Goal: Task Accomplishment & Management: Complete application form

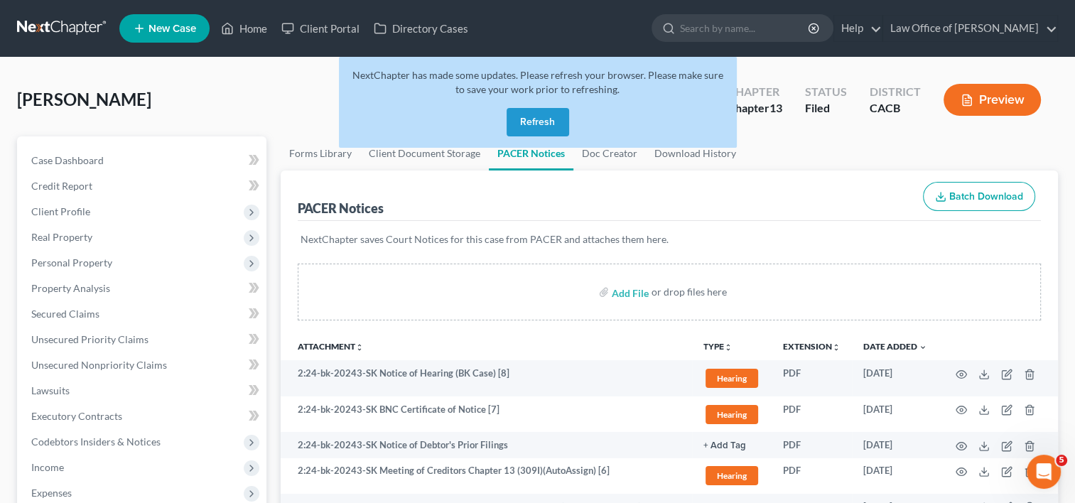
click at [541, 121] on button "Refresh" at bounding box center [538, 122] width 63 height 28
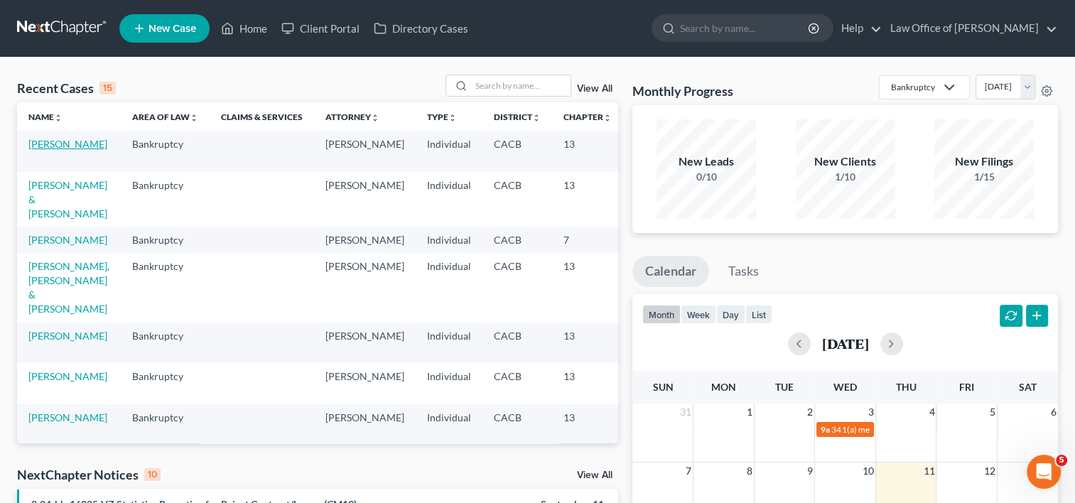
click at [53, 150] on link "[PERSON_NAME]" at bounding box center [67, 144] width 79 height 12
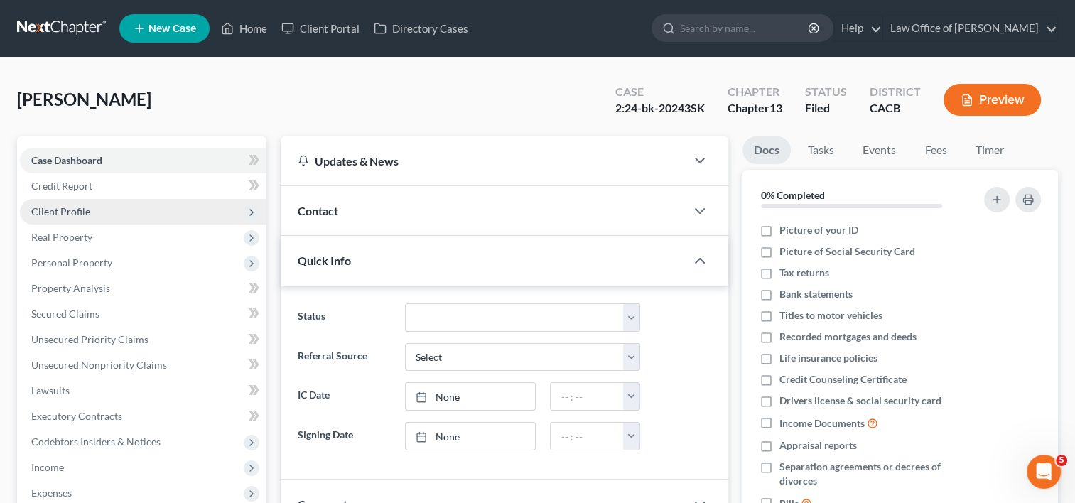
click at [56, 217] on span "Client Profile" at bounding box center [143, 212] width 247 height 26
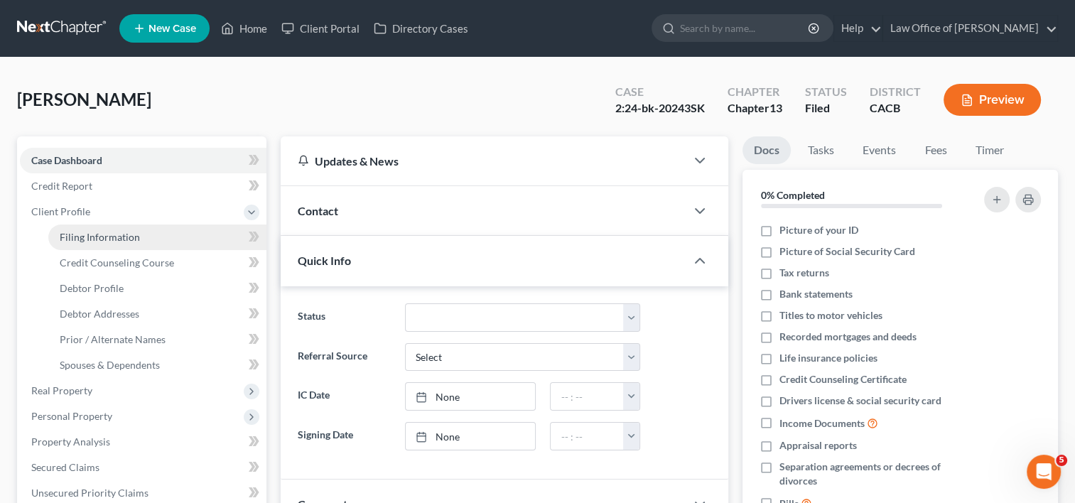
click at [95, 237] on span "Filing Information" at bounding box center [100, 237] width 80 height 12
select select "1"
select select "0"
select select "3"
select select "4"
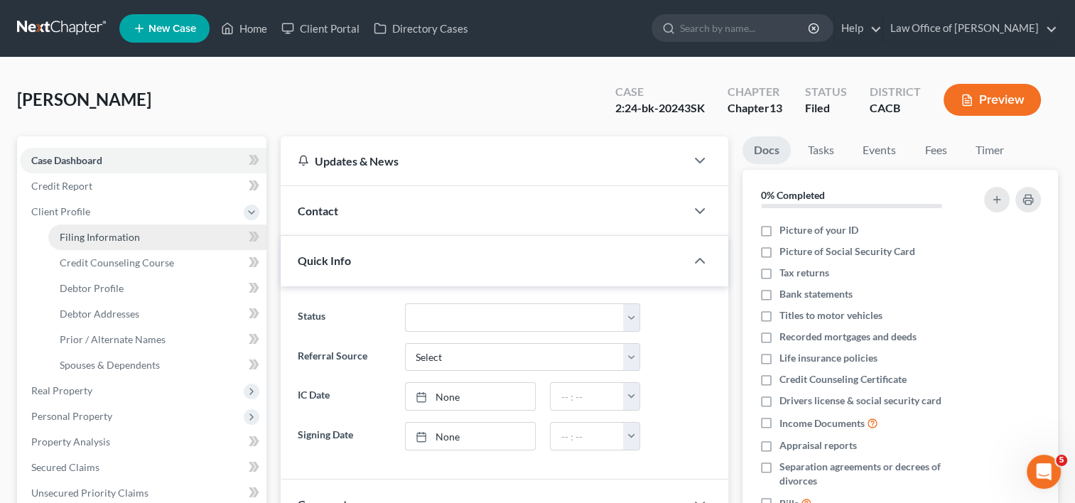
select select "1"
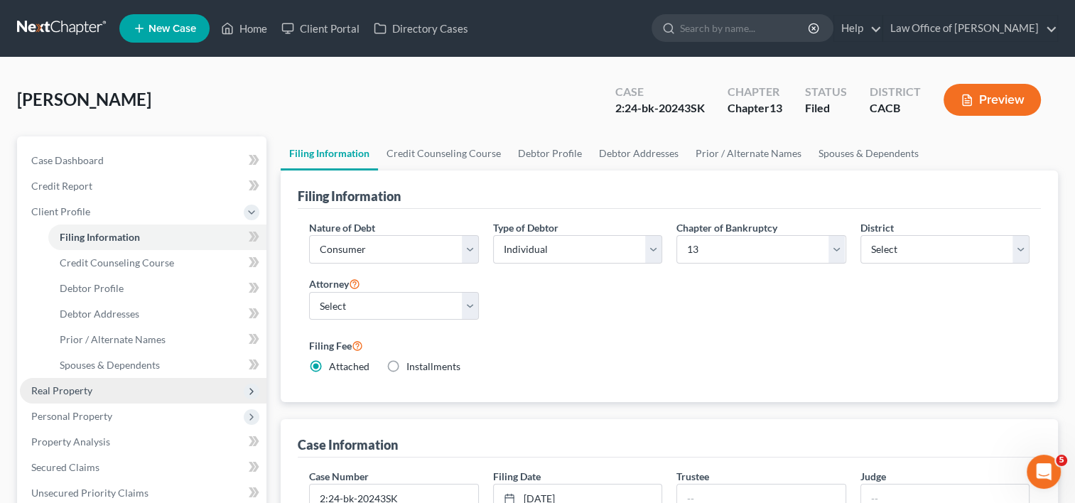
click at [45, 395] on span "Real Property" at bounding box center [61, 390] width 61 height 12
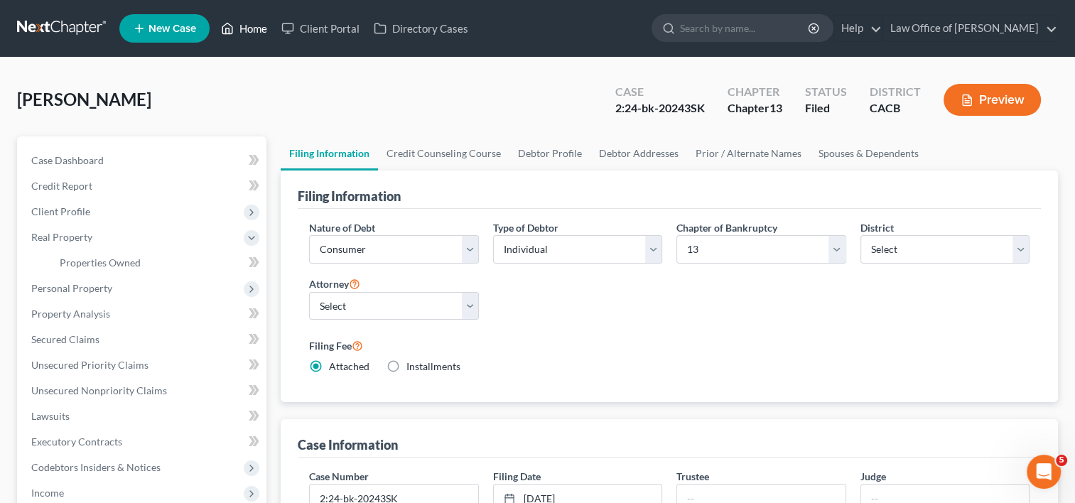
click at [250, 31] on link "Home" at bounding box center [244, 29] width 60 height 26
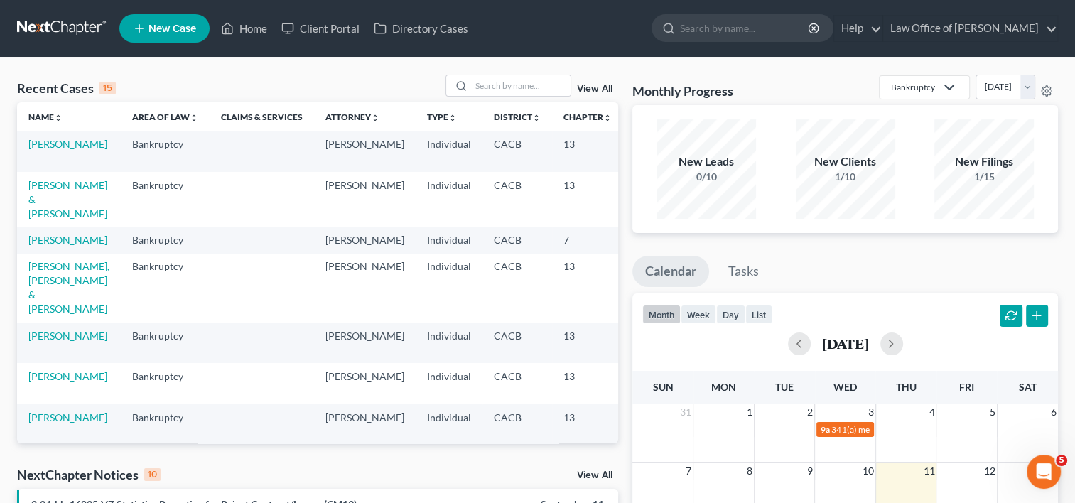
click at [41, 205] on td "[PERSON_NAME] & [PERSON_NAME]" at bounding box center [69, 199] width 104 height 55
click at [42, 210] on link "[PERSON_NAME] & [PERSON_NAME]" at bounding box center [67, 199] width 79 height 41
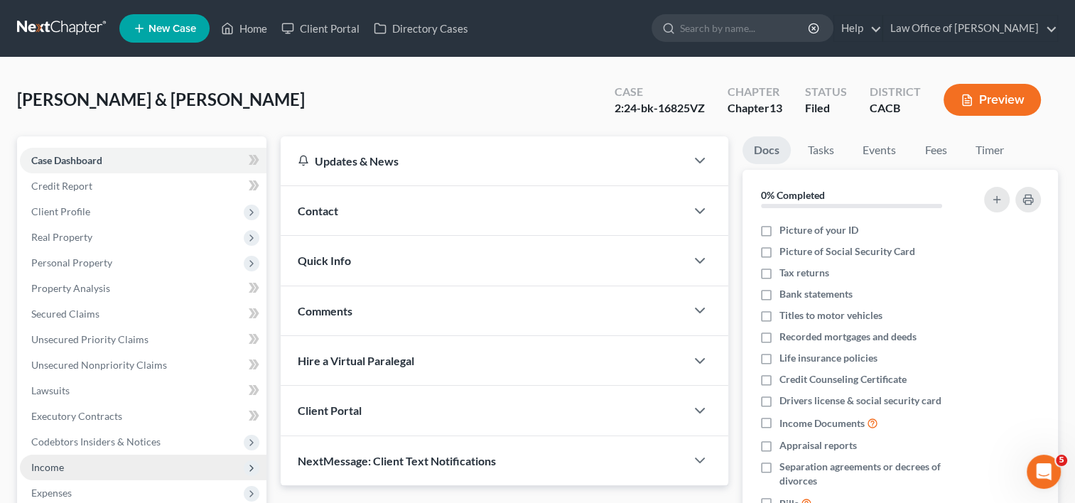
click at [72, 456] on span "Income" at bounding box center [143, 468] width 247 height 26
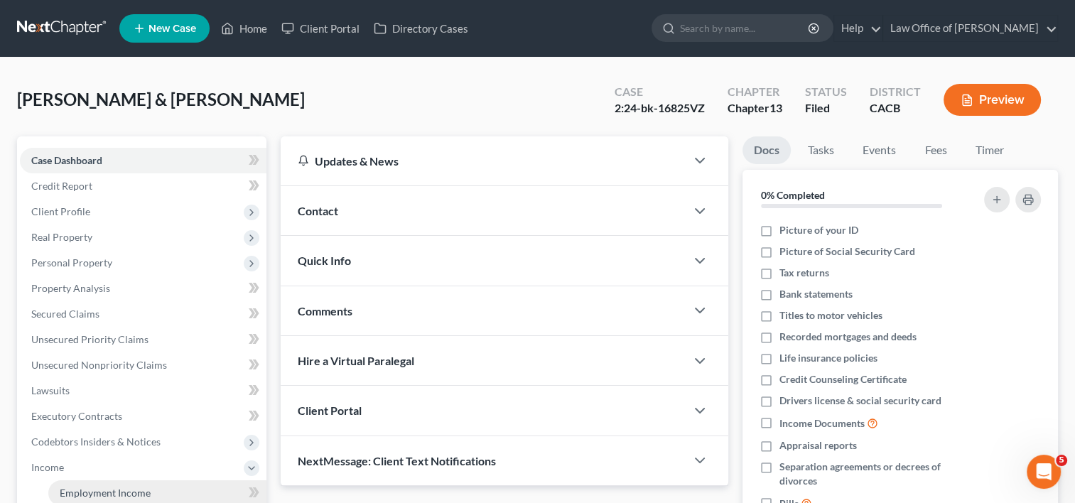
click at [119, 492] on span "Employment Income" at bounding box center [105, 493] width 91 height 12
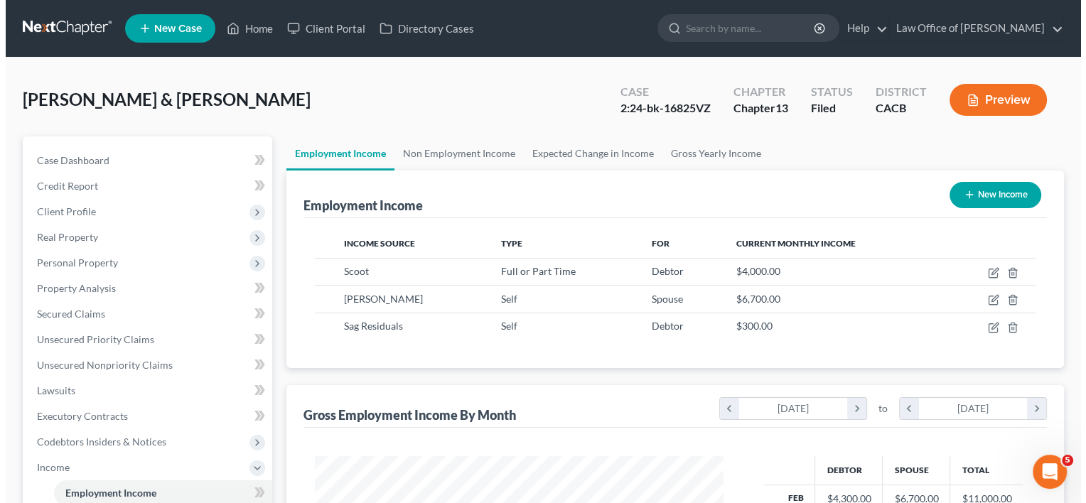
scroll to position [253, 437]
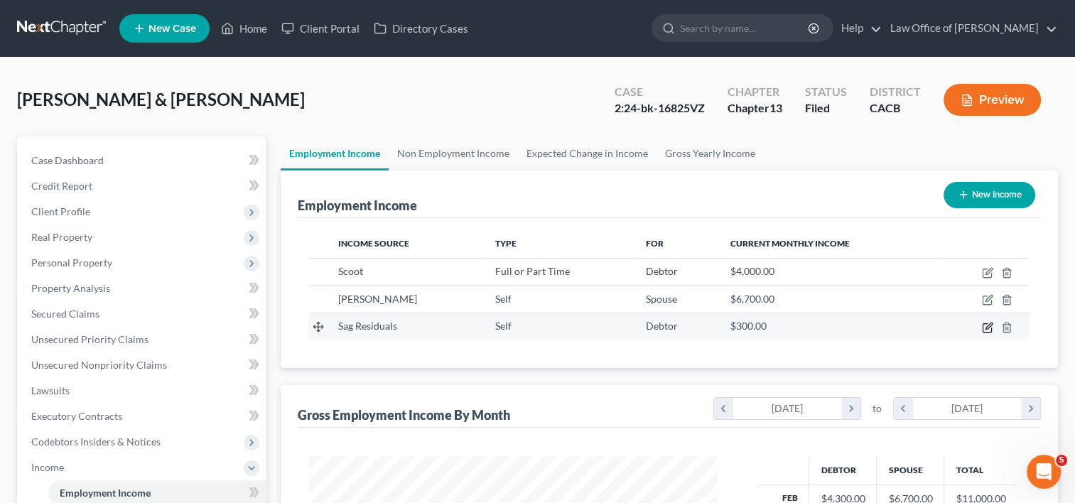
click at [987, 330] on icon "button" at bounding box center [987, 327] width 11 height 11
select select "1"
select select "0"
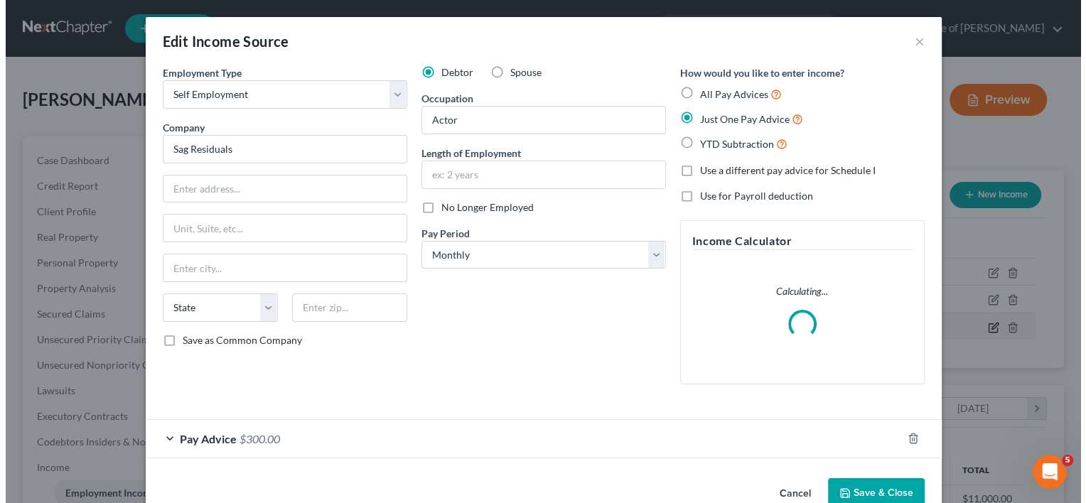
scroll to position [253, 441]
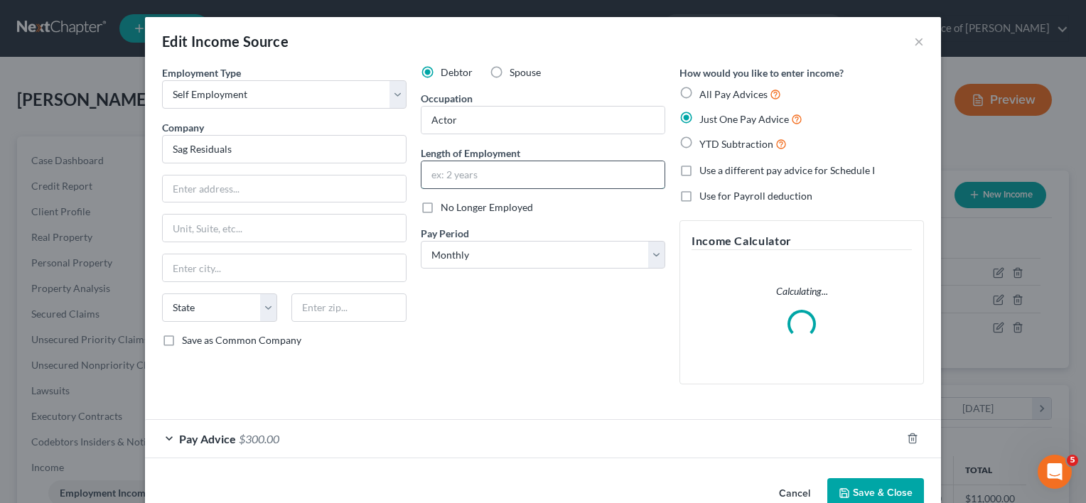
click at [522, 181] on input "text" at bounding box center [542, 174] width 243 height 27
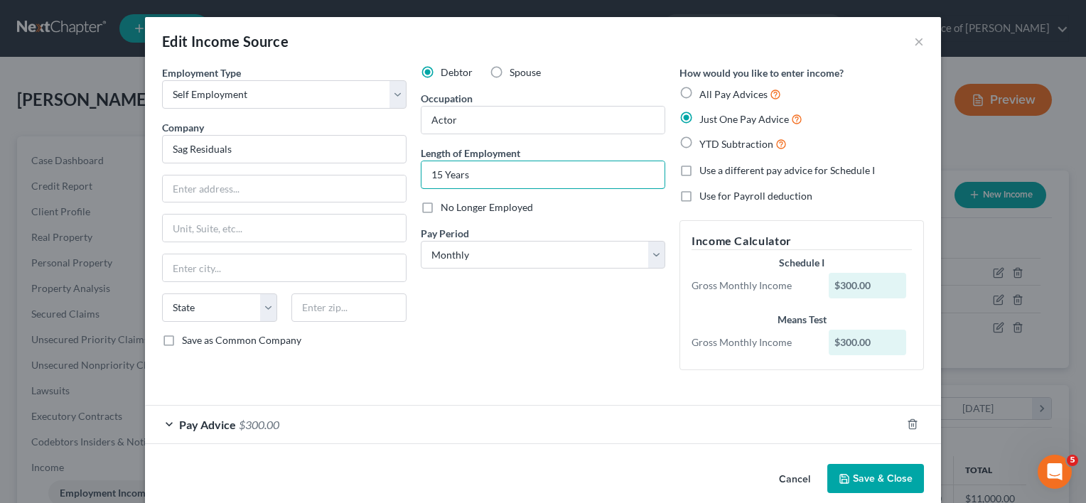
type input "15 Years"
click at [220, 429] on span "Pay Advice" at bounding box center [207, 425] width 57 height 14
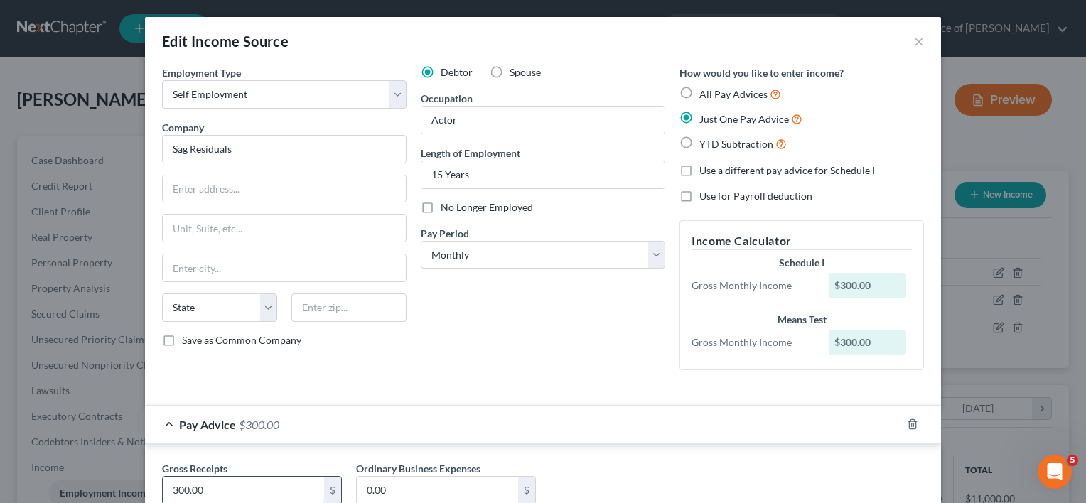
click at [234, 489] on input "300.00" at bounding box center [243, 490] width 161 height 27
type input "477.00"
click at [497, 362] on div "Debtor Spouse Occupation Actor Length of Employment 15 Years No Longer Employed…" at bounding box center [543, 223] width 259 height 316
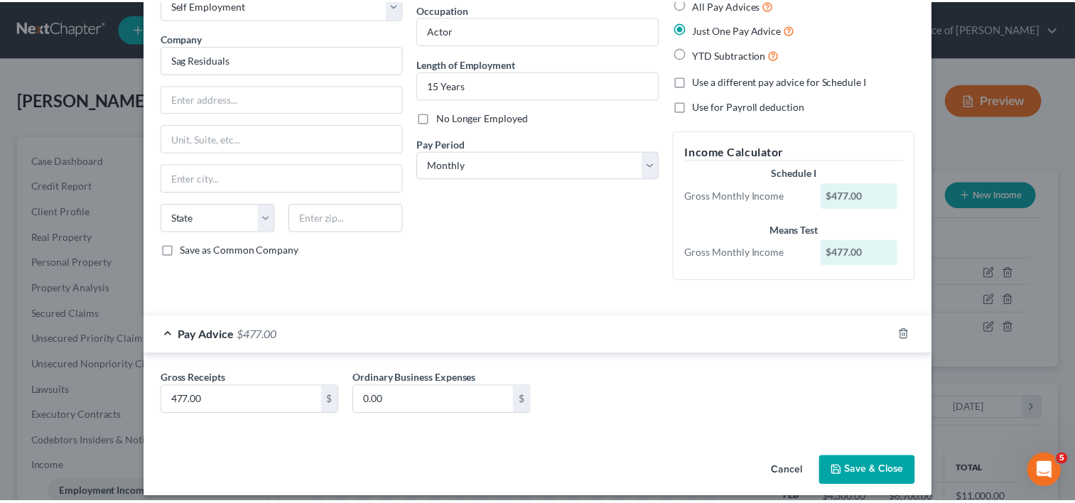
scroll to position [100, 0]
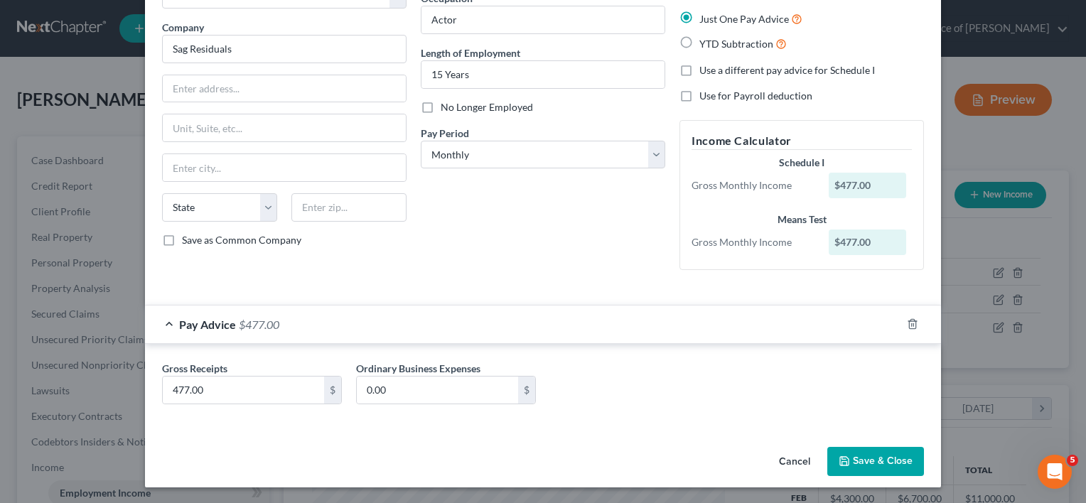
click at [865, 457] on button "Save & Close" at bounding box center [875, 462] width 97 height 30
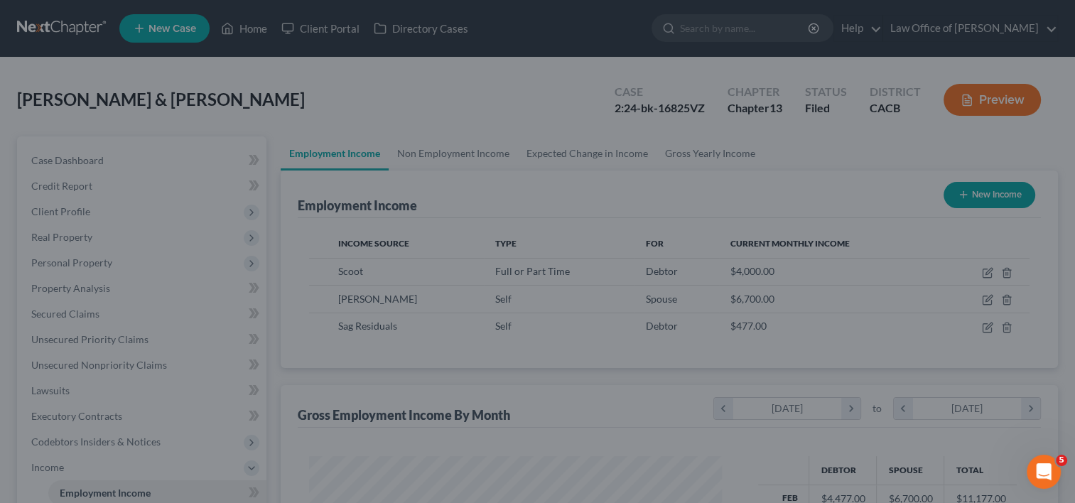
scroll to position [710310, 710126]
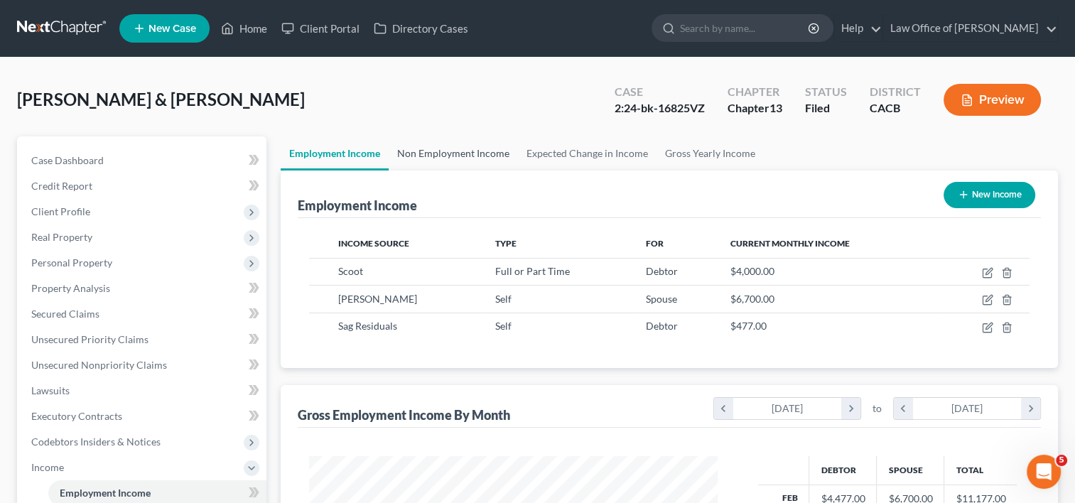
click at [475, 157] on link "Non Employment Income" at bounding box center [453, 153] width 129 height 34
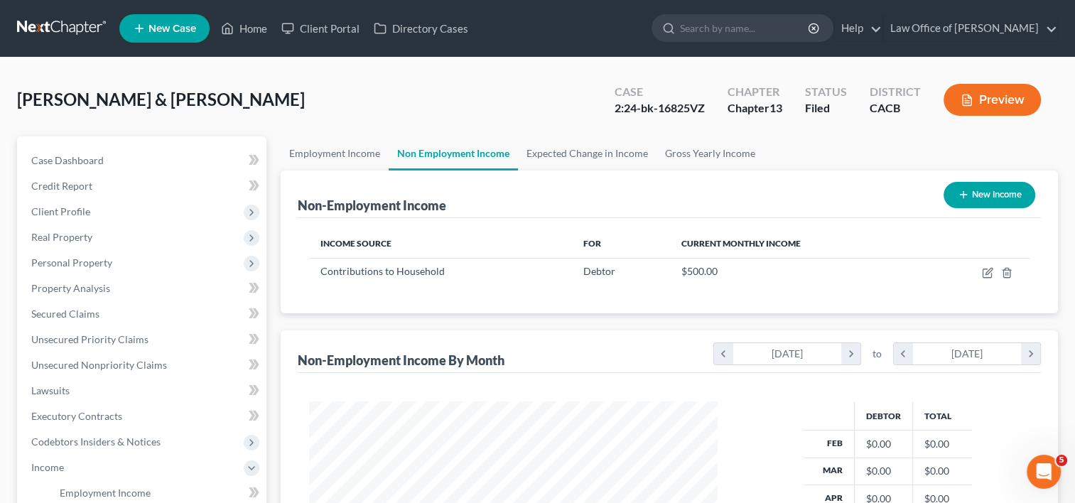
scroll to position [253, 437]
click at [1008, 274] on line "button" at bounding box center [1008, 273] width 0 height 3
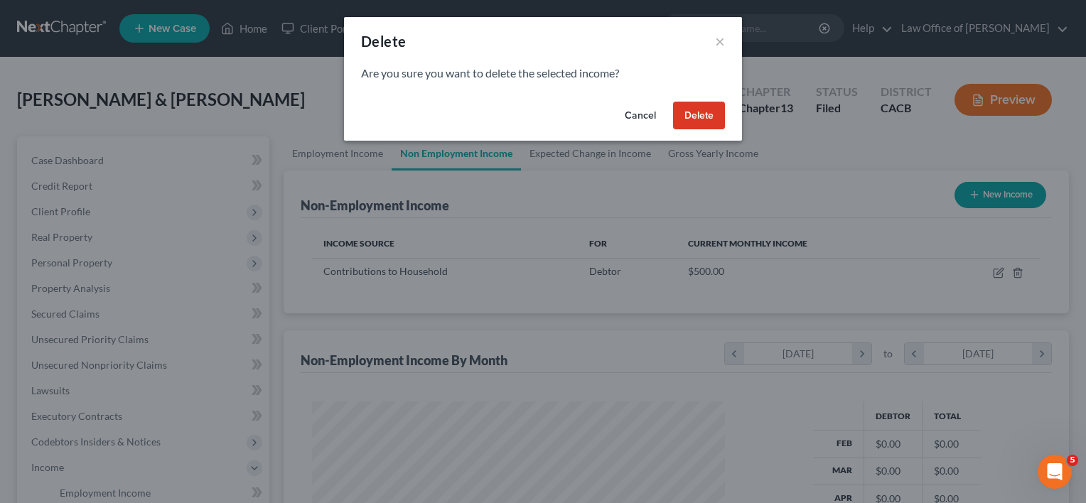
click at [693, 114] on button "Delete" at bounding box center [699, 116] width 52 height 28
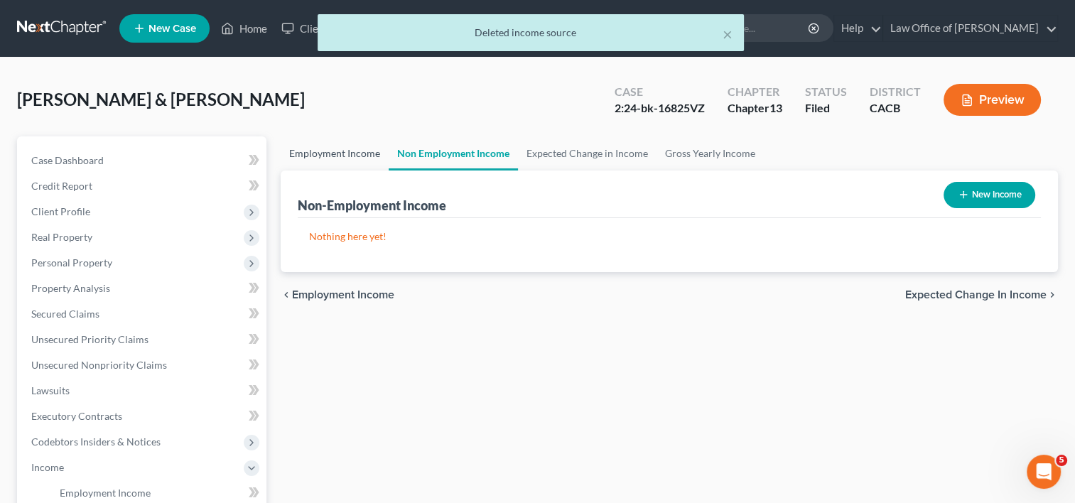
click at [342, 149] on link "Employment Income" at bounding box center [335, 153] width 108 height 34
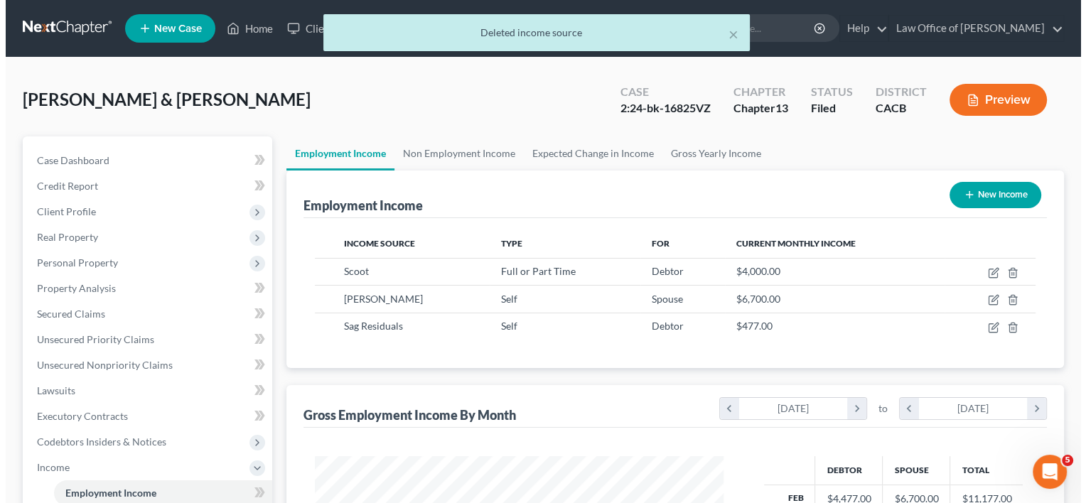
scroll to position [253, 437]
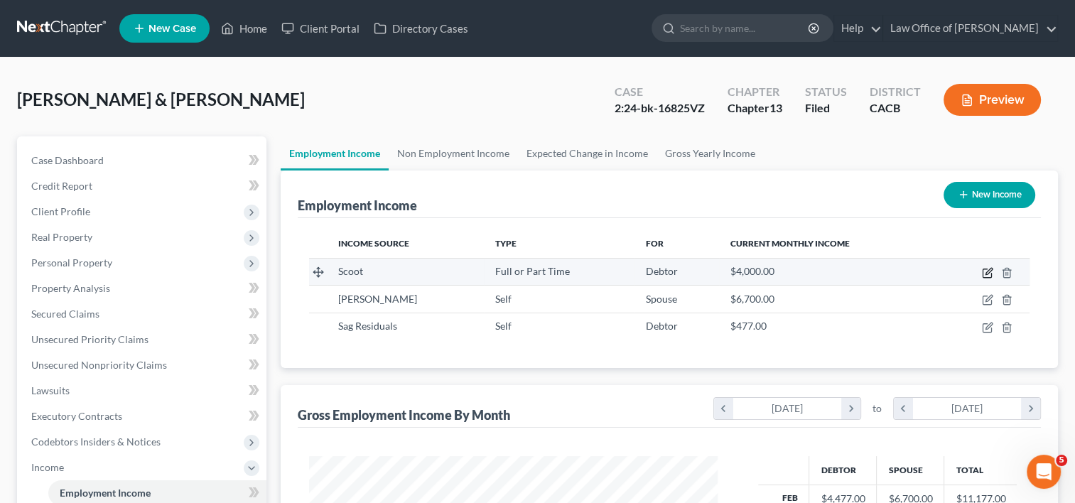
click at [990, 271] on icon "button" at bounding box center [987, 272] width 11 height 11
select select "0"
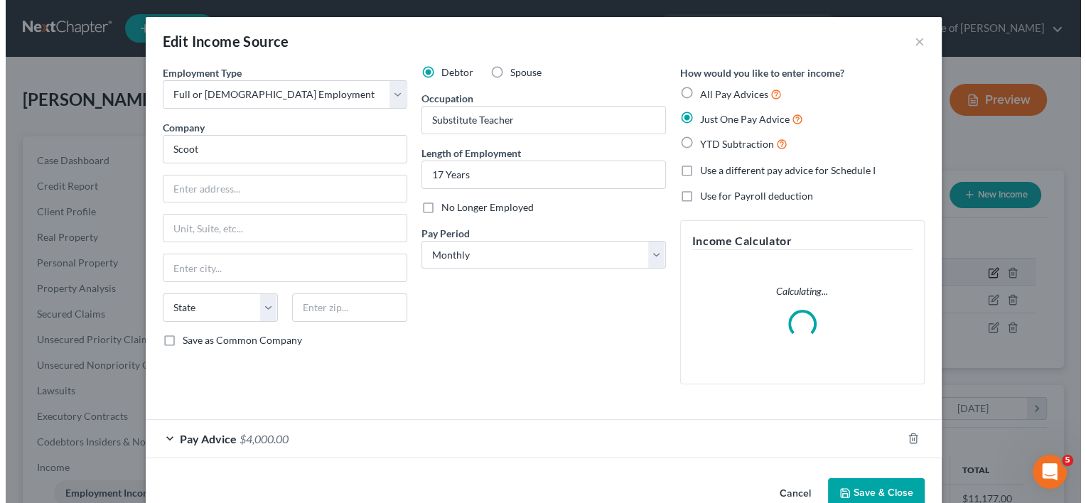
scroll to position [253, 441]
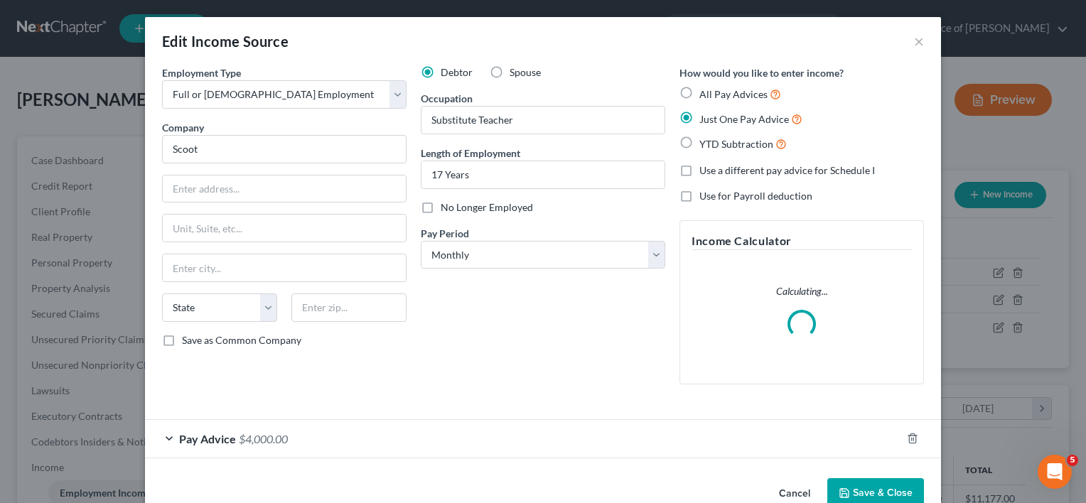
click at [259, 439] on span "$4,000.00" at bounding box center [263, 439] width 49 height 14
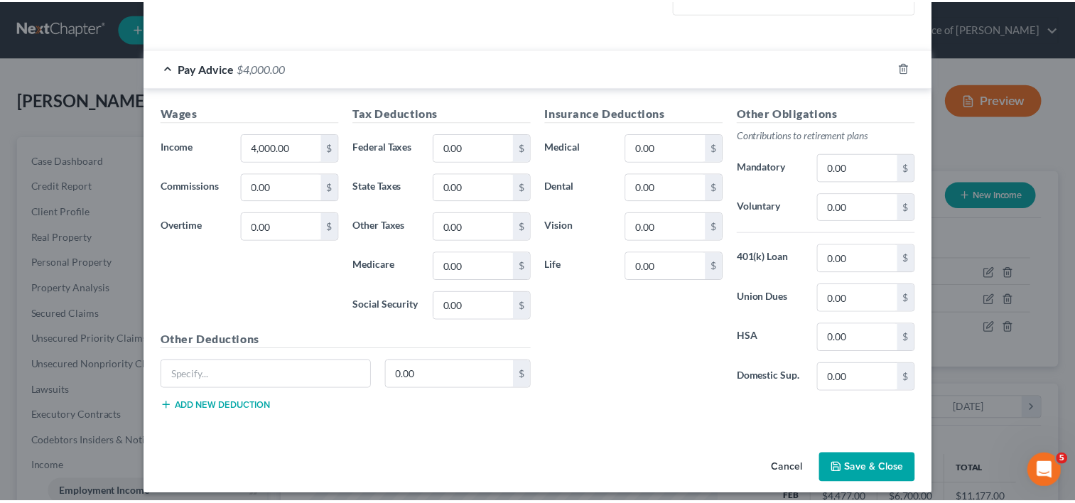
scroll to position [363, 0]
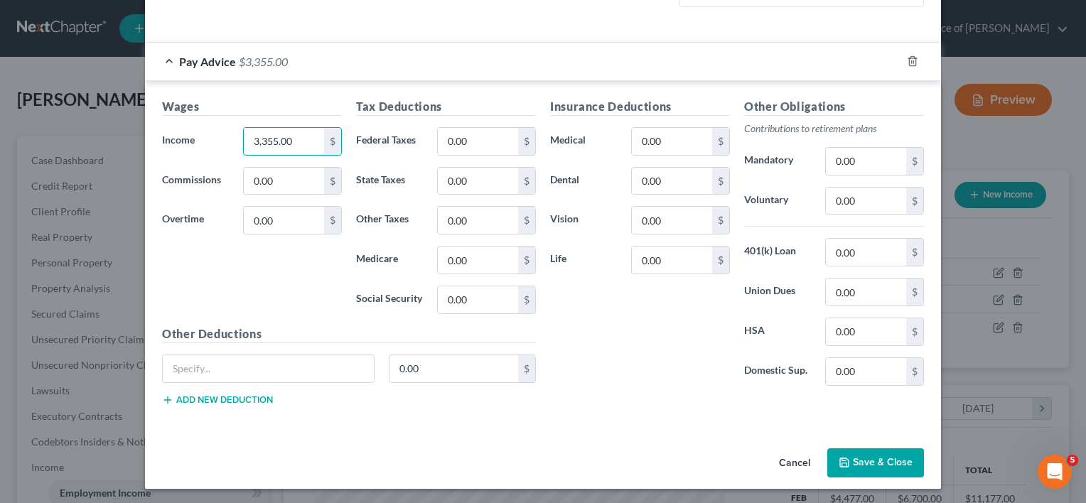
type input "3,355.00"
click at [885, 458] on button "Save & Close" at bounding box center [875, 463] width 97 height 30
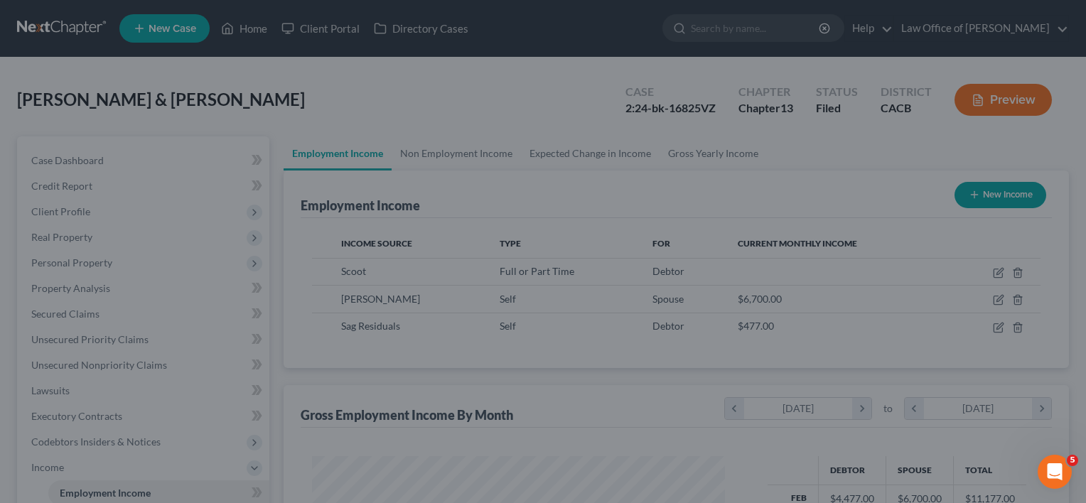
scroll to position [710310, 710126]
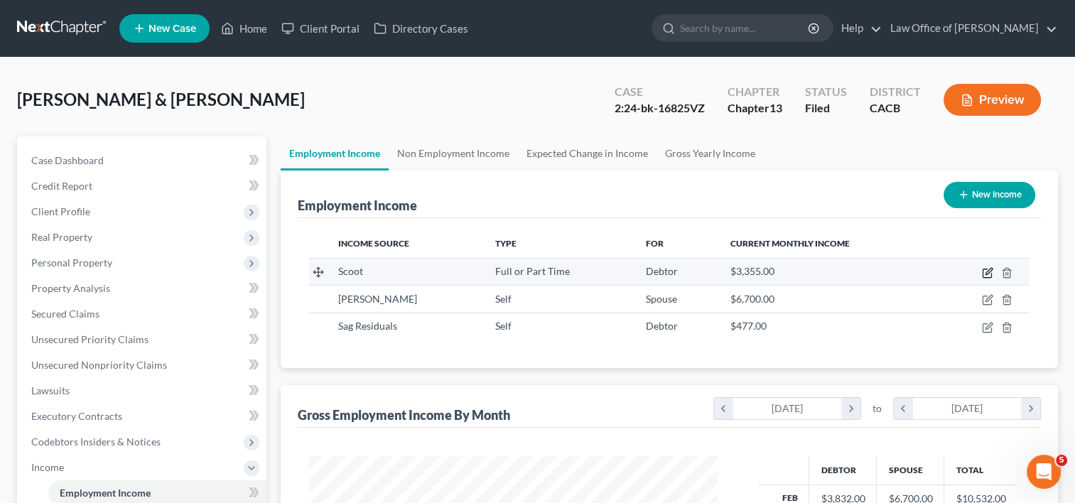
click at [986, 271] on icon "button" at bounding box center [987, 272] width 11 height 11
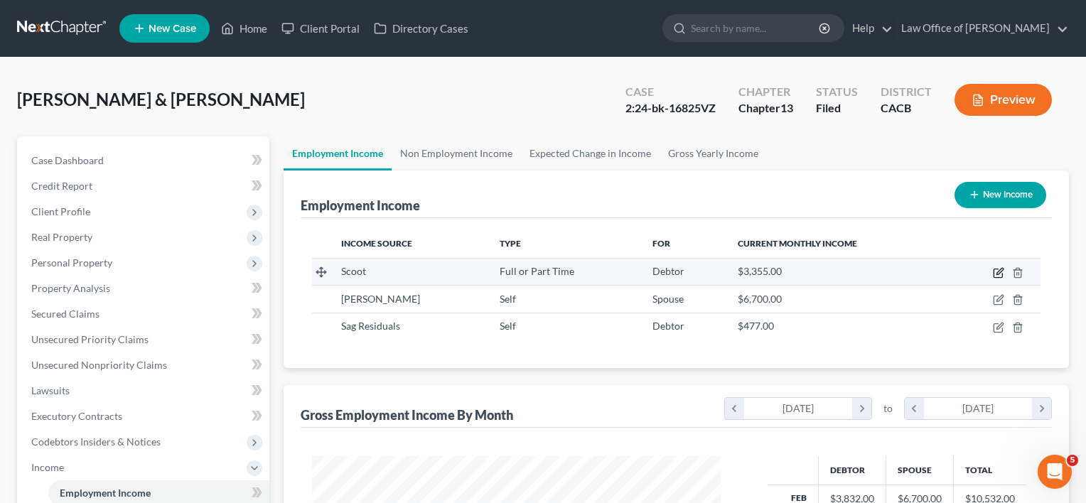
scroll to position [253, 441]
select select "0"
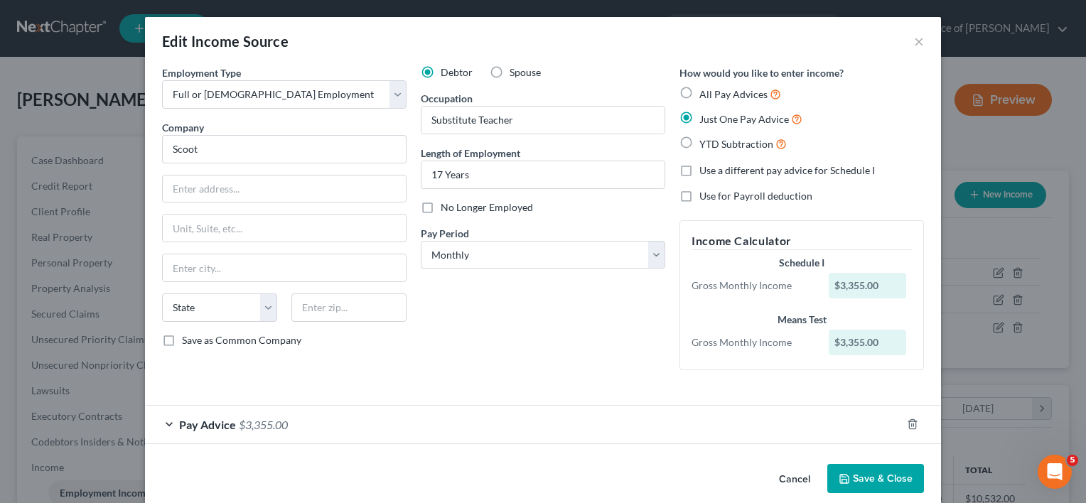
scroll to position [18, 0]
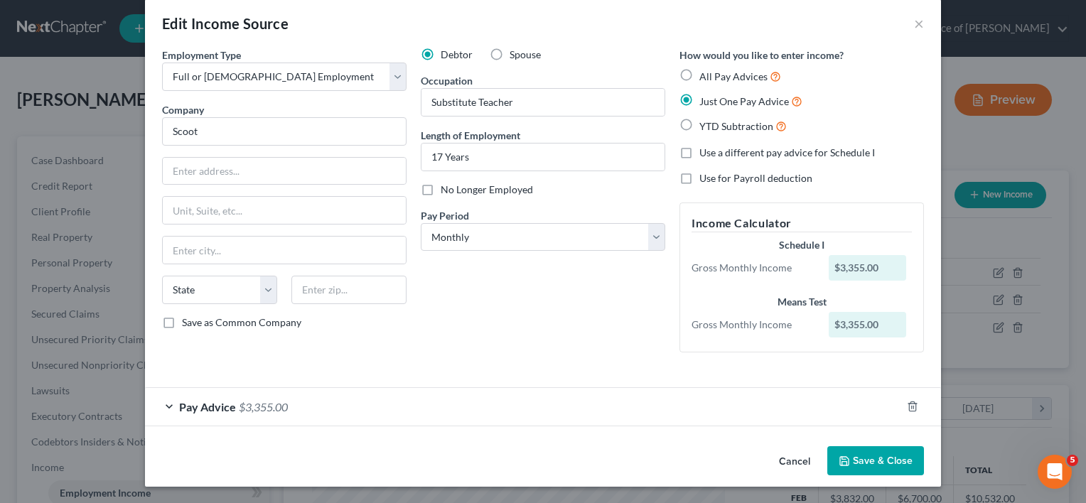
click at [245, 405] on span "$3,355.00" at bounding box center [263, 407] width 49 height 14
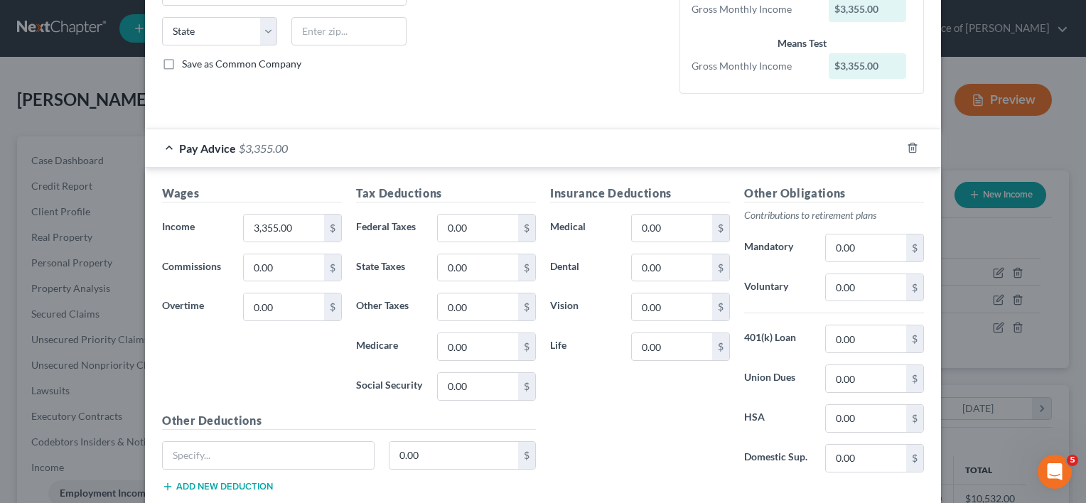
scroll to position [281, 0]
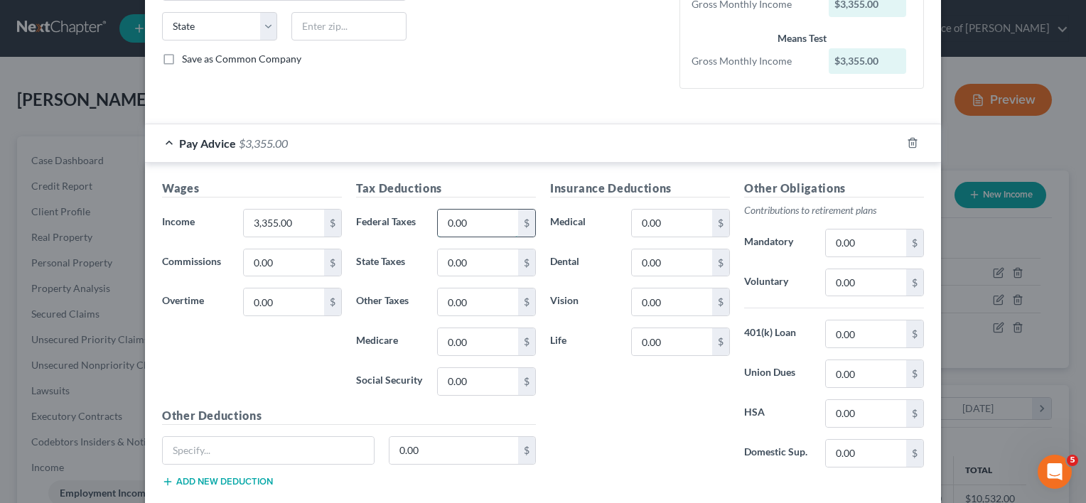
click at [450, 216] on input "0.00" at bounding box center [478, 223] width 80 height 27
click at [472, 382] on input "0.00" at bounding box center [478, 381] width 80 height 27
type input "180.66"
click at [875, 483] on div "Insurance Deductions Medical 0.00 $ Dental 0.00 $ Vision 0.00 $ Life 0.00 $ Oth…" at bounding box center [737, 339] width 388 height 319
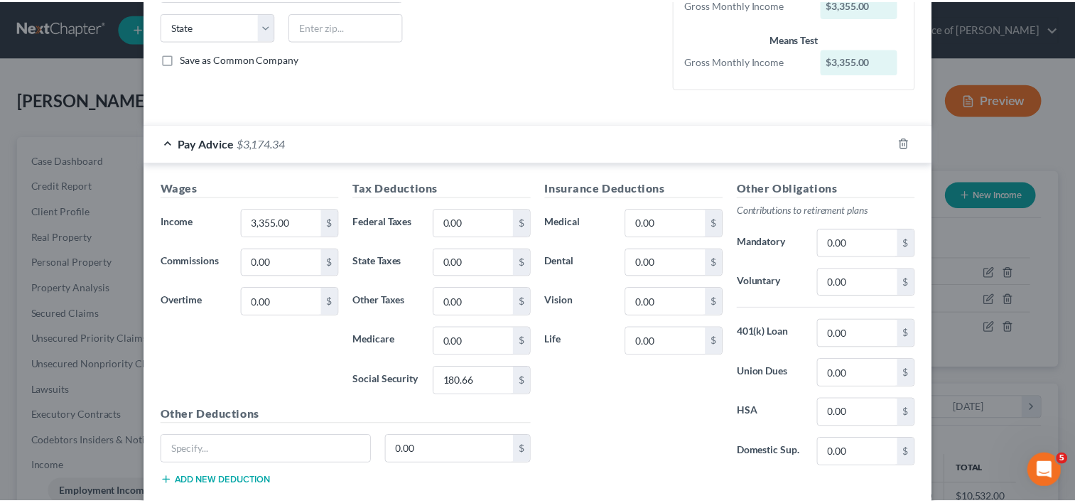
scroll to position [363, 0]
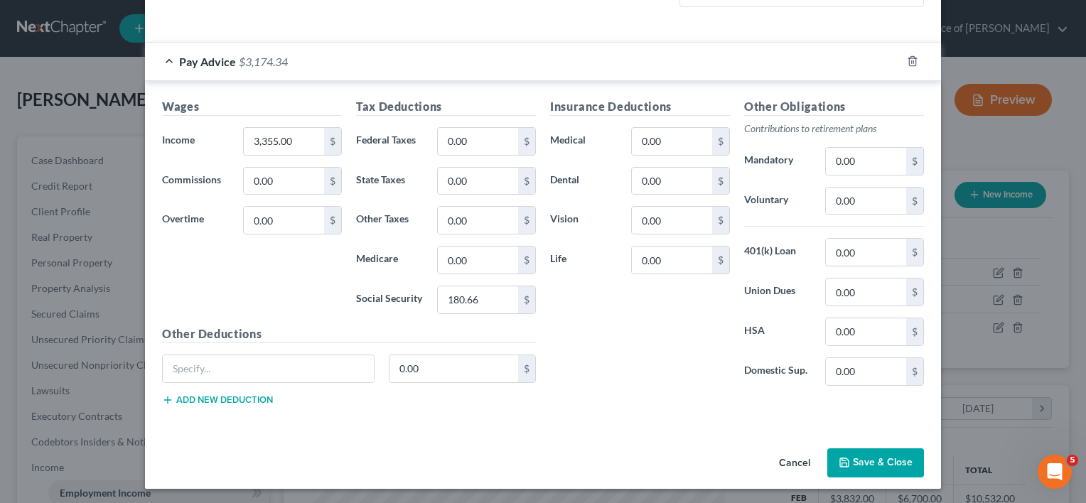
click at [875, 461] on button "Save & Close" at bounding box center [875, 463] width 97 height 30
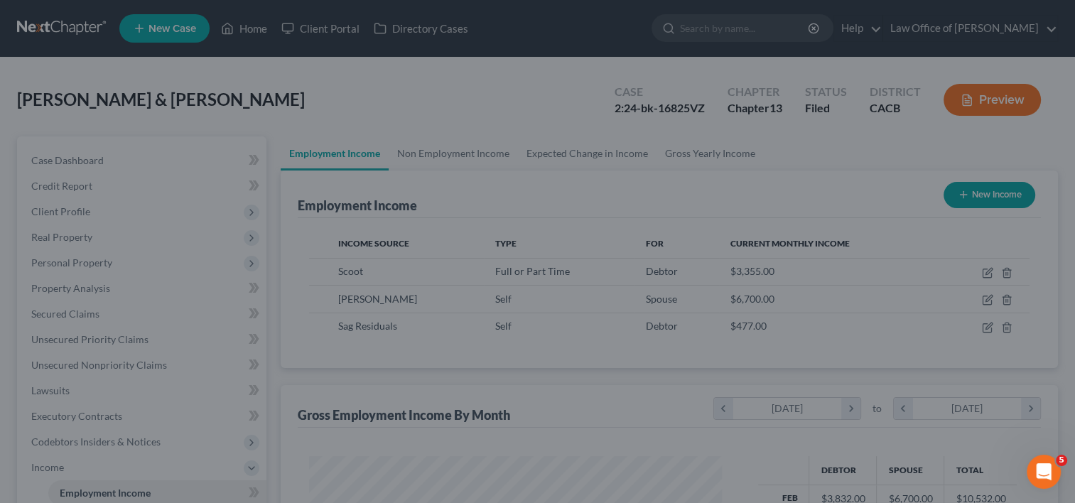
scroll to position [710310, 710126]
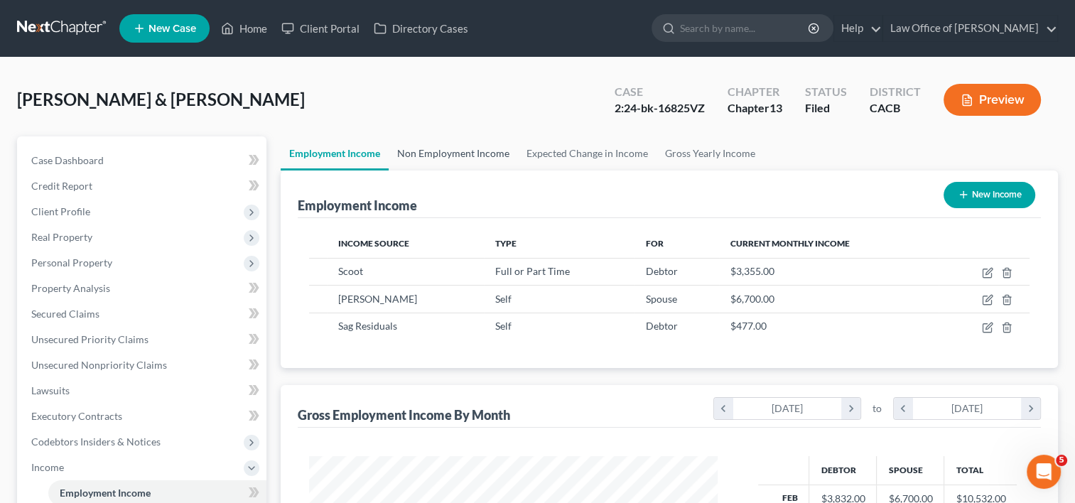
click at [458, 154] on link "Non Employment Income" at bounding box center [453, 153] width 129 height 34
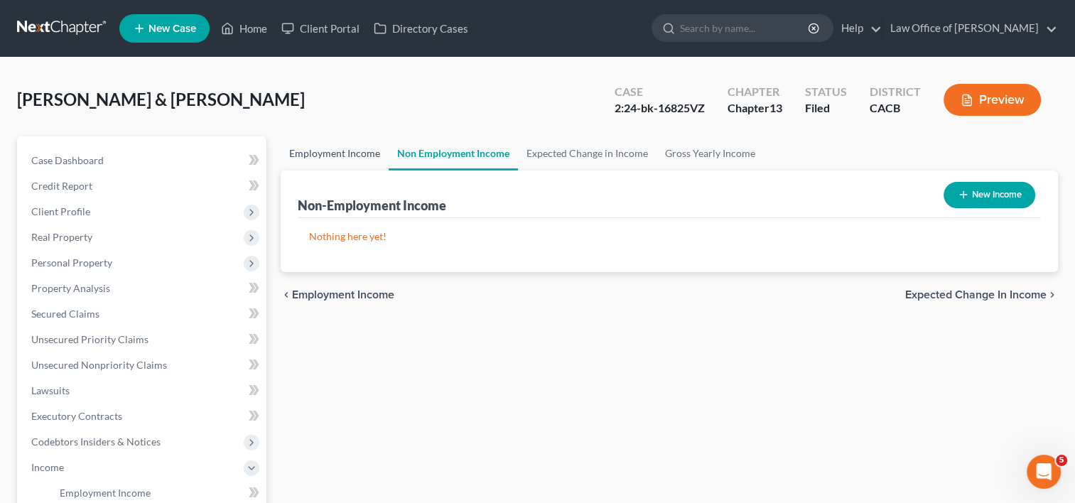
click at [330, 149] on link "Employment Income" at bounding box center [335, 153] width 108 height 34
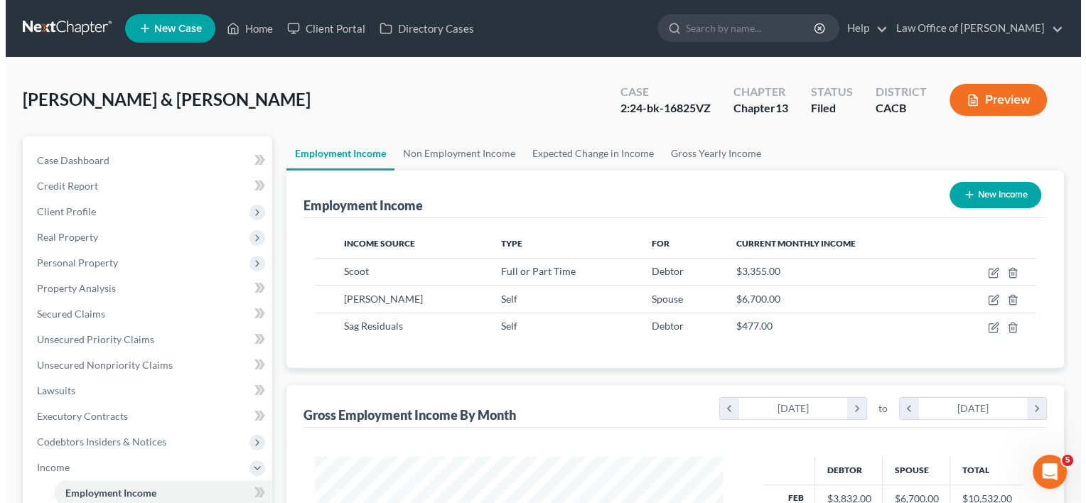
scroll to position [253, 437]
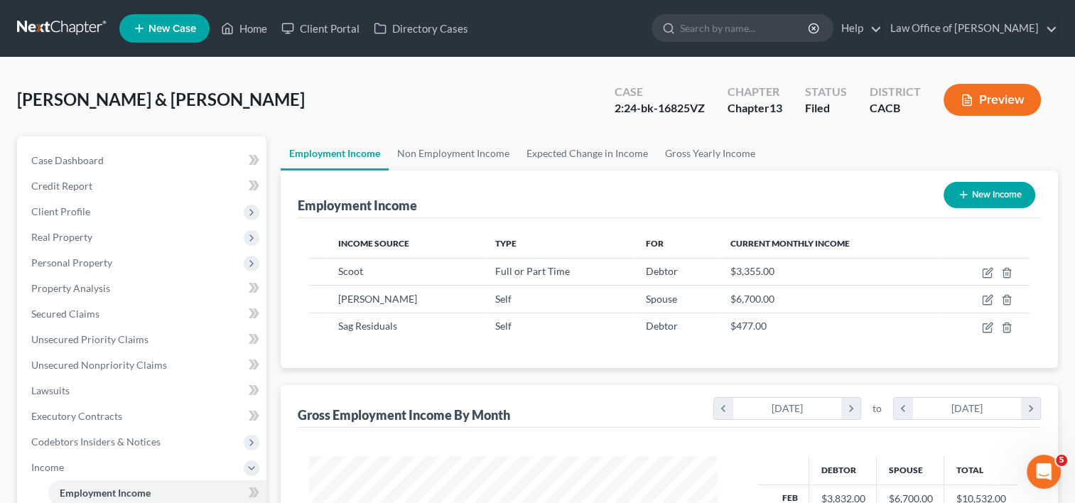
click at [998, 197] on button "New Income" at bounding box center [990, 195] width 92 height 26
select select "0"
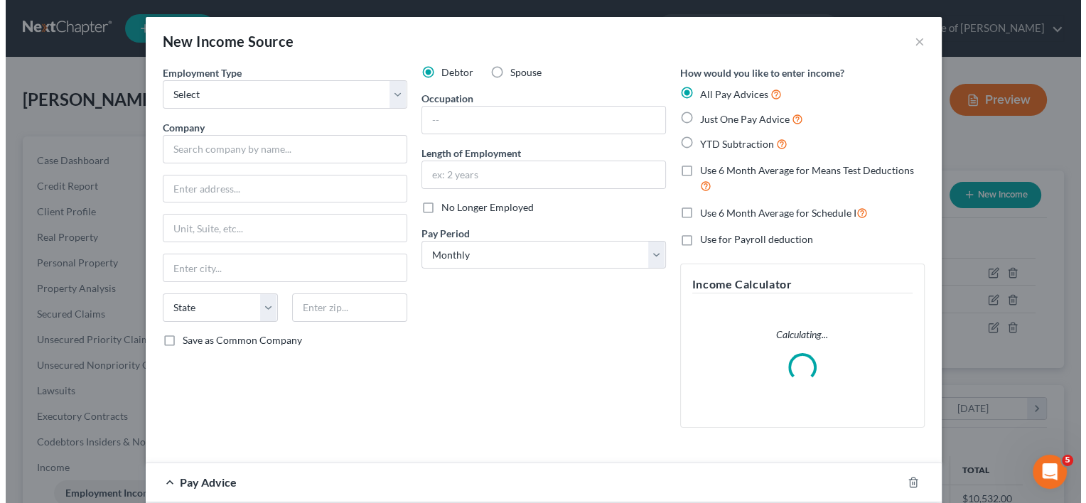
scroll to position [253, 441]
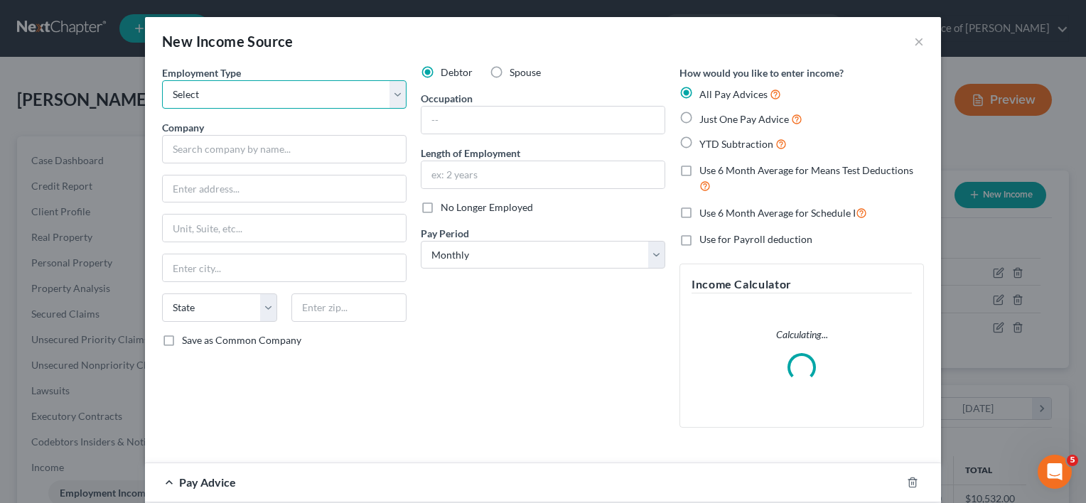
click at [308, 94] on select "Select Full or Part Time Employment Self Employment" at bounding box center [284, 94] width 244 height 28
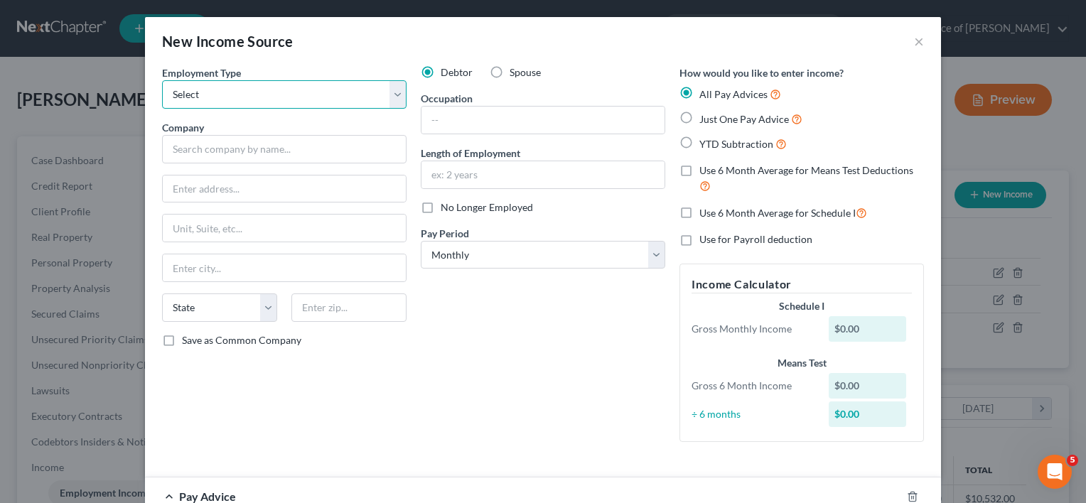
select select "1"
click at [162, 80] on select "Select Full or Part Time Employment Self Employment" at bounding box center [284, 94] width 244 height 28
click at [519, 124] on input "text" at bounding box center [542, 120] width 243 height 27
type input "A"
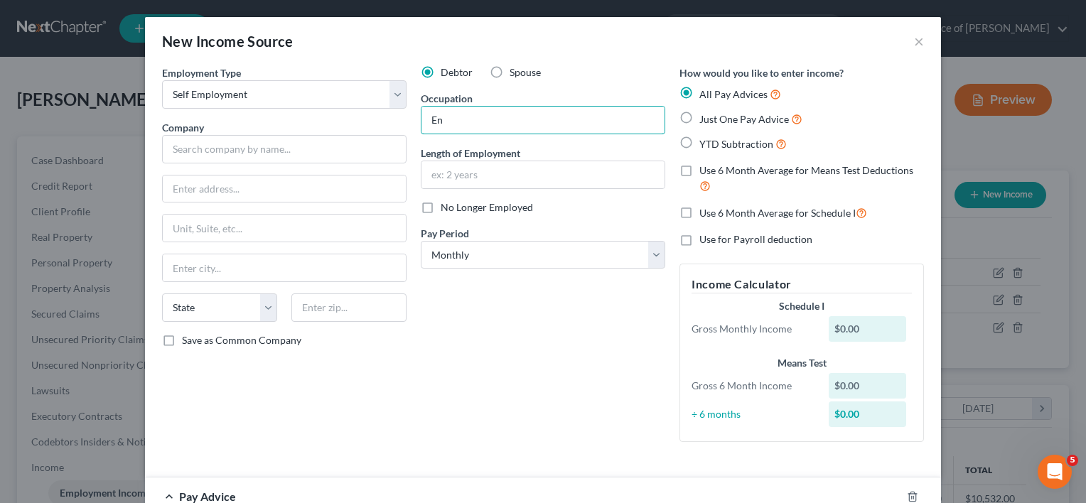
type input "E"
type input "Actor"
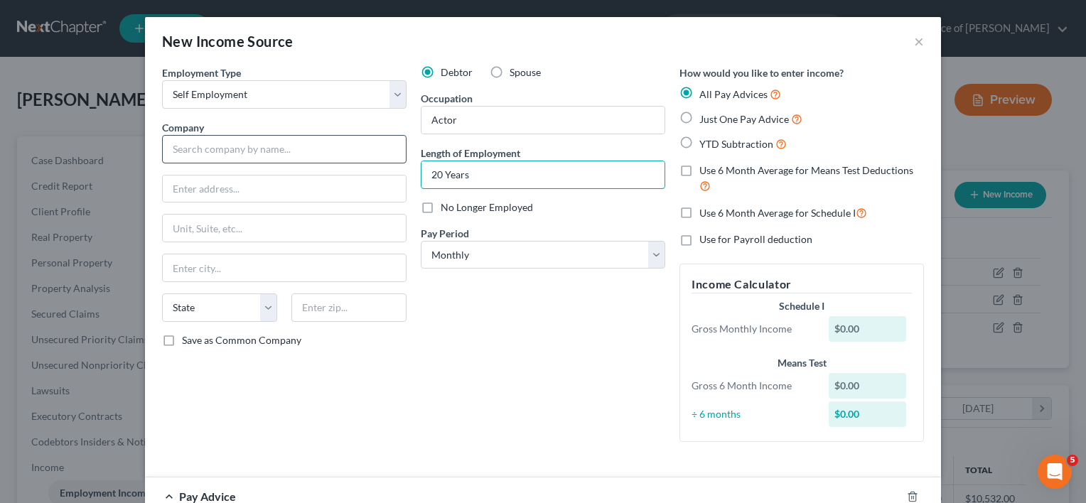
type input "20 Years"
click at [224, 153] on input "text" at bounding box center [284, 149] width 244 height 28
click at [224, 153] on input "A" at bounding box center [284, 149] width 244 height 28
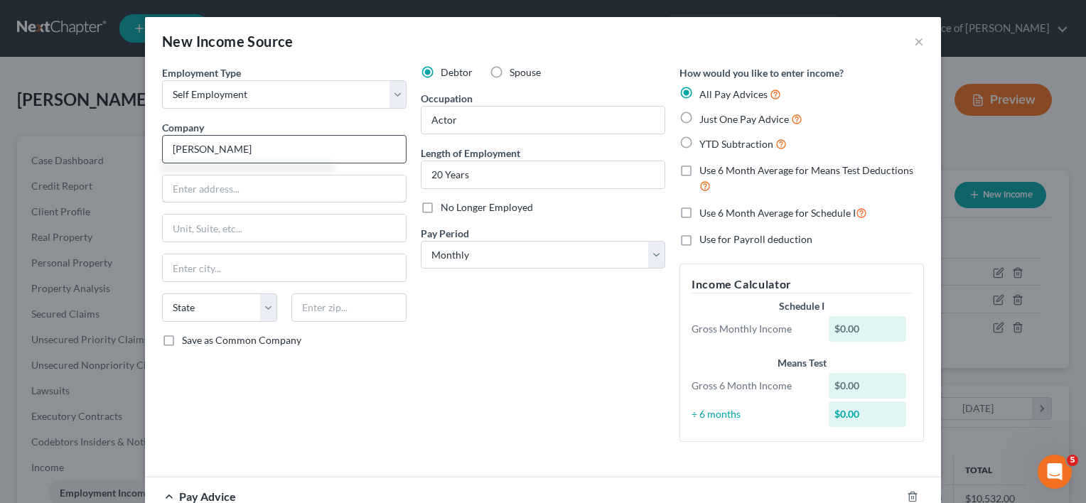
type input "Aaron D Spears"
click at [699, 122] on label "Just One Pay Advice" at bounding box center [750, 119] width 103 height 16
click at [705, 120] on input "Just One Pay Advice" at bounding box center [709, 115] width 9 height 9
radio input "true"
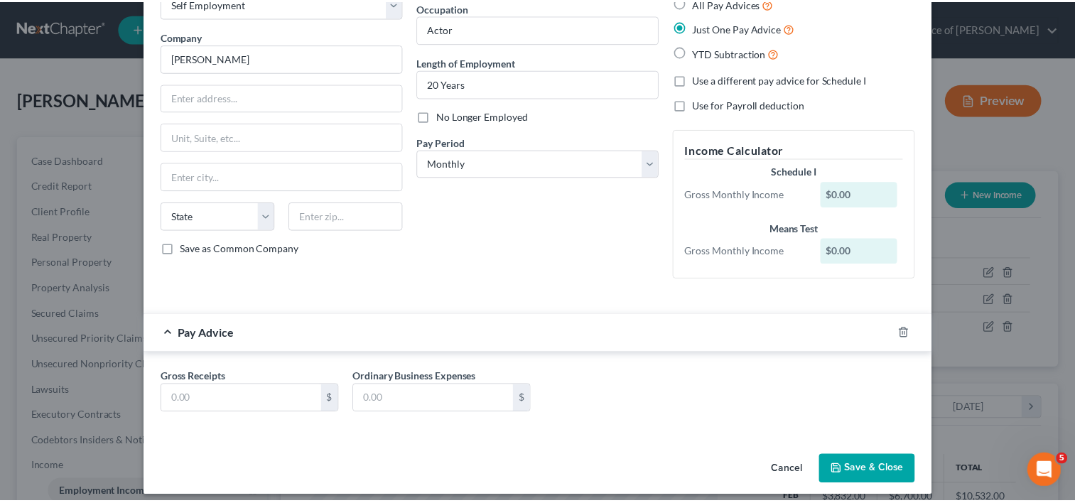
scroll to position [100, 0]
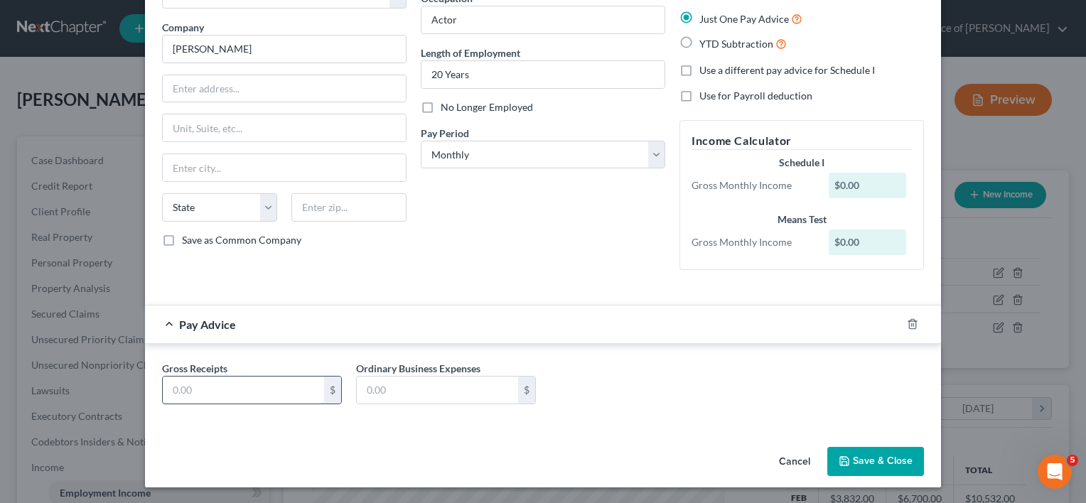
click at [230, 389] on input "text" at bounding box center [243, 390] width 161 height 27
type input "100.00"
click at [873, 455] on button "Save & Close" at bounding box center [875, 462] width 97 height 30
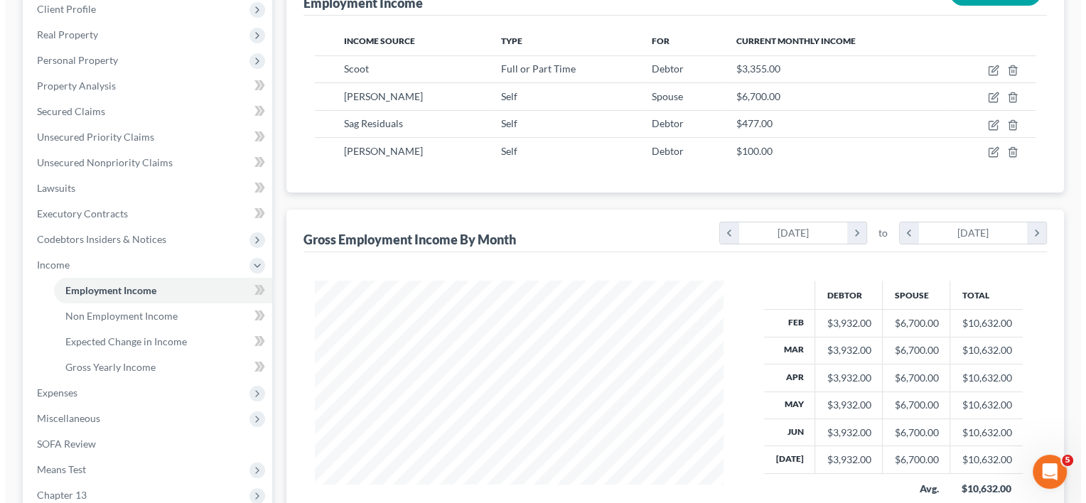
scroll to position [198, 0]
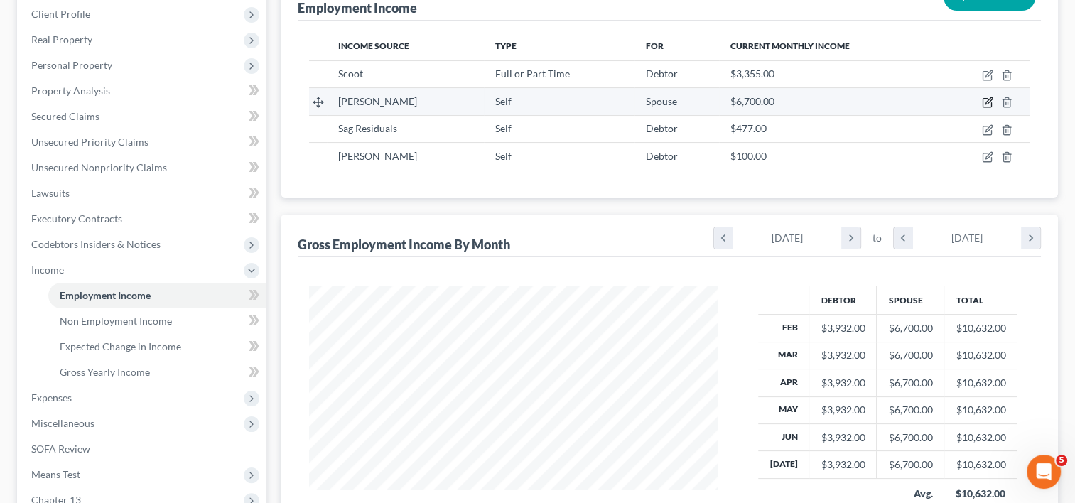
click at [988, 103] on icon "button" at bounding box center [987, 102] width 11 height 11
select select "1"
select select "4"
select select "0"
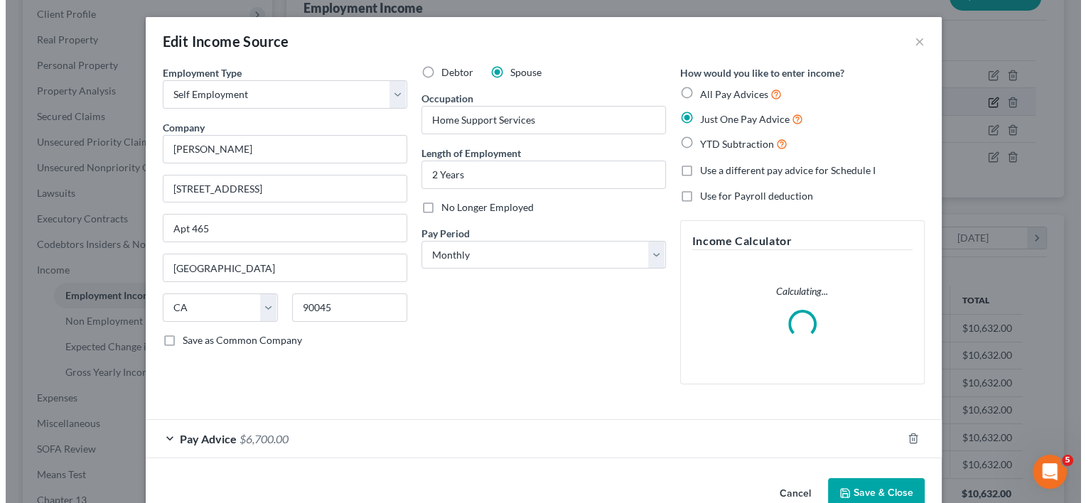
scroll to position [253, 441]
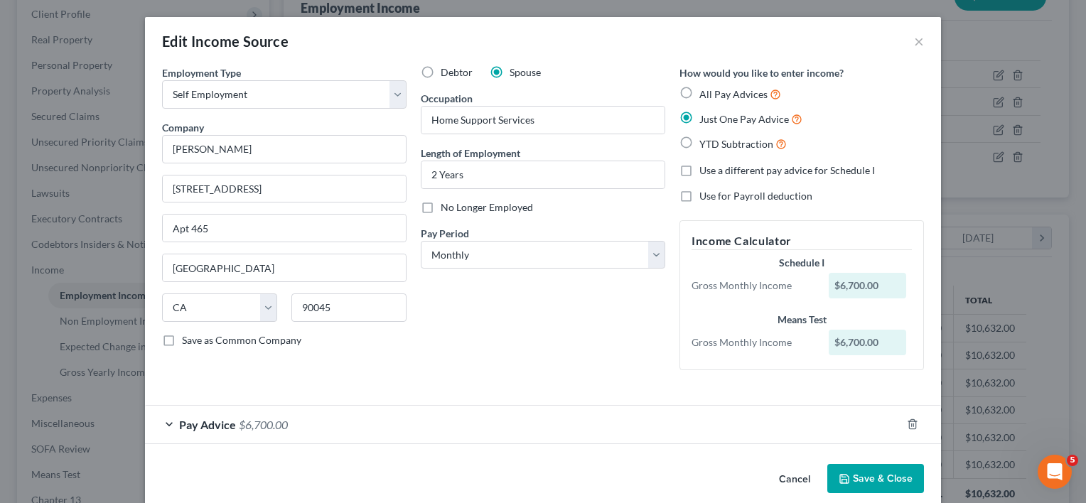
click at [699, 173] on label "Use a different pay advice for Schedule I" at bounding box center [787, 170] width 176 height 14
click at [705, 173] on input "Use a different pay advice for Schedule I" at bounding box center [709, 167] width 9 height 9
checkbox input "true"
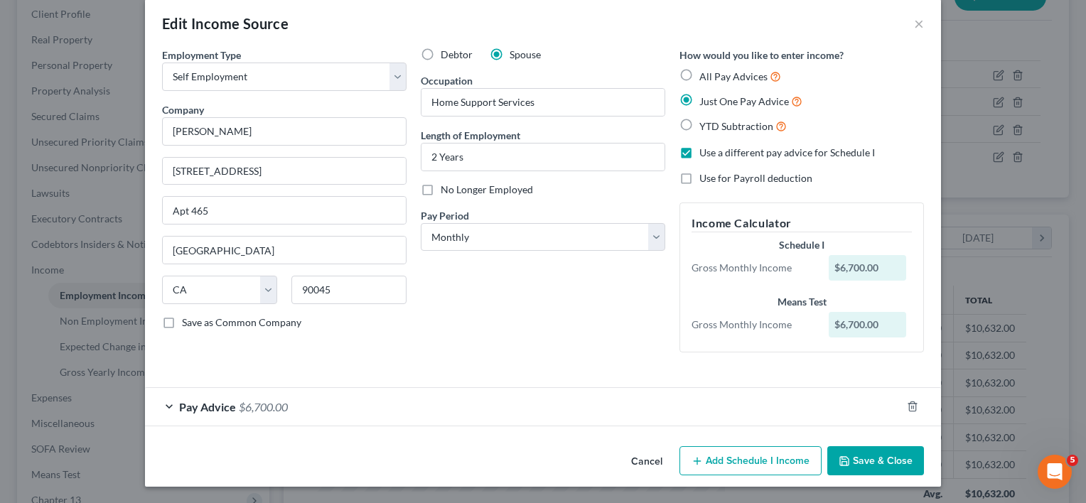
click at [239, 404] on span "$6,700.00" at bounding box center [263, 407] width 49 height 14
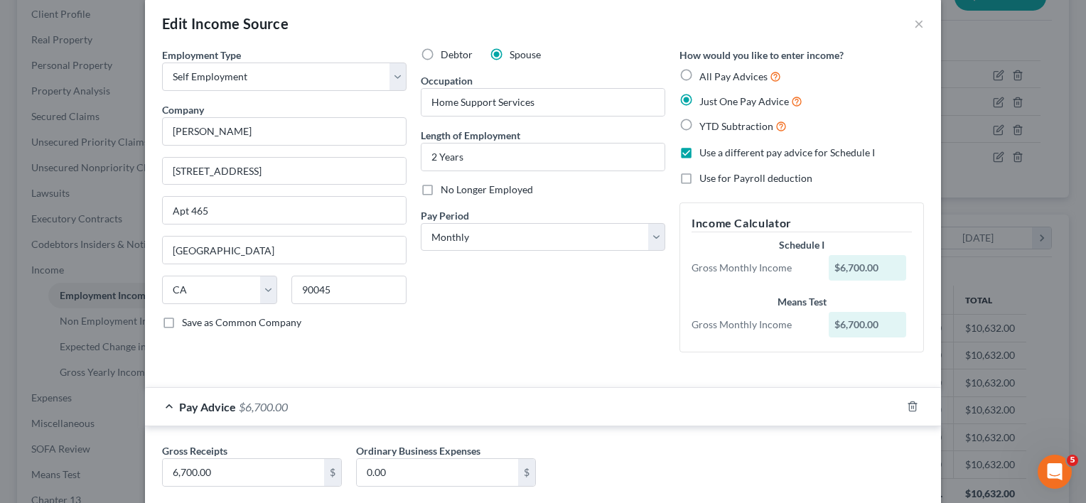
scroll to position [100, 0]
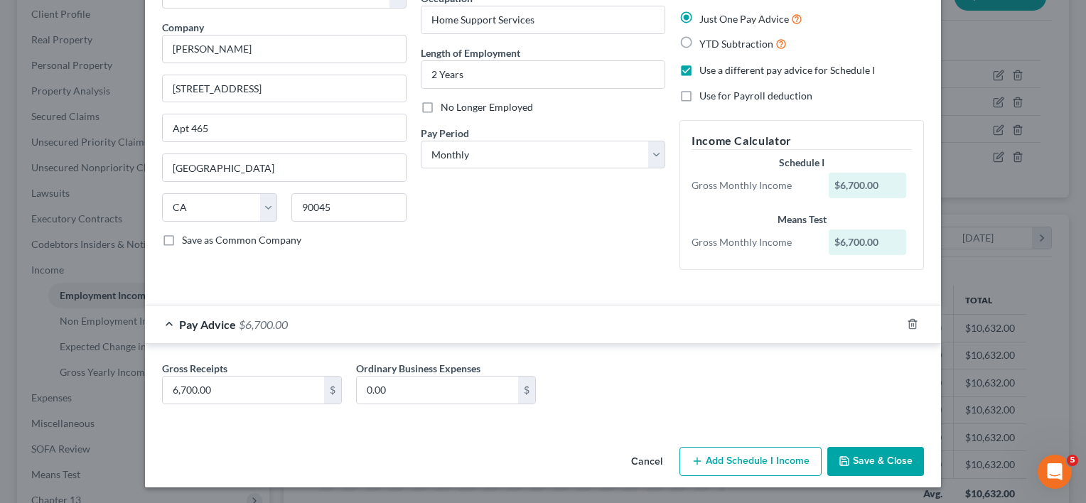
click at [712, 466] on button "Add Schedule I Income" at bounding box center [750, 462] width 142 height 30
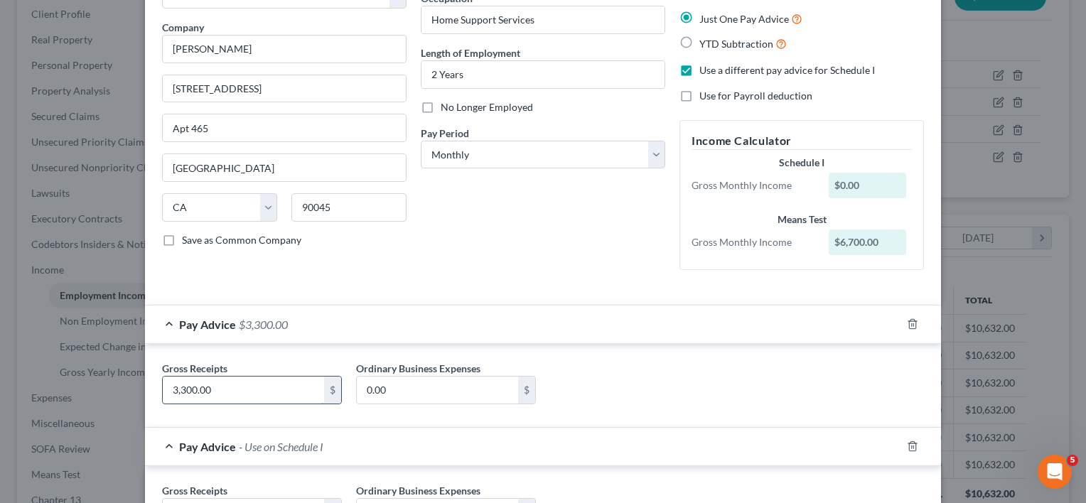
type input "3,300.00"
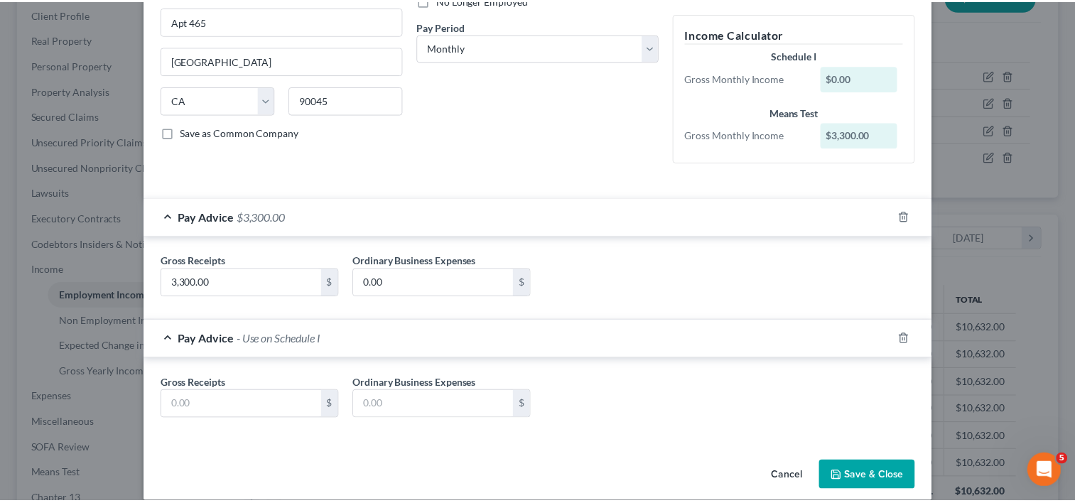
scroll to position [222, 0]
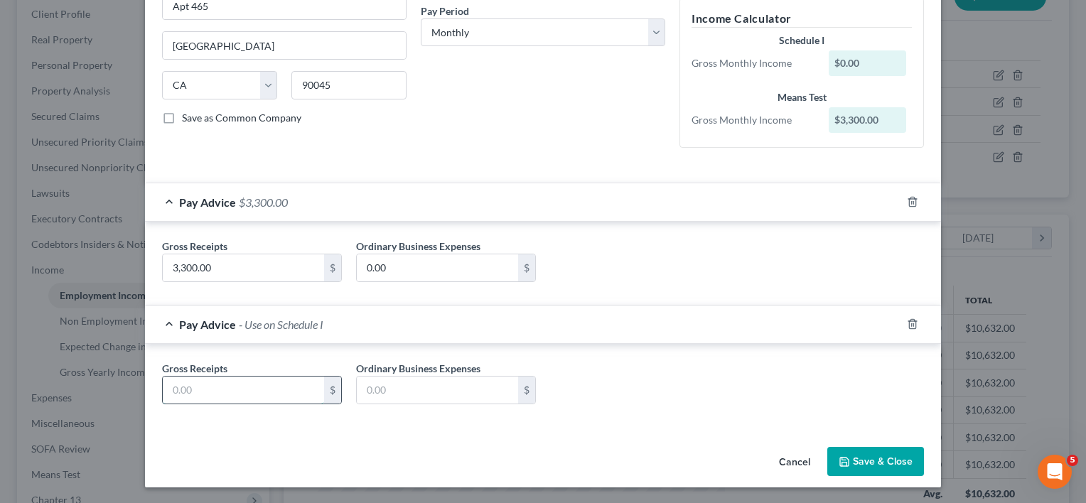
click at [259, 377] on input "text" at bounding box center [243, 390] width 161 height 27
type input "6,700"
click at [887, 460] on button "Save & Close" at bounding box center [875, 462] width 97 height 30
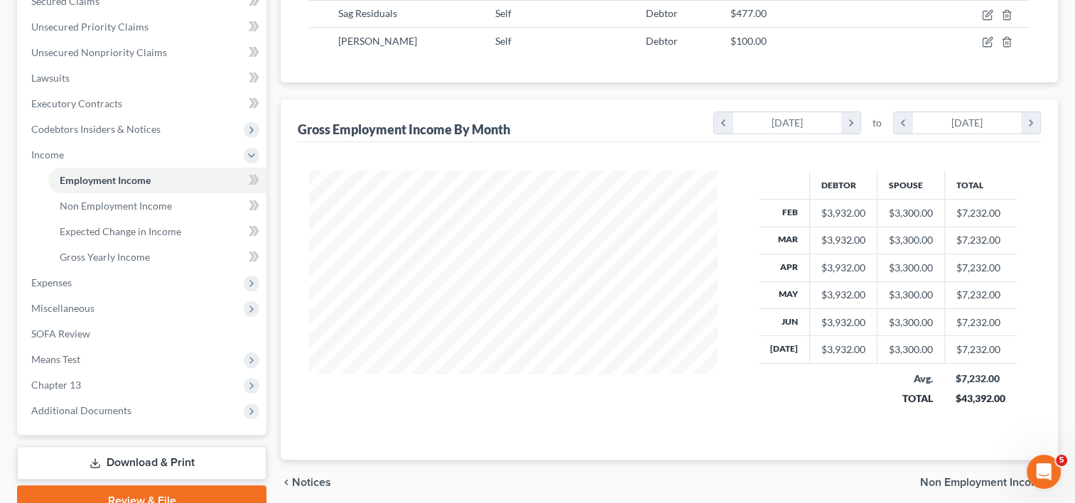
scroll to position [353, 0]
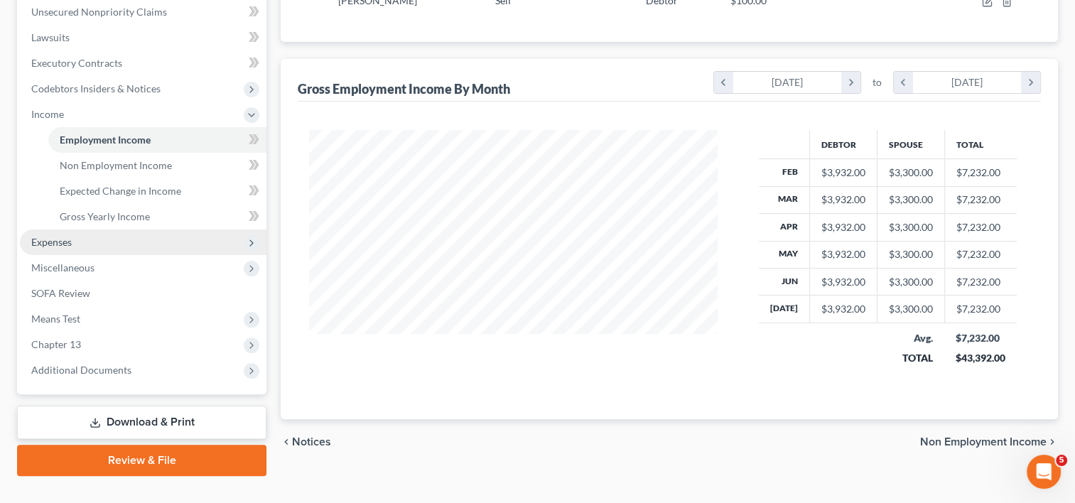
click at [77, 241] on span "Expenses" at bounding box center [143, 243] width 247 height 26
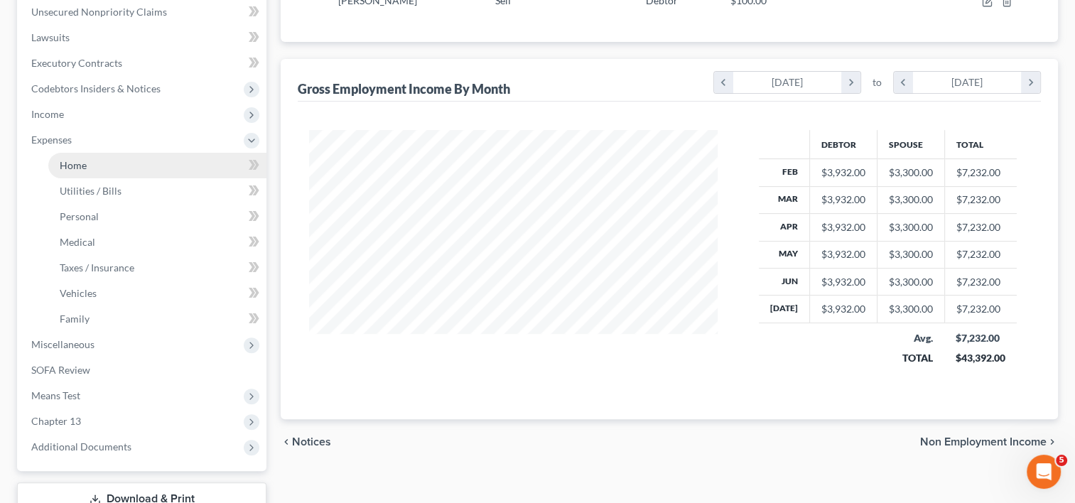
click at [81, 165] on span "Home" at bounding box center [73, 165] width 27 height 12
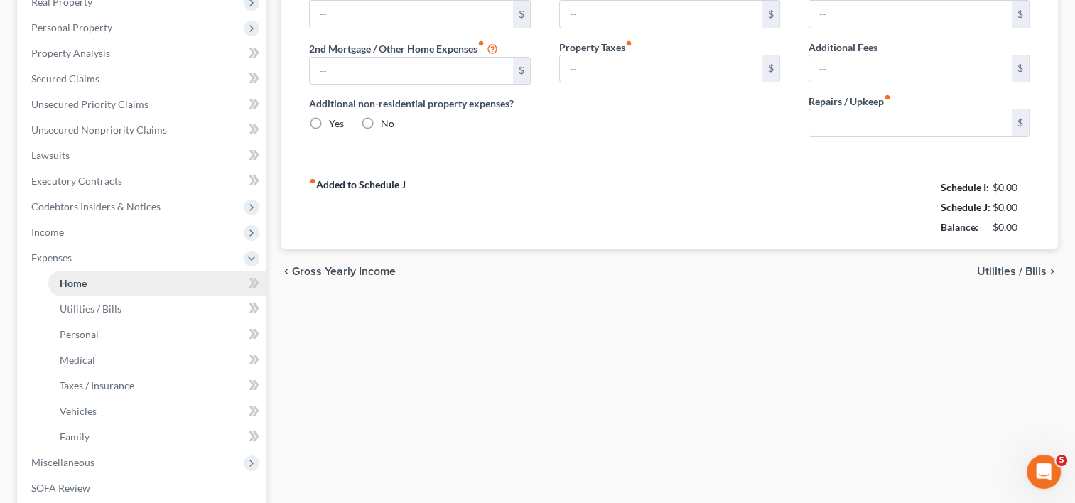
type input "2,020.19"
type input "1,236.89"
radio input "true"
type input "0.00"
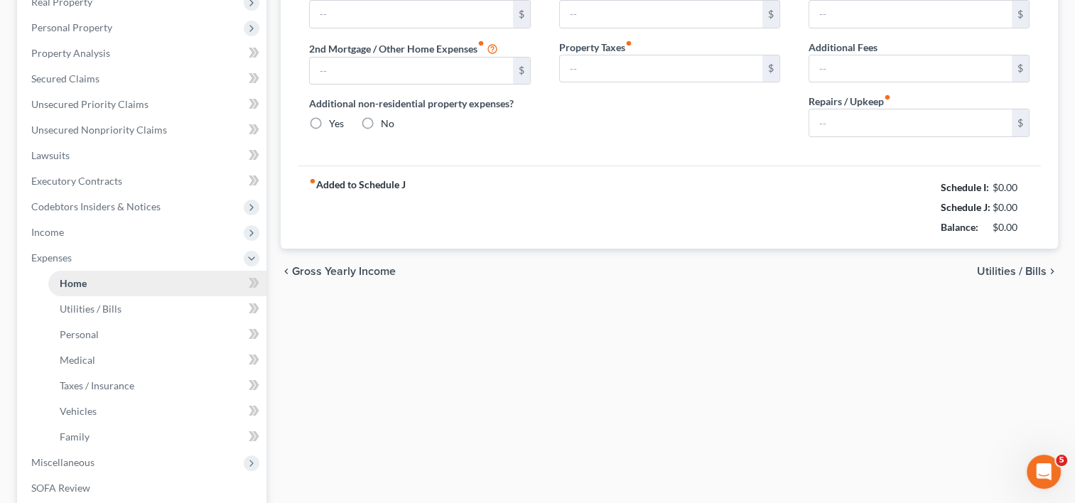
type input "0.00"
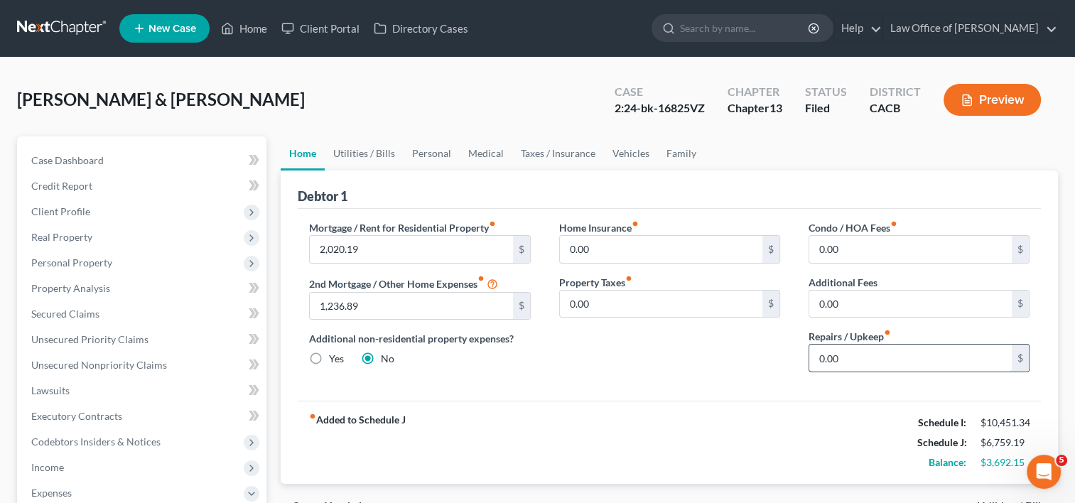
click at [873, 357] on input "0.00" at bounding box center [910, 358] width 203 height 27
type input "1"
type input "50.00"
click at [654, 344] on div "Home Insurance fiber_manual_record 0.00 $ Property Taxes fiber_manual_record 0.…" at bounding box center [669, 301] width 249 height 163
click at [357, 151] on link "Utilities / Bills" at bounding box center [364, 153] width 79 height 34
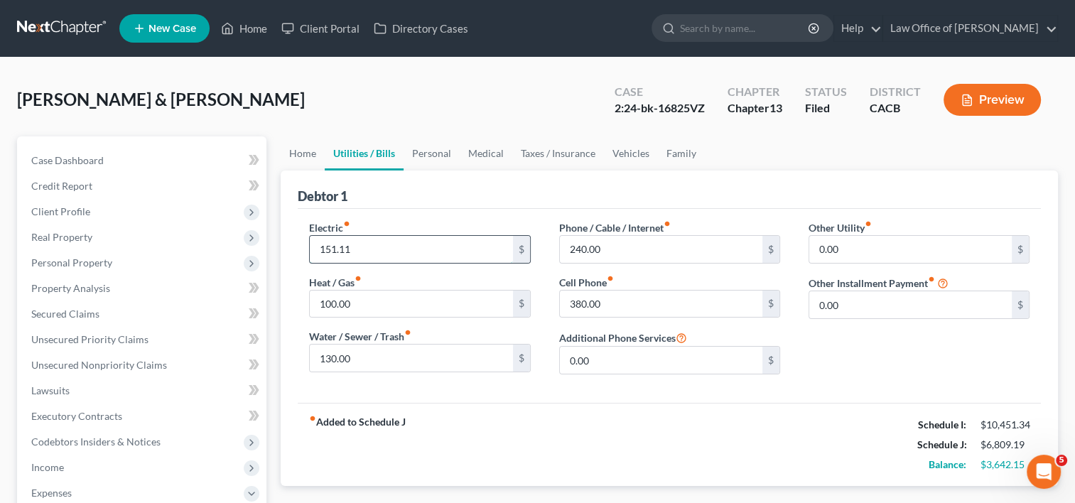
click at [399, 249] on input "151.11" at bounding box center [411, 249] width 203 height 27
type input "240.00"
type input "110.00"
type input "165.00"
click at [663, 361] on input "0.00" at bounding box center [661, 360] width 203 height 27
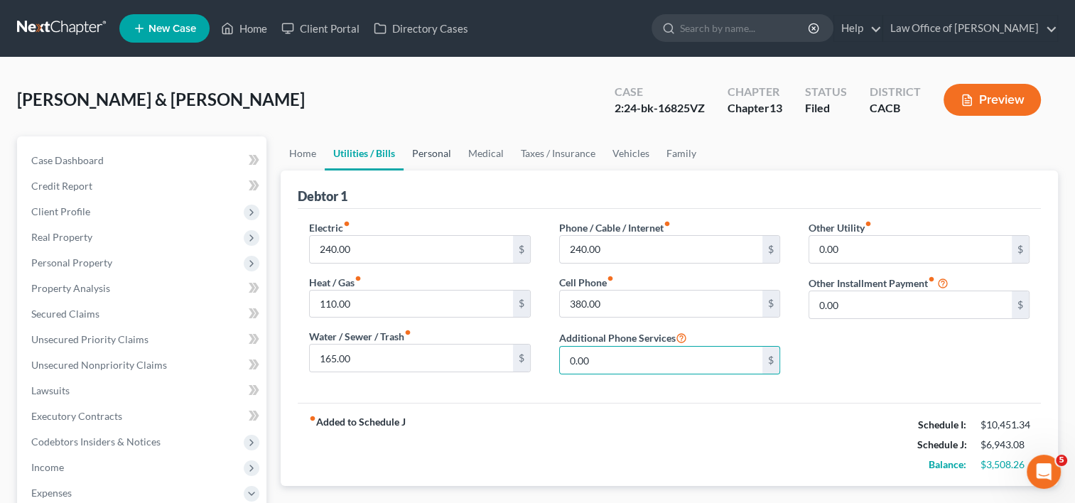
click at [436, 160] on link "Personal" at bounding box center [432, 153] width 56 height 34
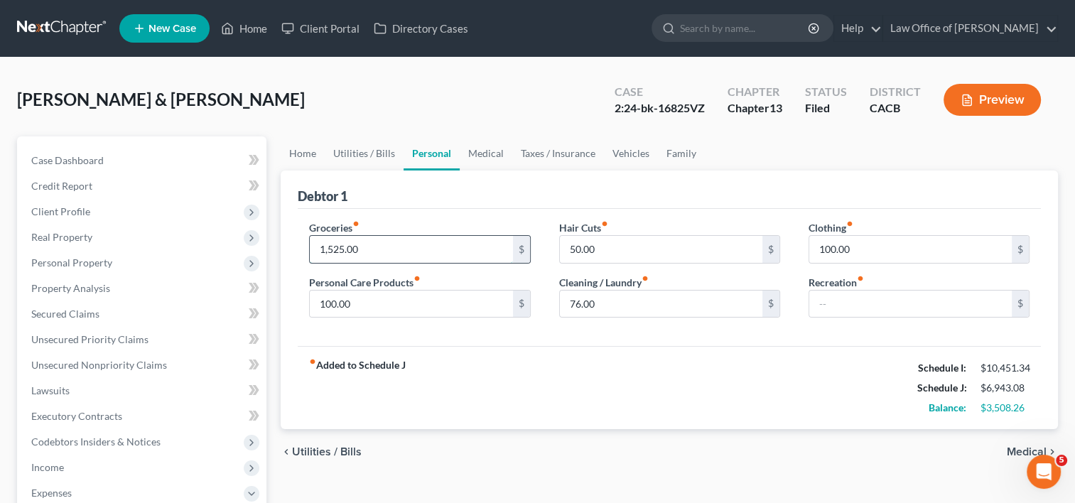
click at [378, 247] on input "1,525.00" at bounding box center [411, 249] width 203 height 27
type input "1,500.00"
click at [370, 303] on input "100.00" at bounding box center [411, 304] width 203 height 27
type input "150.00"
type input "2"
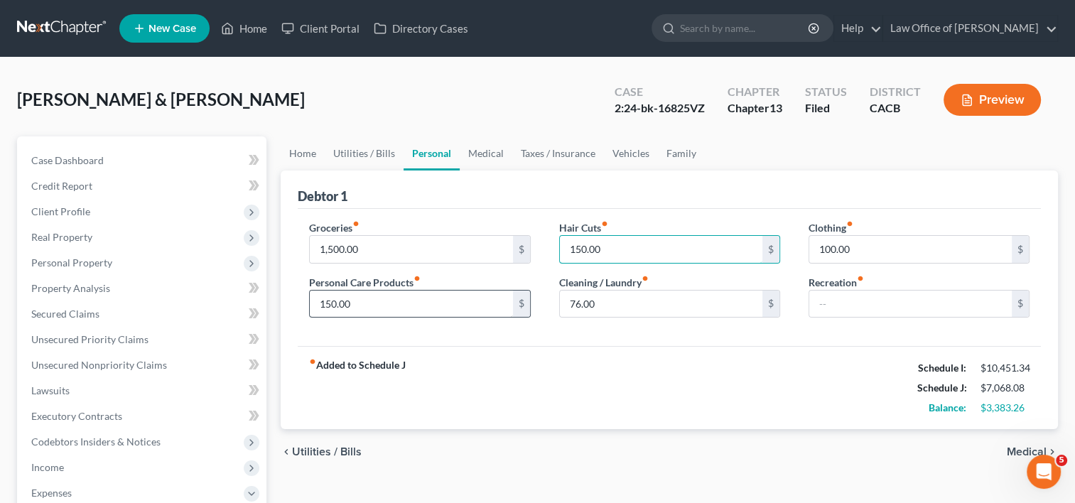
type input "150.00"
type input "140.00"
type input "150.00"
click at [870, 250] on input "100.00" at bounding box center [910, 249] width 203 height 27
type input "100.00"
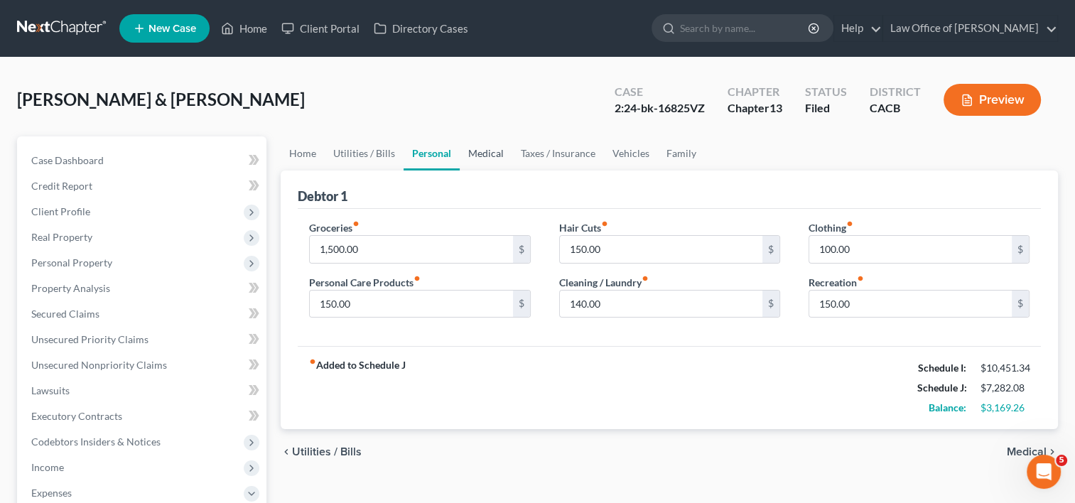
click at [482, 151] on link "Medical" at bounding box center [486, 153] width 53 height 34
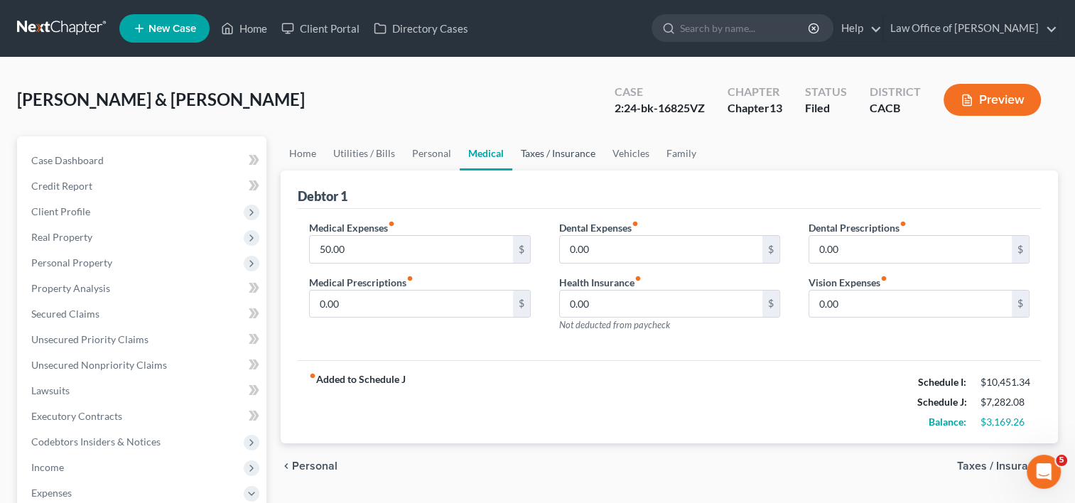
click at [551, 154] on link "Taxes / Insurance" at bounding box center [558, 153] width 92 height 34
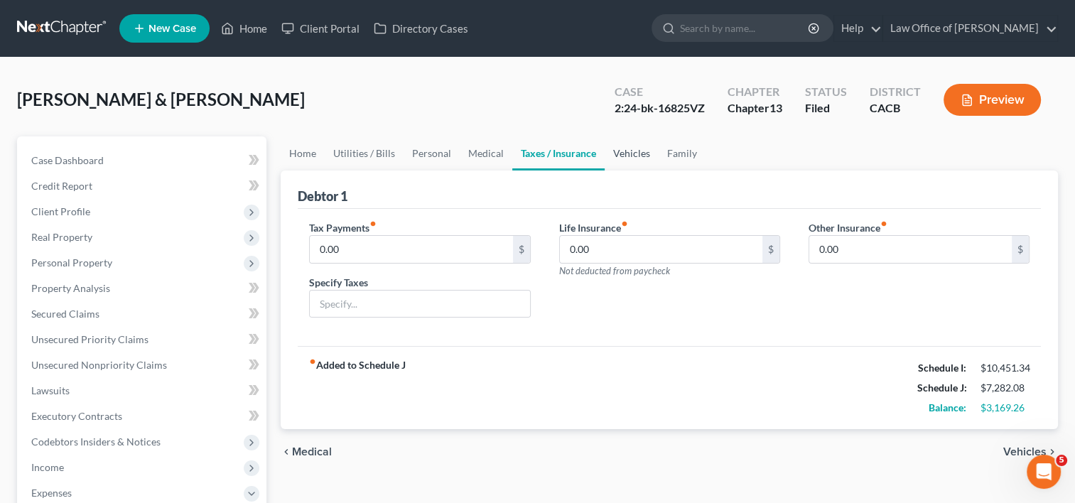
click at [642, 159] on link "Vehicles" at bounding box center [632, 153] width 54 height 34
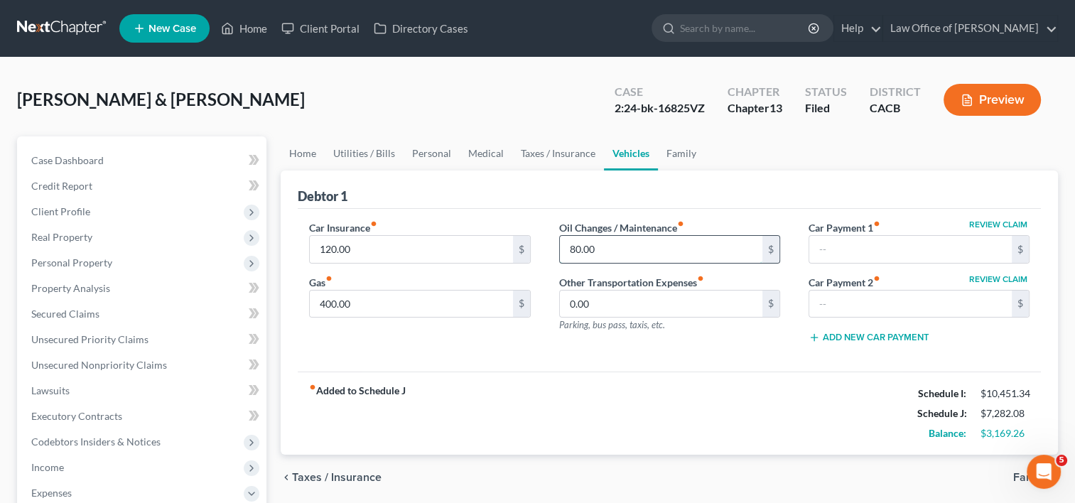
click at [613, 247] on input "80.00" at bounding box center [661, 249] width 203 height 27
type input "300.00"
click at [372, 247] on input "120.00" at bounding box center [411, 249] width 203 height 27
type input "180.00"
click at [371, 299] on input "600.00" at bounding box center [411, 304] width 203 height 27
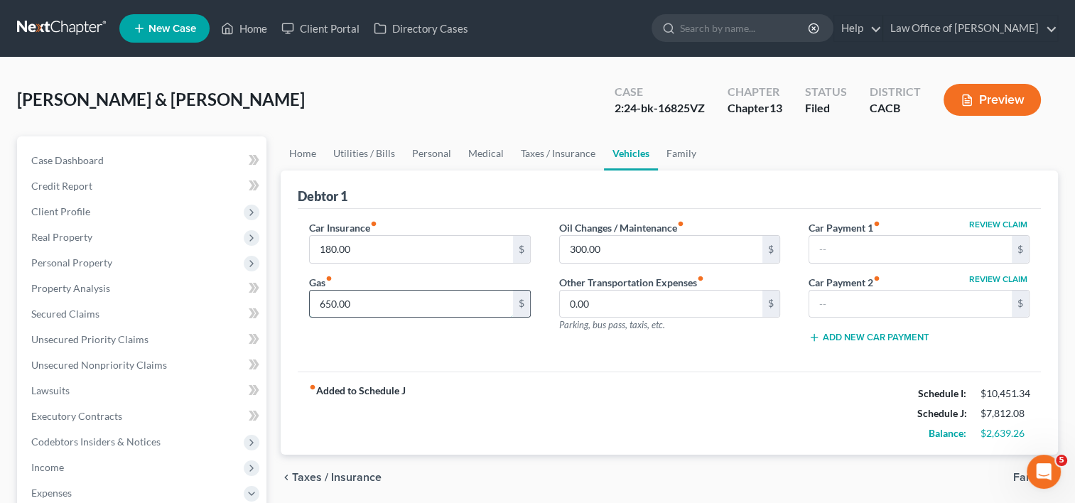
type input "650.00"
click at [651, 358] on div "Car Insurance fiber_manual_record 180.00 $ Gas fiber_manual_record 650.00 $ Oil…" at bounding box center [669, 290] width 743 height 163
click at [684, 150] on link "Family" at bounding box center [681, 153] width 47 height 34
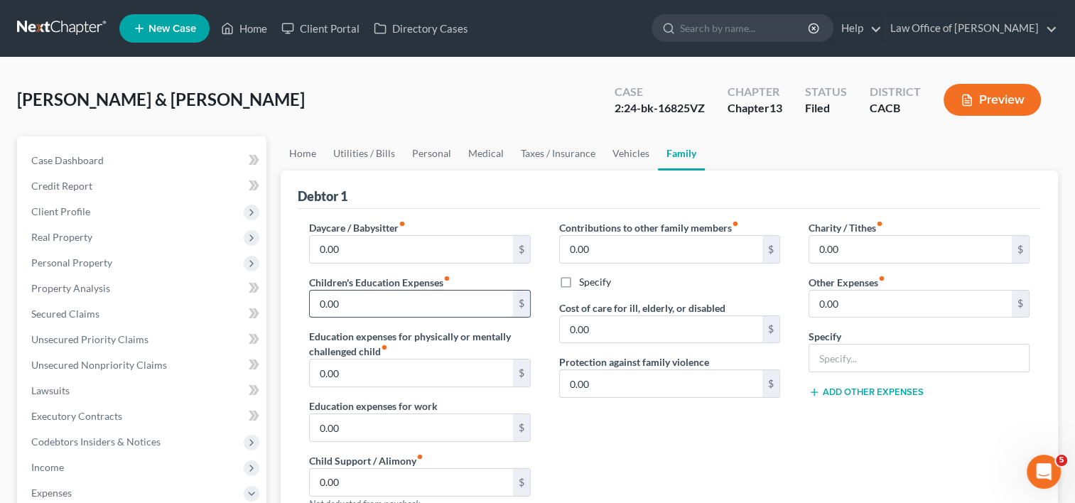
click at [364, 295] on input "0.00" at bounding box center [411, 304] width 203 height 27
type input "200.00"
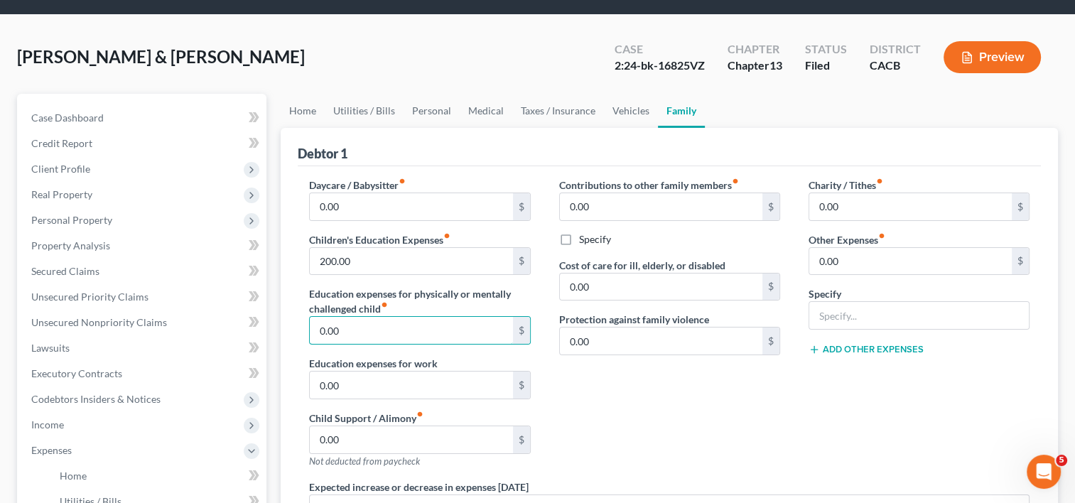
scroll to position [34, 0]
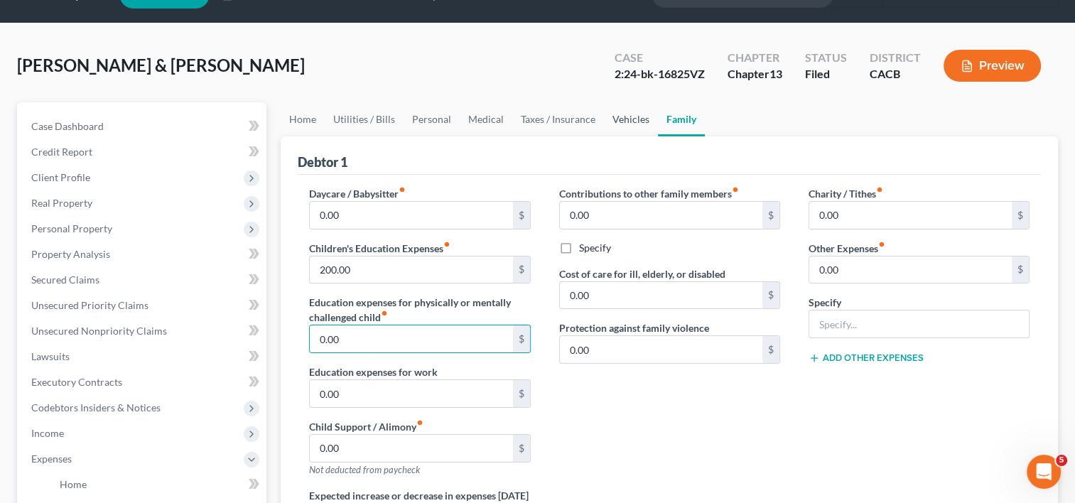
click at [634, 122] on link "Vehicles" at bounding box center [631, 119] width 54 height 34
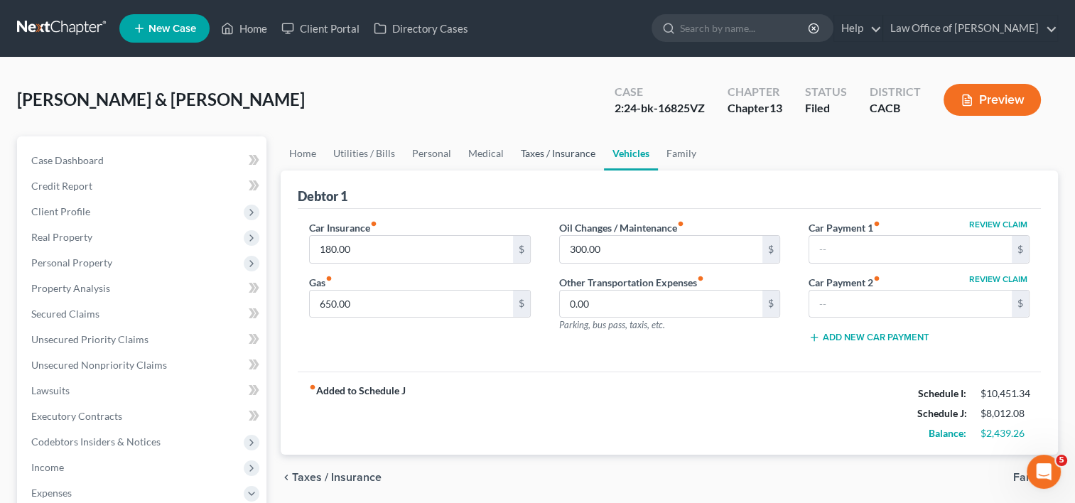
click at [562, 156] on link "Taxes / Insurance" at bounding box center [558, 153] width 92 height 34
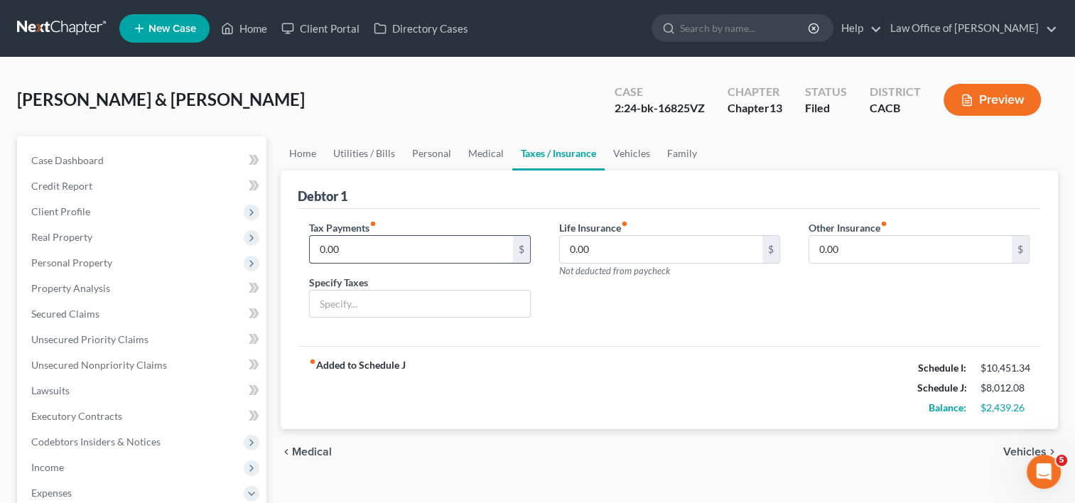
click at [392, 253] on input "0.00" at bounding box center [411, 249] width 203 height 27
type input "8"
type input "1,005.00"
click at [377, 308] on input "text" at bounding box center [420, 304] width 220 height 27
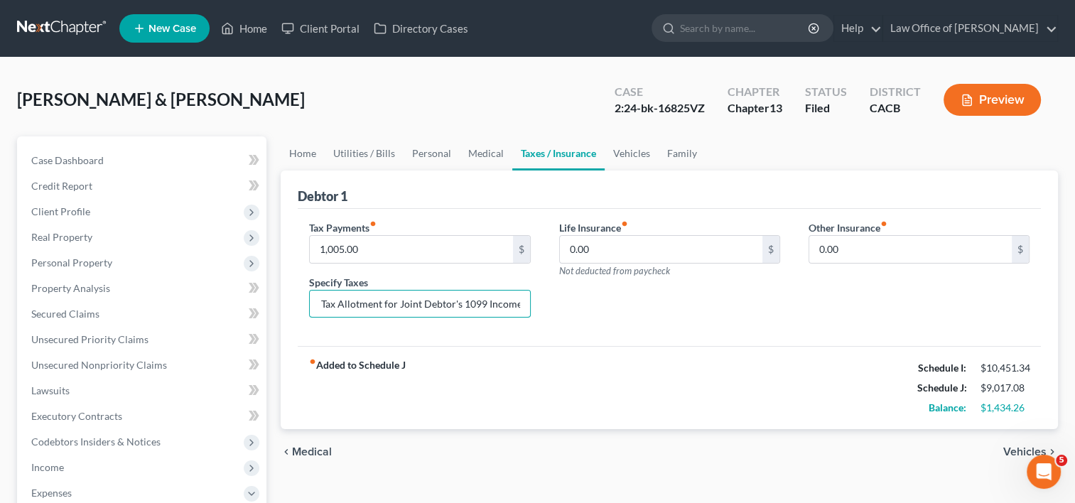
type input "Federal and State Tax Allotment for Joint Debtor's 1099 Income"
click at [664, 355] on div "fiber_manual_record Added to Schedule J Schedule I: $10,451.34 Schedule J: $9,0…" at bounding box center [669, 387] width 743 height 83
click at [625, 151] on link "Vehicles" at bounding box center [632, 153] width 54 height 34
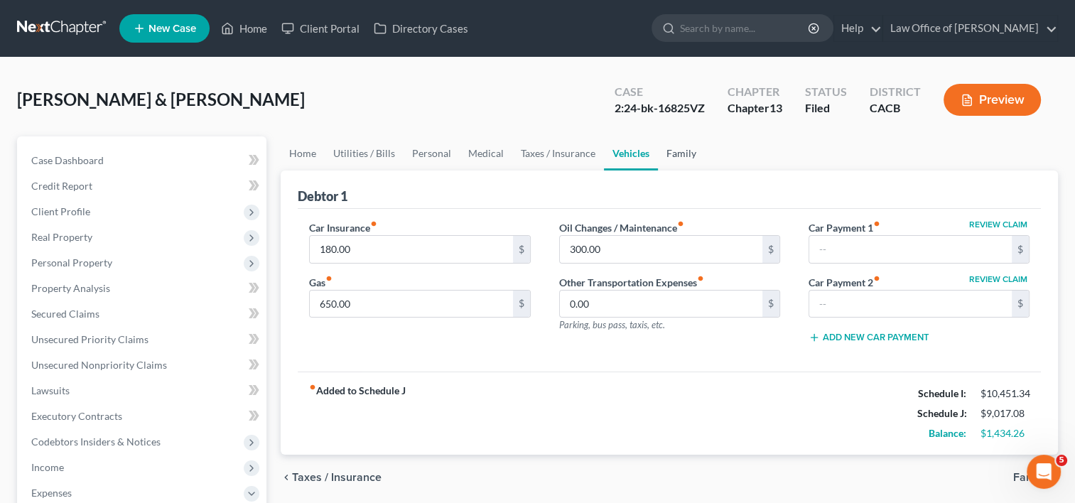
click at [669, 152] on link "Family" at bounding box center [681, 153] width 47 height 34
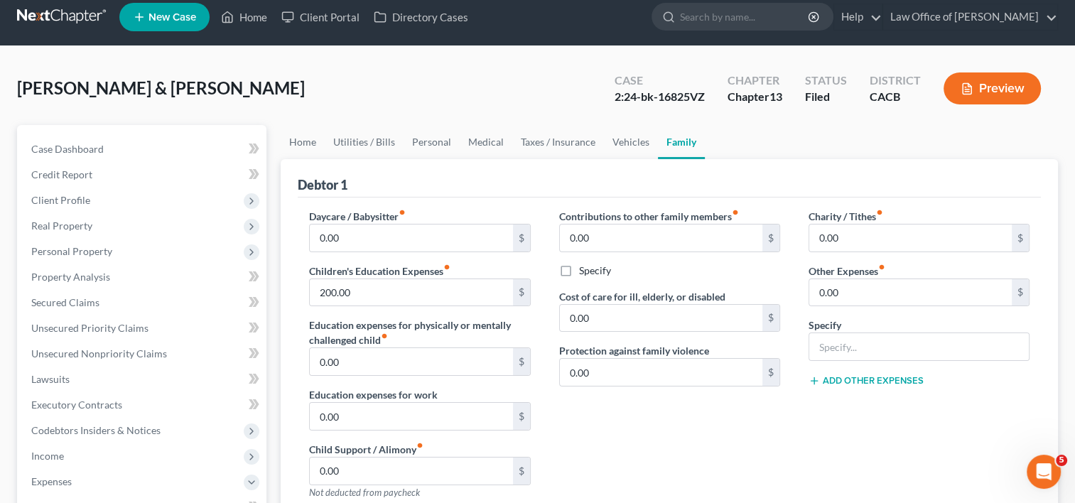
scroll to position [12, 0]
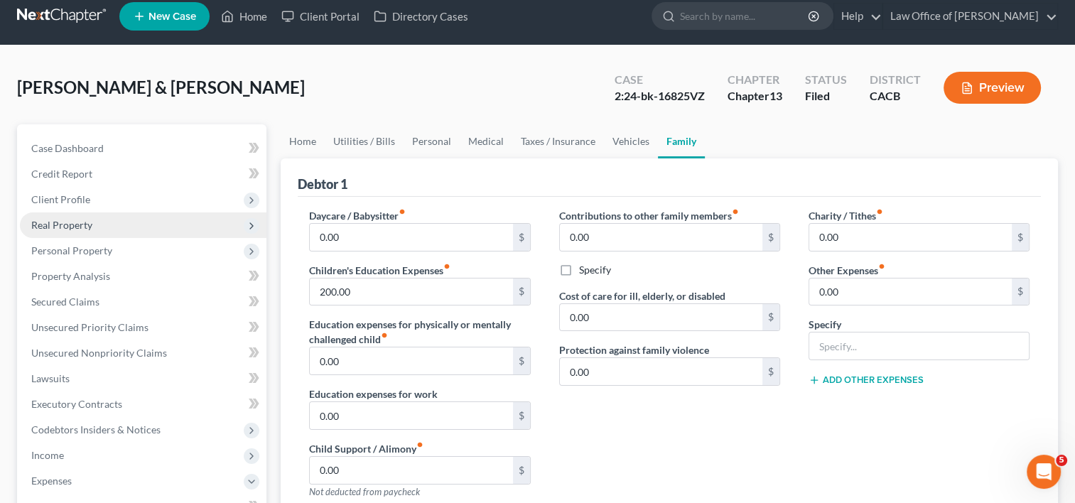
click at [74, 232] on span "Real Property" at bounding box center [143, 225] width 247 height 26
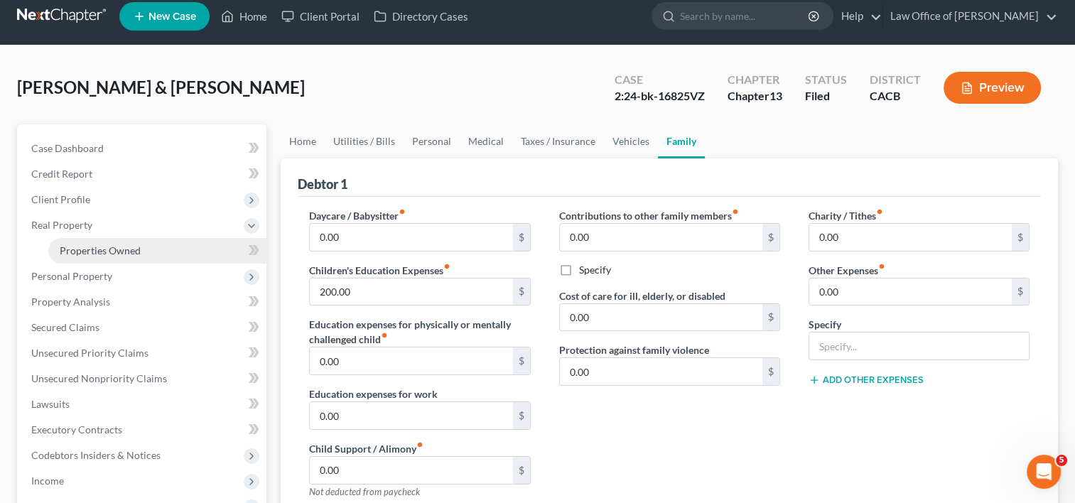
click at [129, 249] on span "Properties Owned" at bounding box center [100, 250] width 81 height 12
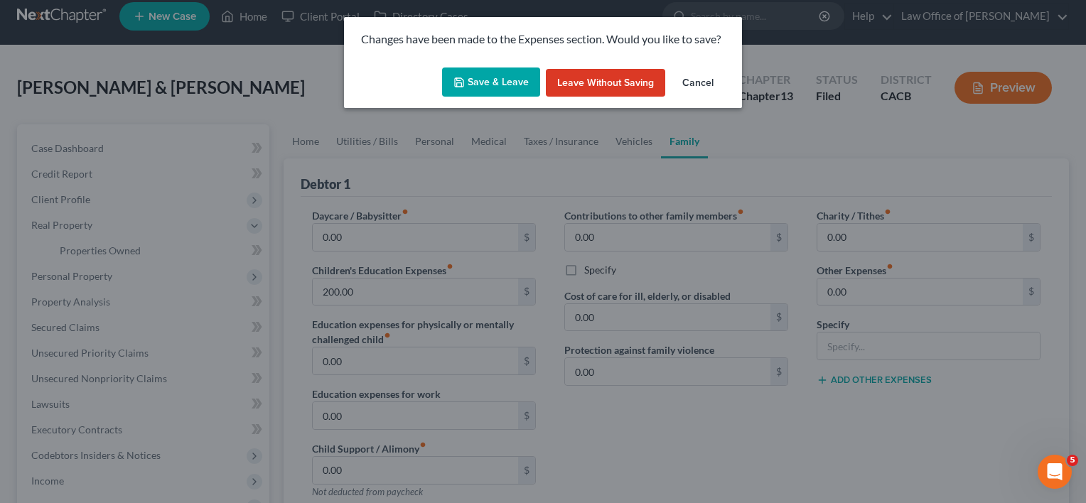
click at [473, 85] on button "Save & Leave" at bounding box center [491, 83] width 98 height 30
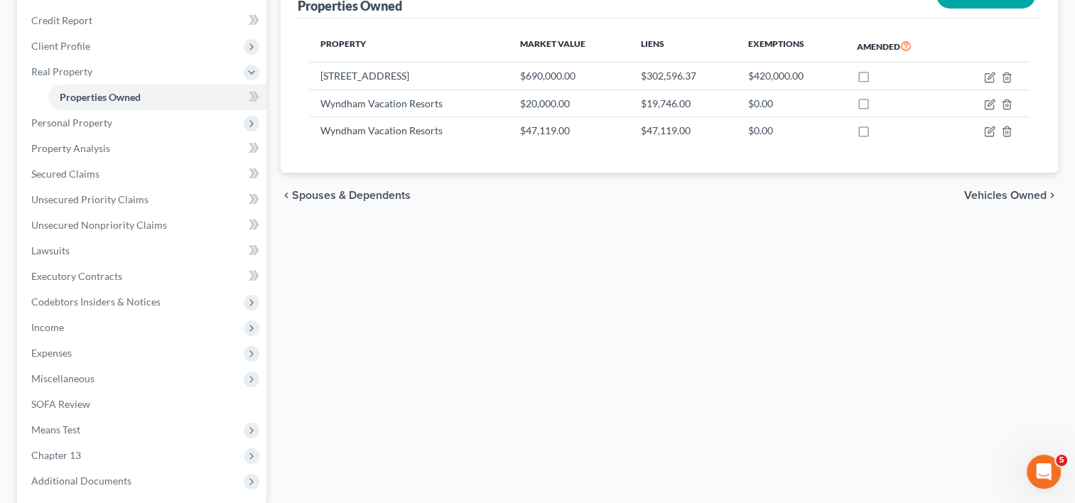
scroll to position [166, 0]
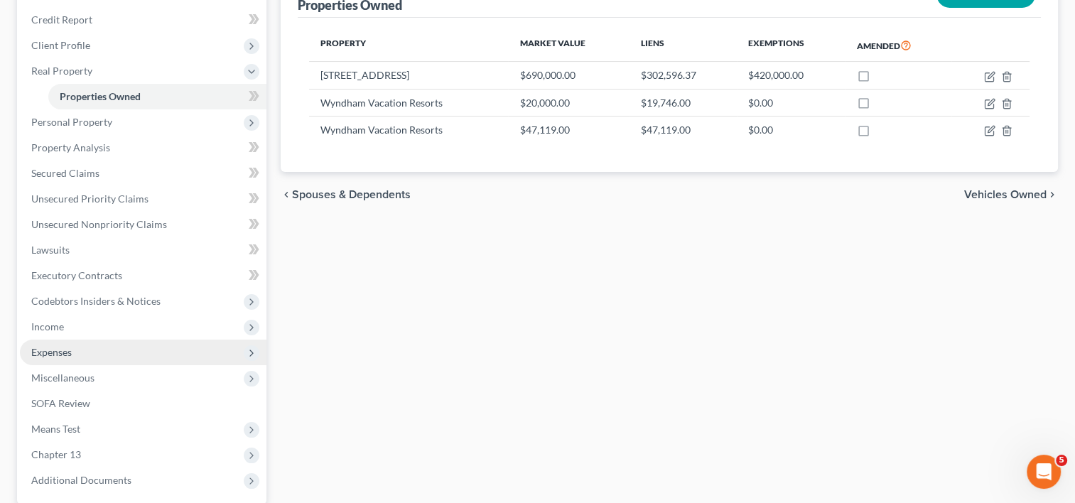
click at [77, 345] on span "Expenses" at bounding box center [143, 353] width 247 height 26
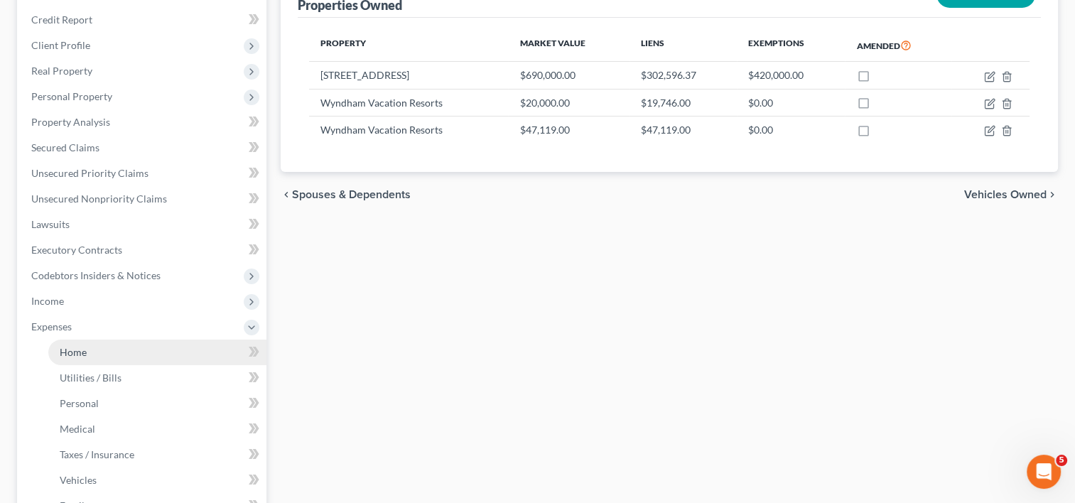
click at [95, 352] on link "Home" at bounding box center [157, 353] width 218 height 26
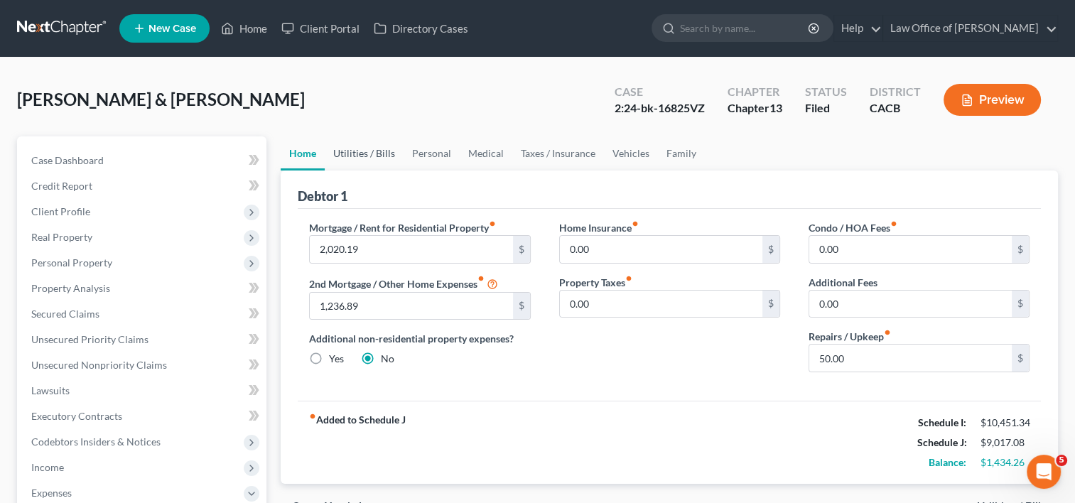
click at [375, 158] on link "Utilities / Bills" at bounding box center [364, 153] width 79 height 34
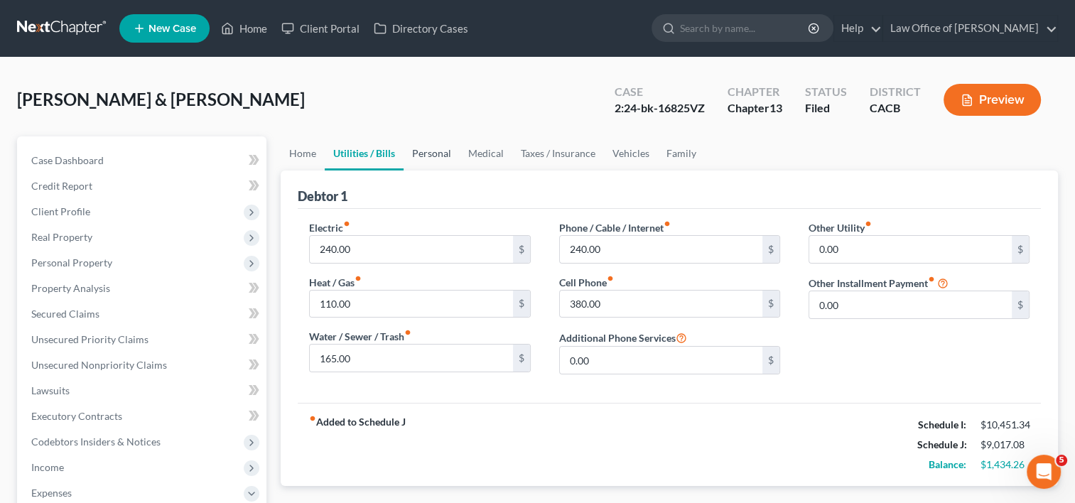
click at [431, 146] on link "Personal" at bounding box center [432, 153] width 56 height 34
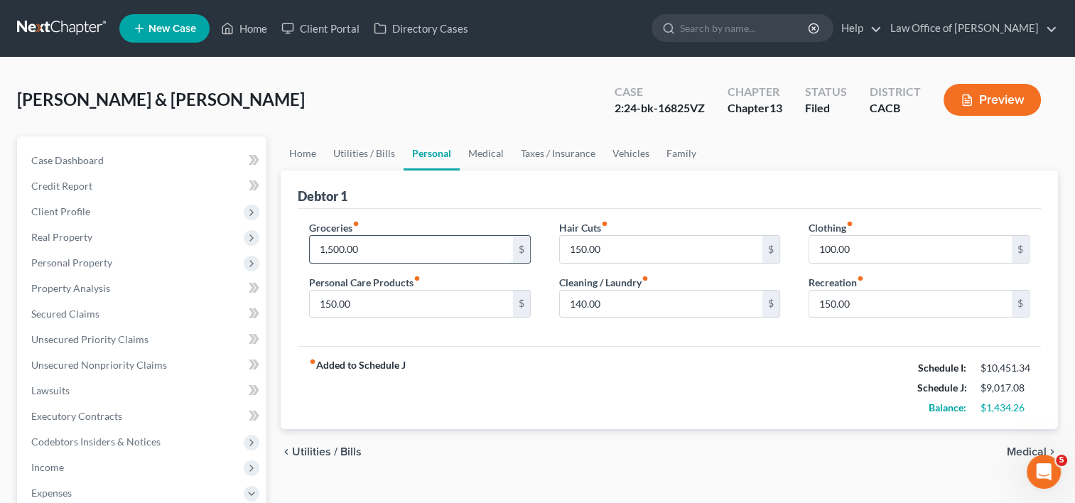
click at [403, 239] on input "1,500.00" at bounding box center [411, 249] width 203 height 27
type input "1,800.00"
click at [489, 352] on div "fiber_manual_record Added to Schedule J Schedule I: $10,451.34 Schedule J: $9,3…" at bounding box center [669, 387] width 743 height 83
click at [374, 307] on input "150.00" at bounding box center [411, 304] width 203 height 27
type input "200"
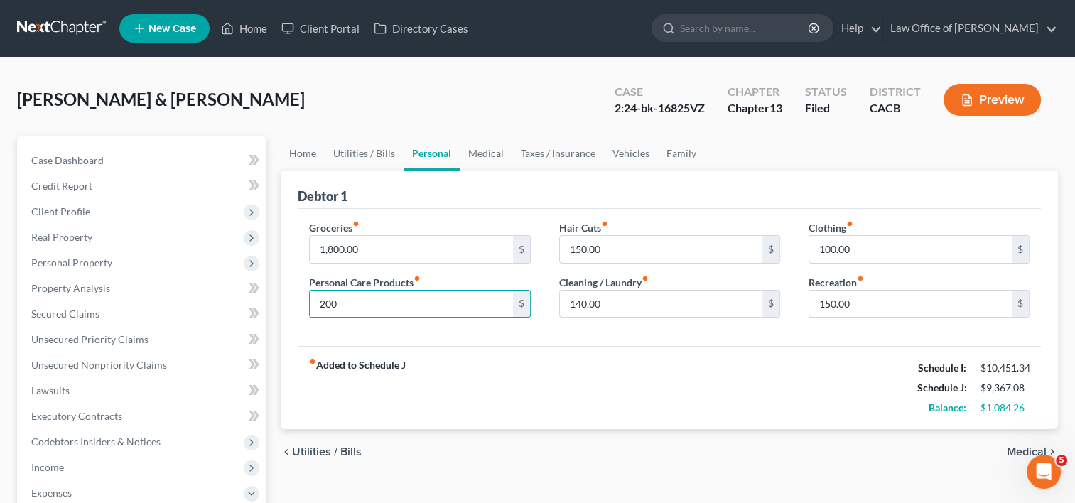
click at [389, 200] on div "Debtor 1" at bounding box center [669, 190] width 743 height 38
click at [863, 308] on input "150.00" at bounding box center [910, 304] width 203 height 27
click at [863, 308] on input "100" at bounding box center [910, 304] width 203 height 27
type input "150.00"
click at [902, 247] on input "100.00" at bounding box center [910, 249] width 203 height 27
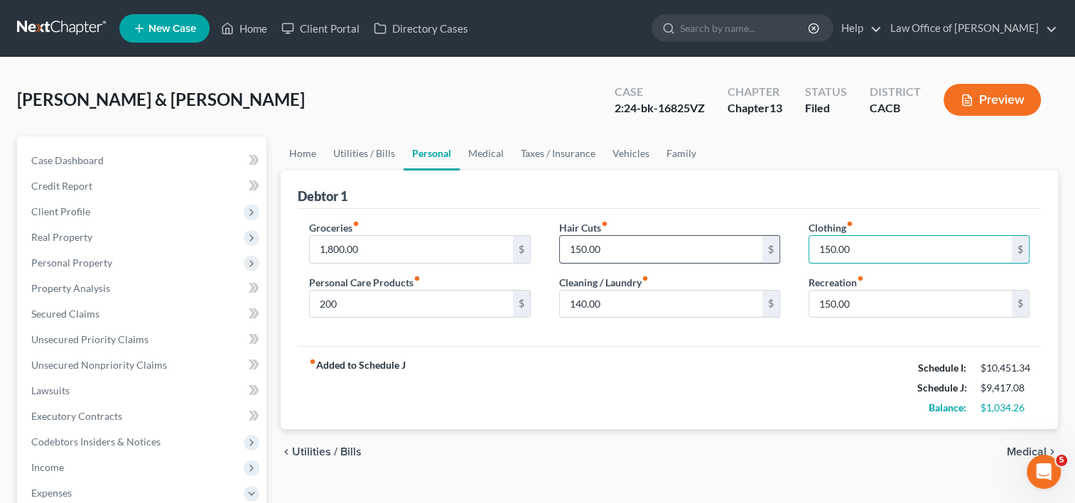
type input "150.00"
click at [637, 249] on input "150.00" at bounding box center [661, 249] width 203 height 27
click at [622, 313] on input "140.00" at bounding box center [661, 304] width 203 height 27
type input "175.00"
click at [486, 157] on link "Medical" at bounding box center [486, 153] width 53 height 34
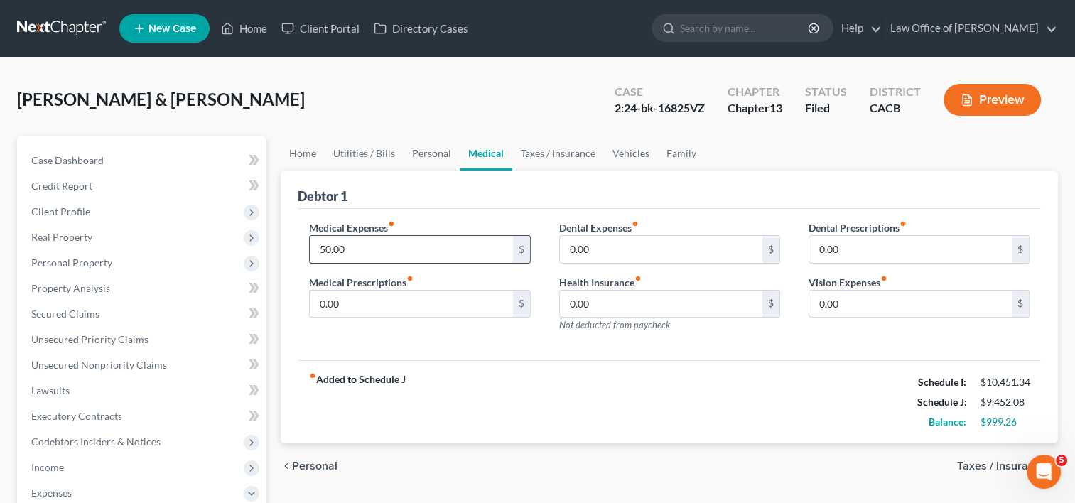
click at [393, 247] on input "50.00" at bounding box center [411, 249] width 203 height 27
type input "100.00"
click at [556, 153] on link "Taxes / Insurance" at bounding box center [558, 153] width 92 height 34
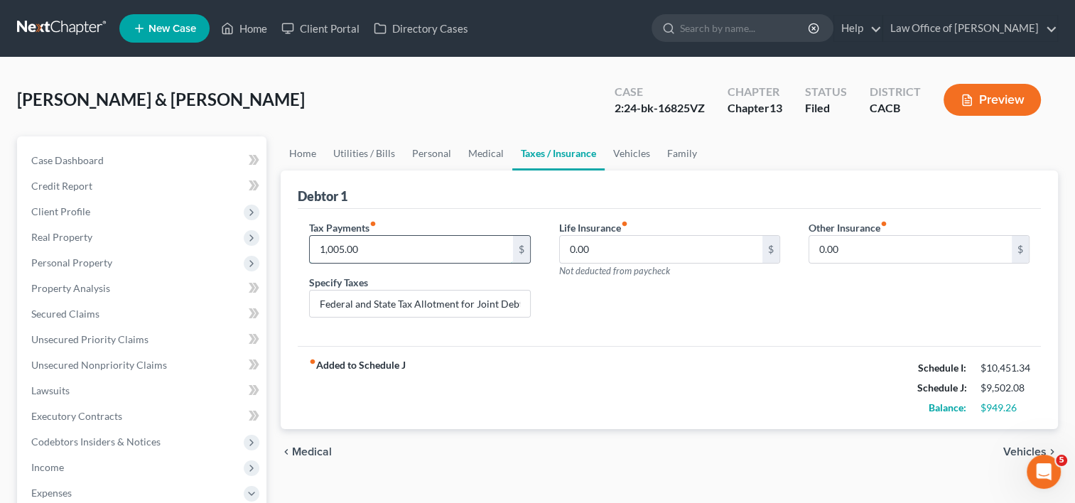
click at [370, 247] on input "1,005.00" at bounding box center [411, 249] width 203 height 27
click at [370, 247] on input "400.00" at bounding box center [411, 249] width 203 height 27
type input "600.00"
click at [600, 346] on div "fiber_manual_record Added to Schedule J Schedule I: $10,451.34 Schedule J: $9,0…" at bounding box center [669, 387] width 743 height 83
click at [492, 307] on input "Federal and State Tax Allotment for Joint Debtor's 1099 Income" at bounding box center [420, 304] width 220 height 27
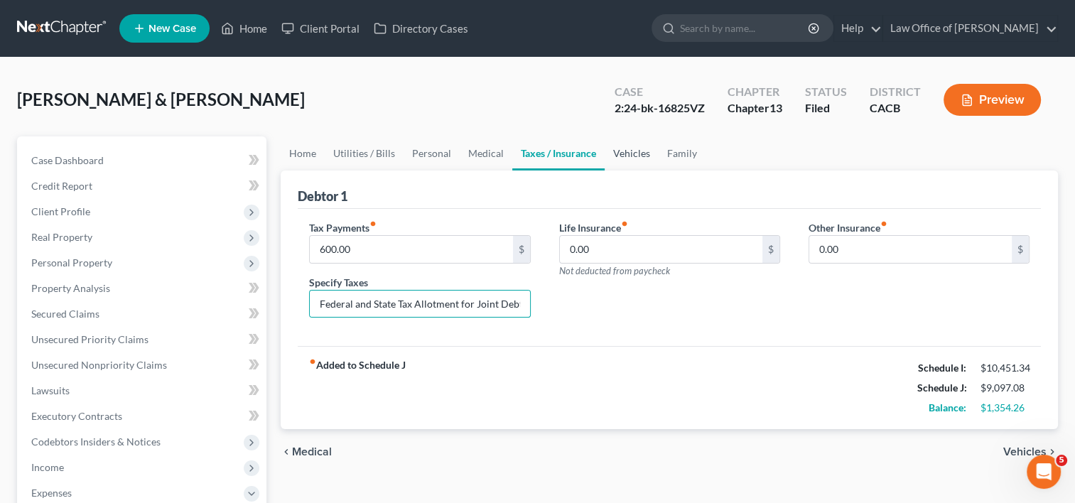
click at [627, 150] on link "Vehicles" at bounding box center [632, 153] width 54 height 34
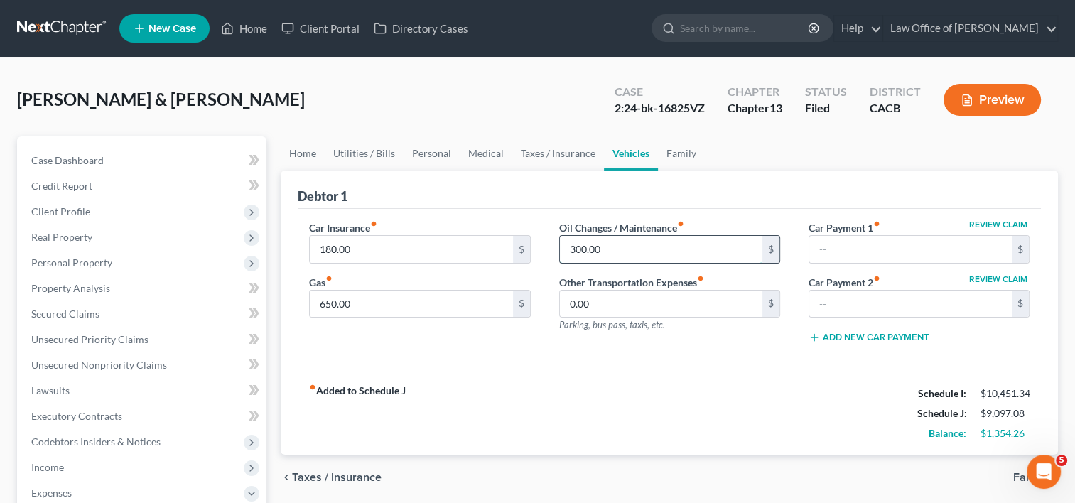
click at [605, 250] on input "300.00" at bounding box center [661, 249] width 203 height 27
click at [376, 252] on input "180.00" at bounding box center [411, 249] width 203 height 27
type input "240.00"
click at [636, 237] on input "300.00" at bounding box center [661, 249] width 203 height 27
click at [615, 251] on input "300.00" at bounding box center [661, 249] width 203 height 27
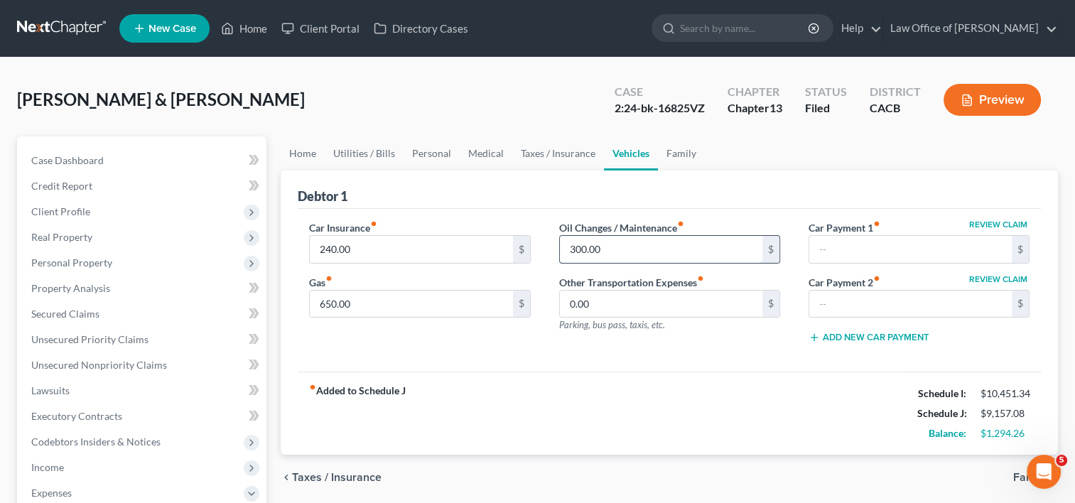
click at [580, 247] on input "300.00" at bounding box center [661, 249] width 203 height 27
type input "330.00"
click at [678, 310] on input "0.00" at bounding box center [661, 304] width 203 height 27
click at [674, 151] on link "Family" at bounding box center [681, 153] width 47 height 34
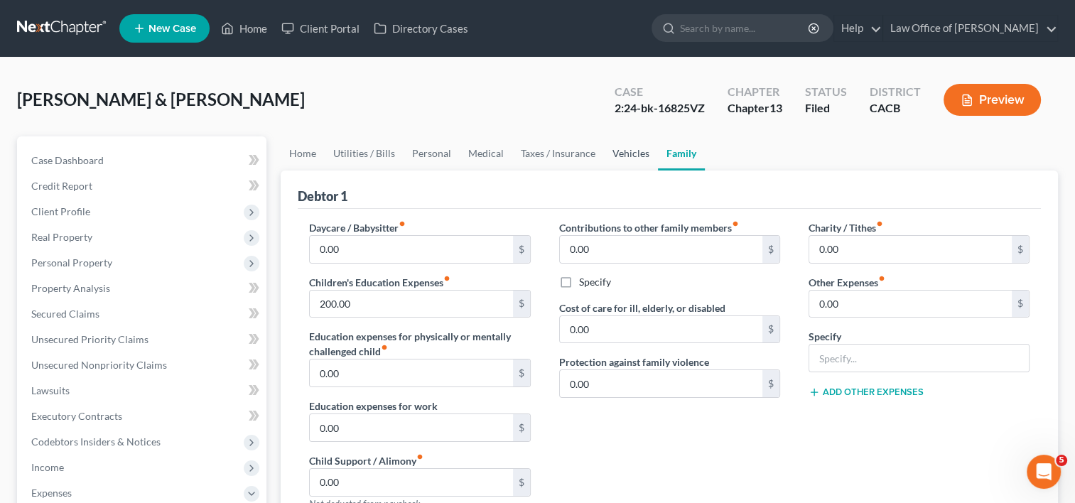
click at [624, 151] on link "Vehicles" at bounding box center [631, 153] width 54 height 34
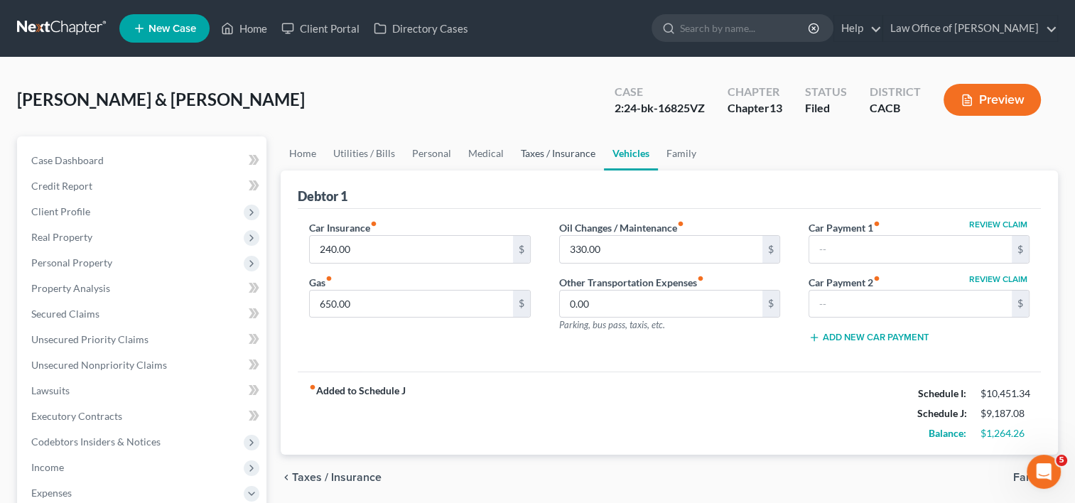
click at [549, 153] on link "Taxes / Insurance" at bounding box center [558, 153] width 92 height 34
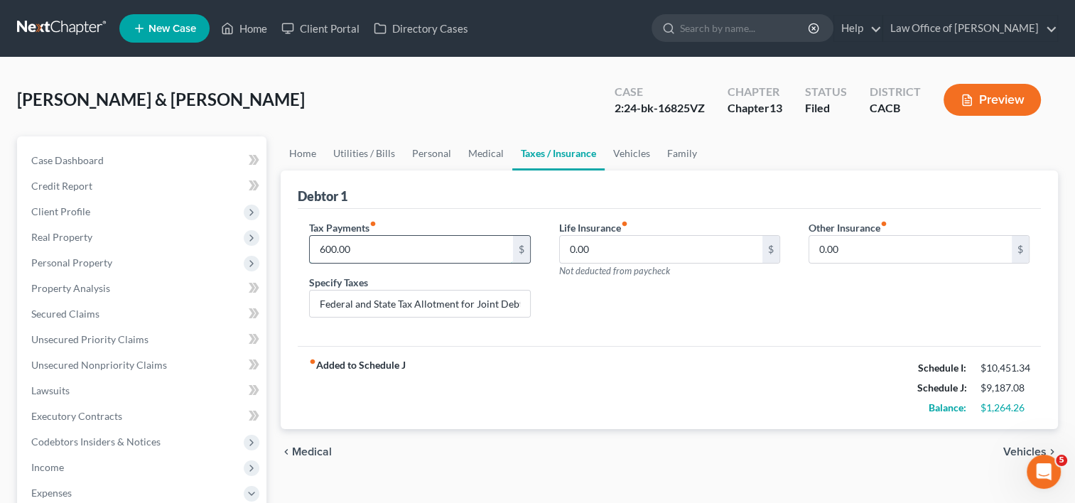
click at [374, 252] on input "600.00" at bounding box center [411, 249] width 203 height 27
type input "500.00"
click at [482, 154] on link "Medical" at bounding box center [486, 153] width 53 height 34
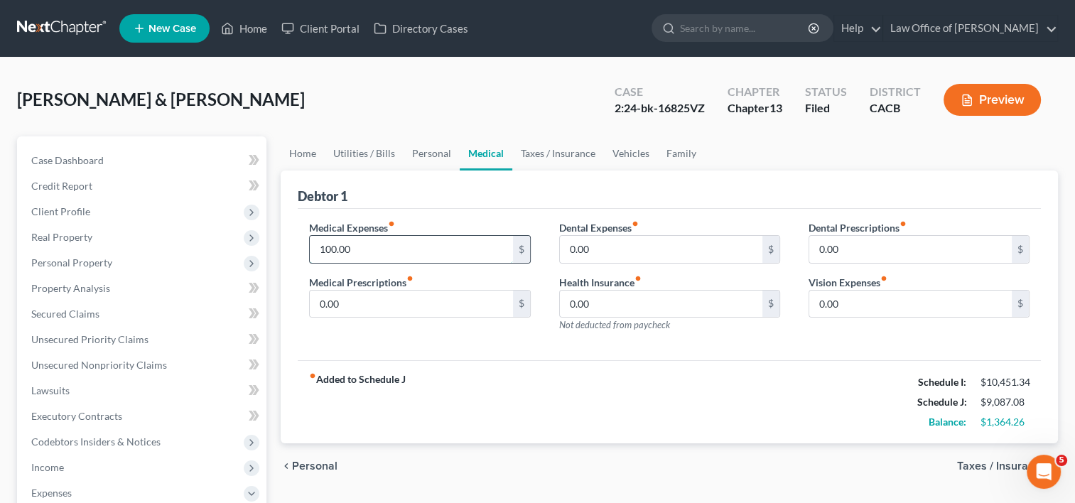
click at [396, 253] on input "100.00" at bounding box center [411, 249] width 203 height 27
type input "8"
type input "100.00"
click at [631, 142] on link "Vehicles" at bounding box center [631, 153] width 54 height 34
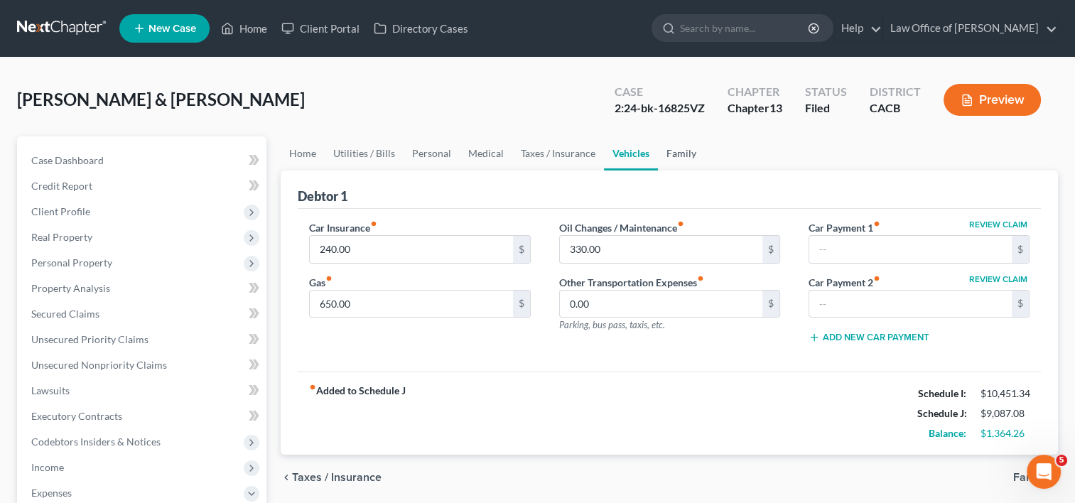
click at [686, 150] on link "Family" at bounding box center [681, 153] width 47 height 34
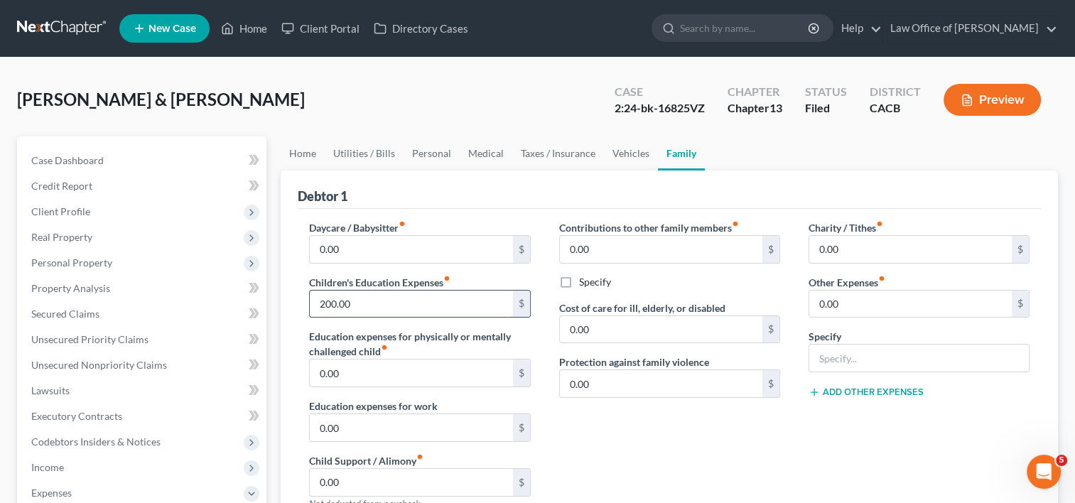
click at [395, 304] on input "200.00" at bounding box center [411, 304] width 203 height 27
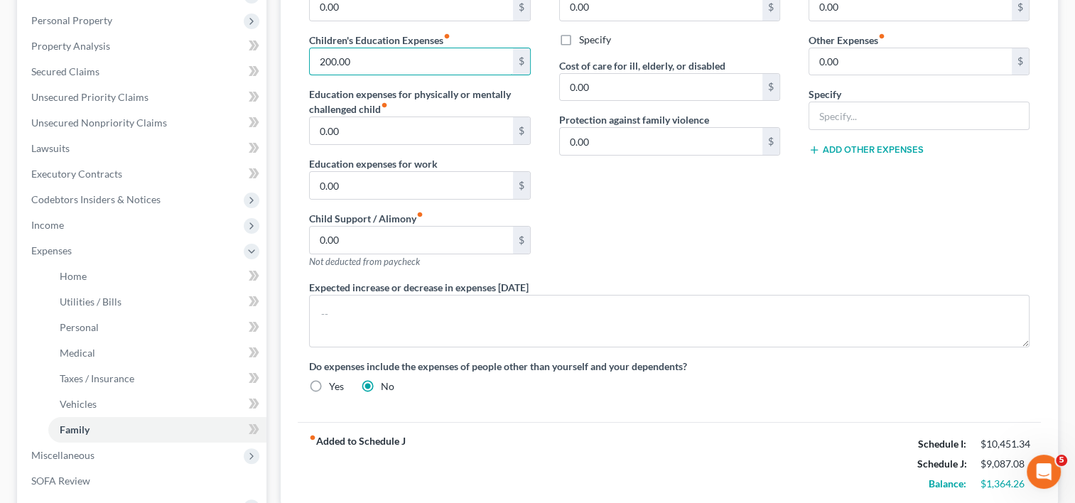
scroll to position [241, 0]
click at [398, 60] on input "176.00" at bounding box center [411, 63] width 203 height 27
type input "1"
type input "200.00"
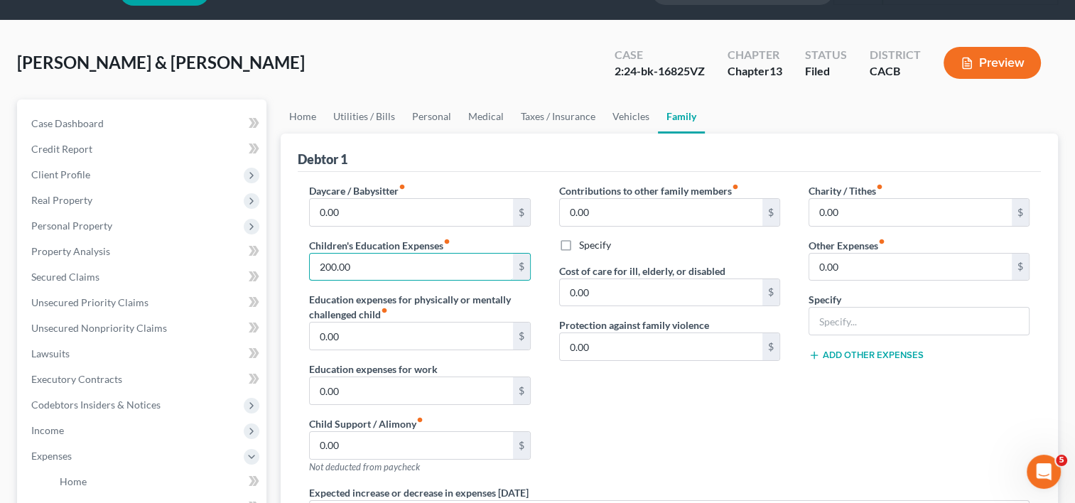
scroll to position [36, 0]
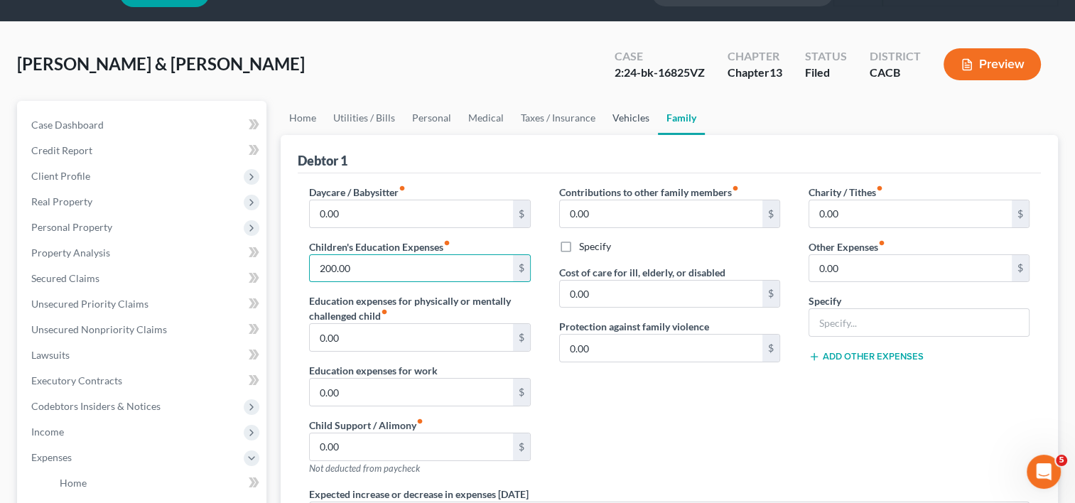
click at [623, 112] on link "Vehicles" at bounding box center [631, 118] width 54 height 34
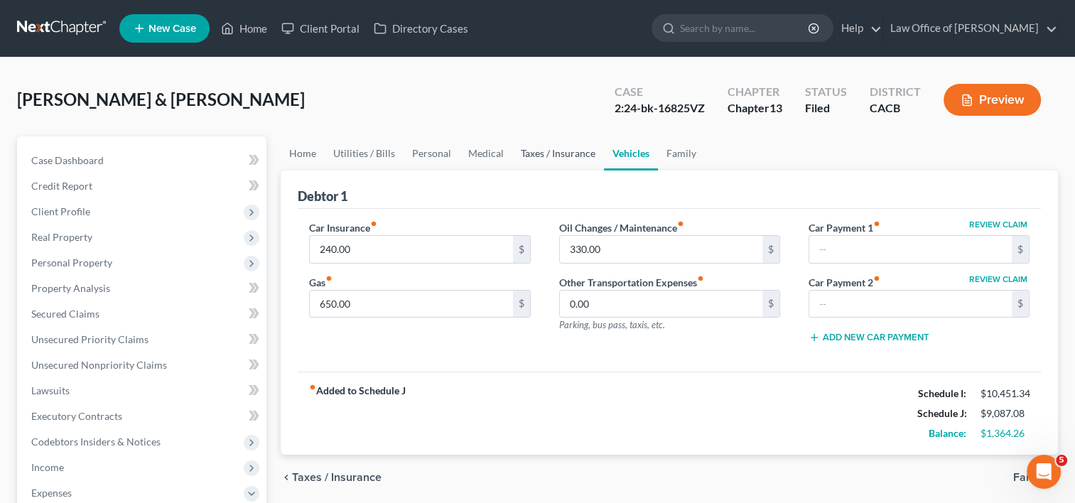
click at [573, 151] on link "Taxes / Insurance" at bounding box center [558, 153] width 92 height 34
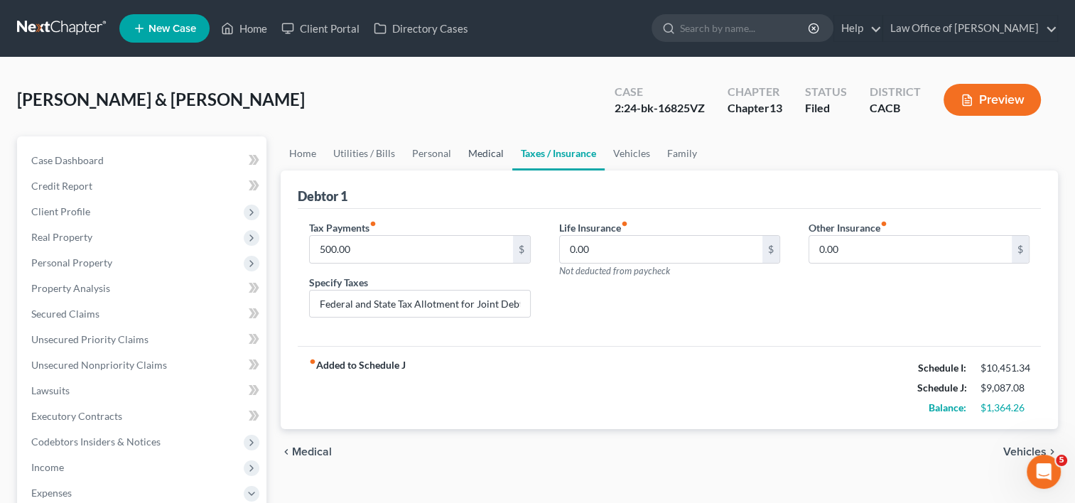
click at [476, 153] on link "Medical" at bounding box center [486, 153] width 53 height 34
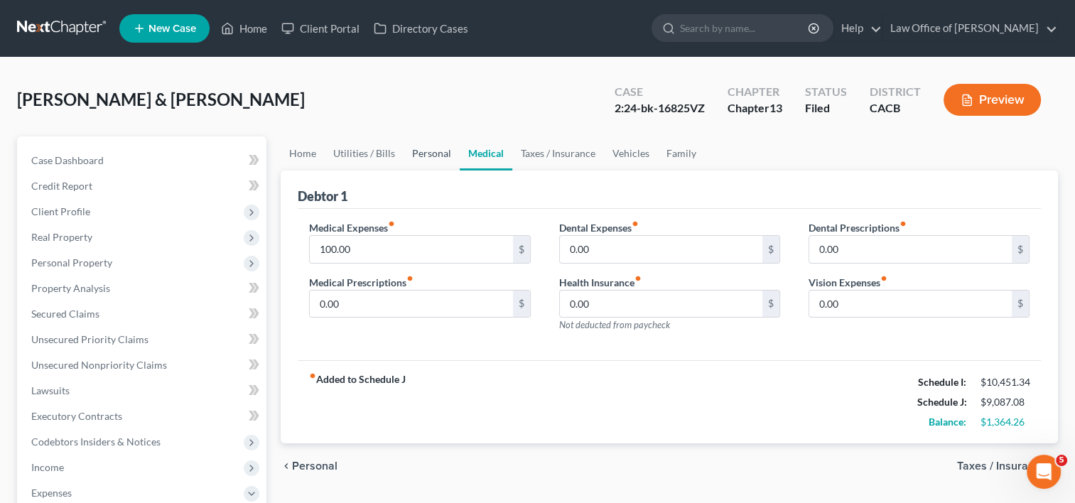
click at [416, 150] on link "Personal" at bounding box center [432, 153] width 56 height 34
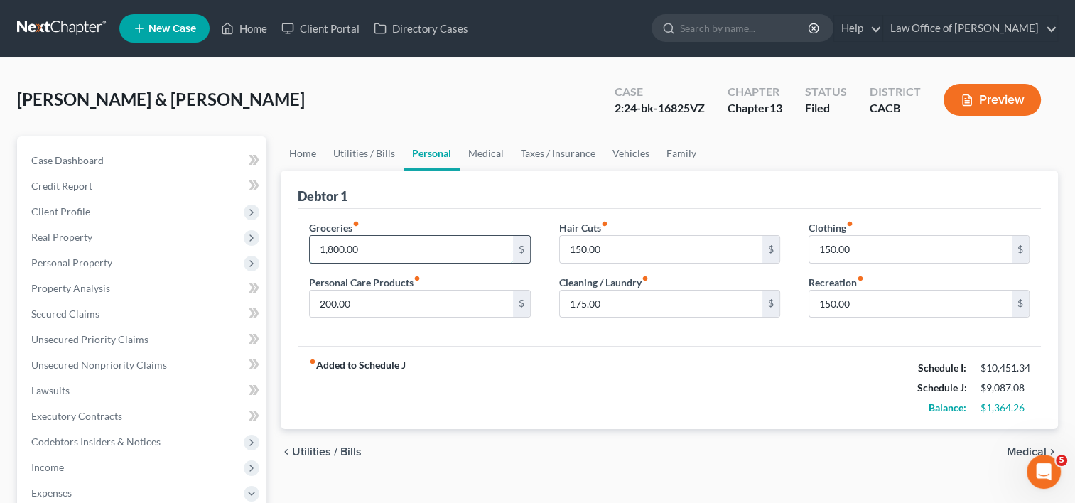
click at [370, 250] on input "1,800.00" at bounding box center [411, 249] width 203 height 27
click at [441, 306] on input "200.00" at bounding box center [411, 304] width 203 height 27
click at [365, 151] on link "Utilities / Bills" at bounding box center [364, 153] width 79 height 34
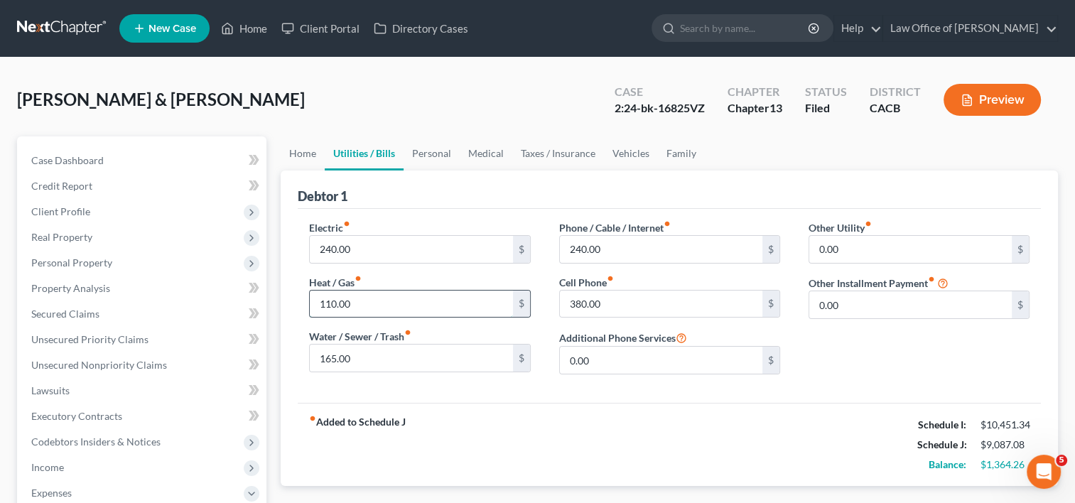
click at [362, 304] on input "110.00" at bounding box center [411, 304] width 203 height 27
click at [363, 303] on input "134.00" at bounding box center [411, 304] width 203 height 27
type input "1"
type input "81.00"
click at [386, 257] on input "240.00" at bounding box center [411, 249] width 203 height 27
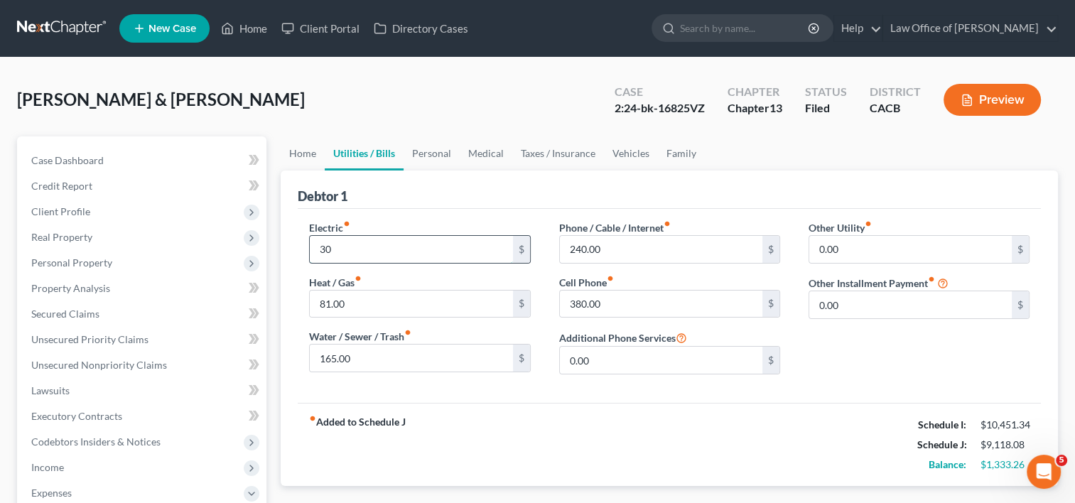
type input "3"
type input "2"
type input "300.00"
click at [428, 364] on input "165.00" at bounding box center [411, 358] width 203 height 27
click at [301, 151] on link "Home" at bounding box center [303, 153] width 44 height 34
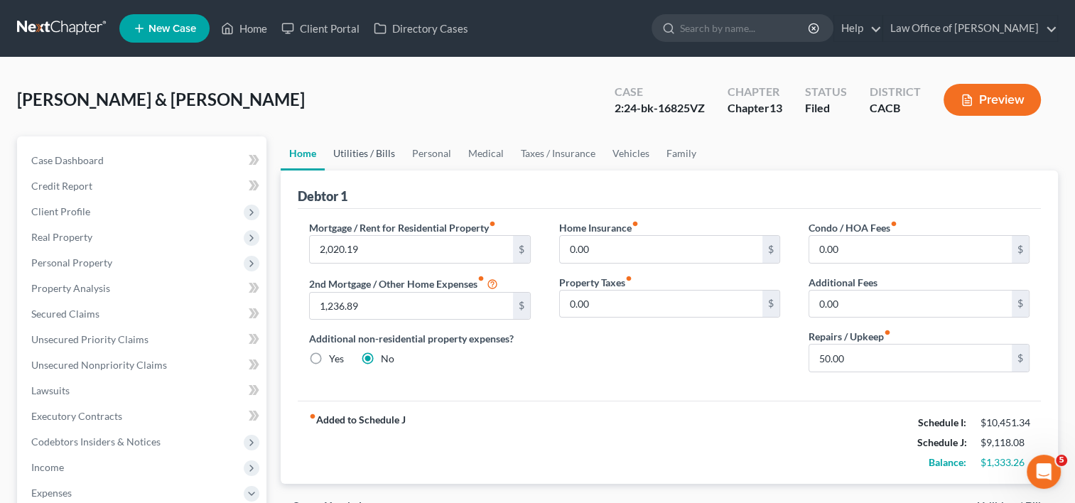
click at [348, 145] on link "Utilities / Bills" at bounding box center [364, 153] width 79 height 34
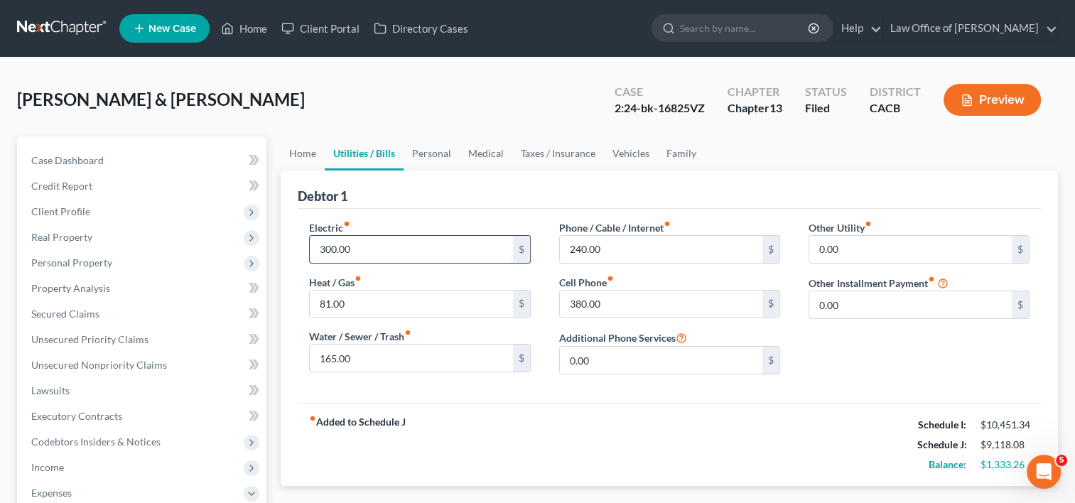
click at [373, 240] on input "300.00" at bounding box center [411, 249] width 203 height 27
type input "270.00"
click at [618, 242] on input "240.00" at bounding box center [661, 249] width 203 height 27
click at [619, 308] on input "380.00" at bounding box center [661, 304] width 203 height 27
click at [610, 365] on input "0.00" at bounding box center [661, 360] width 203 height 27
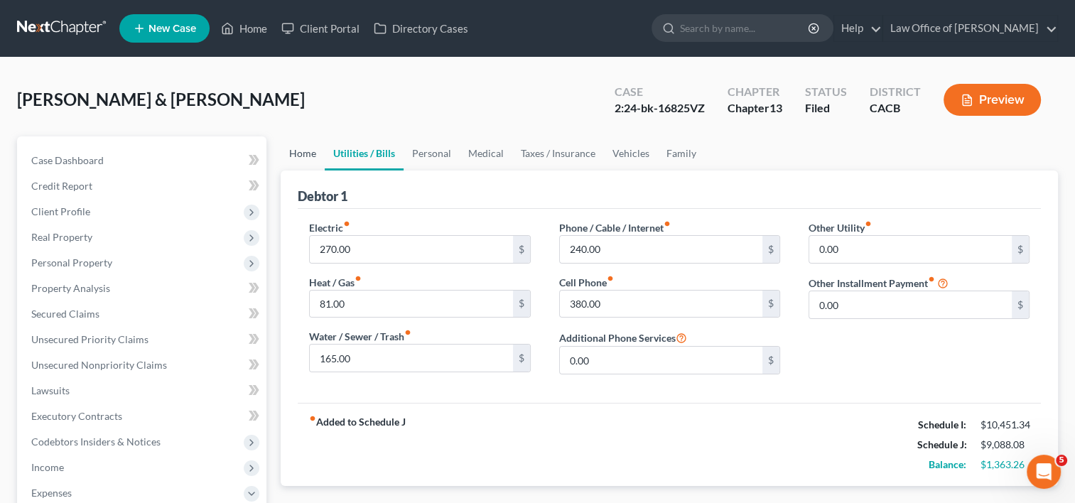
click at [303, 155] on link "Home" at bounding box center [303, 153] width 44 height 34
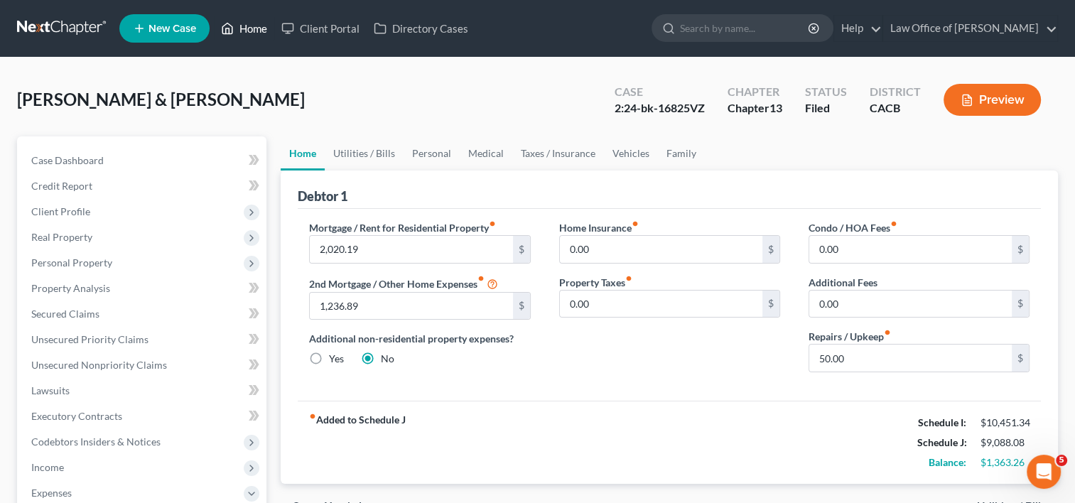
click at [253, 28] on link "Home" at bounding box center [244, 29] width 60 height 26
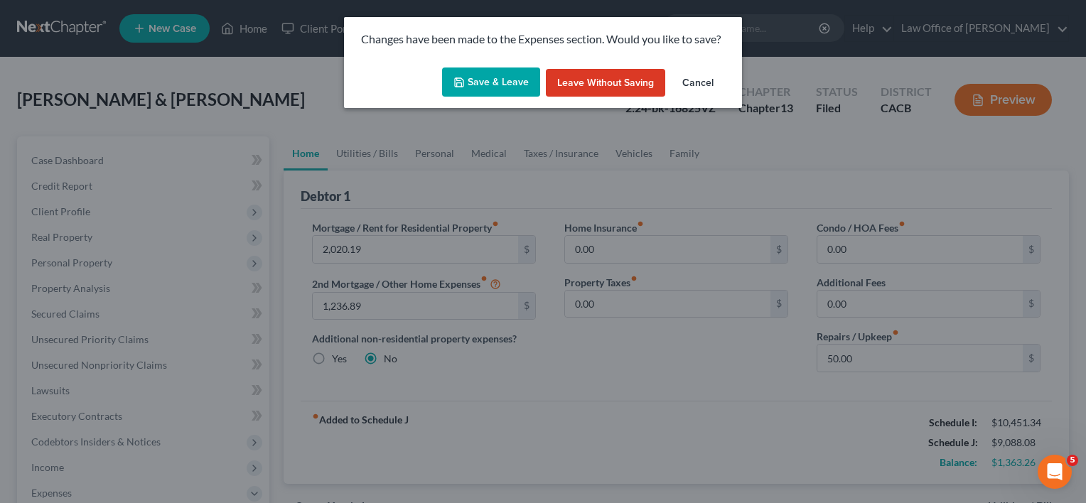
click at [505, 77] on button "Save & Leave" at bounding box center [491, 83] width 98 height 30
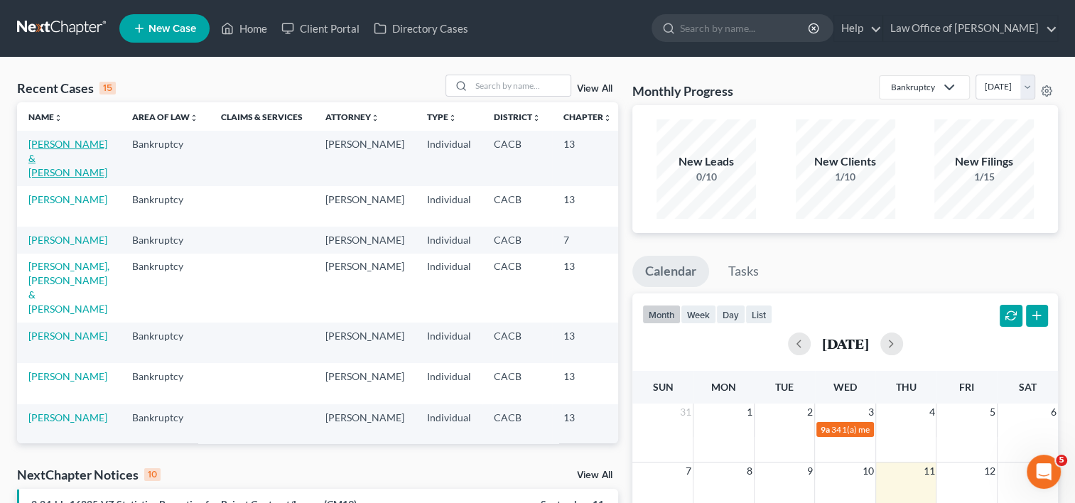
click at [40, 159] on link "[PERSON_NAME] & [PERSON_NAME]" at bounding box center [67, 158] width 79 height 41
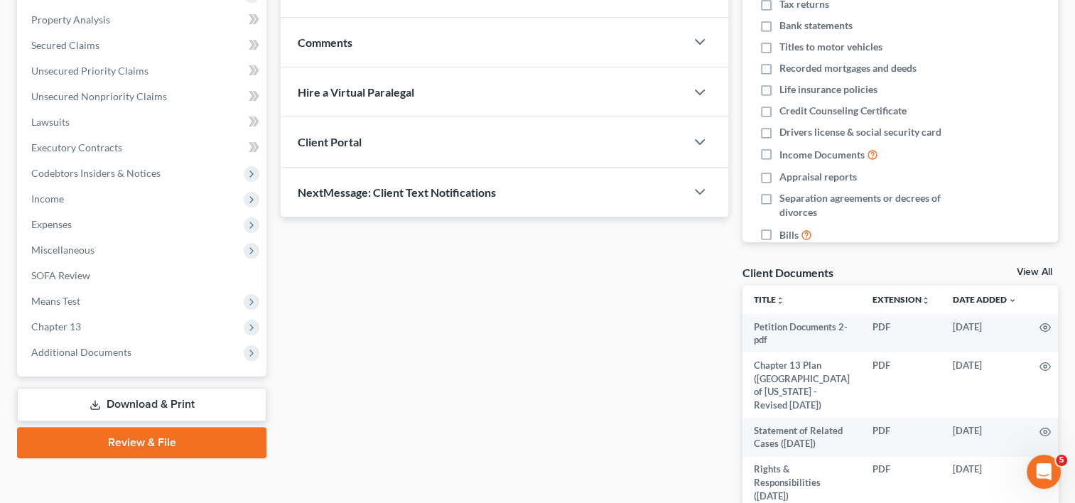
scroll to position [225, 0]
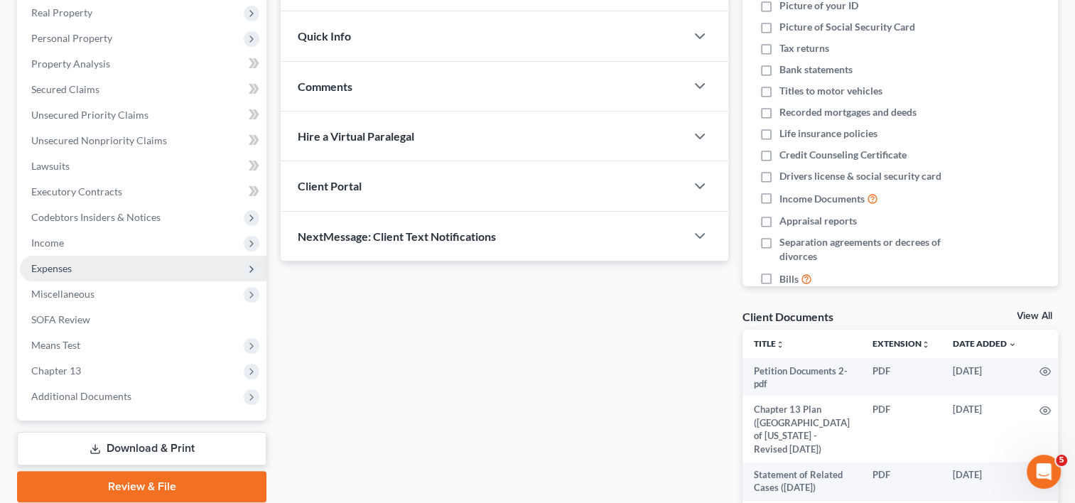
click at [54, 274] on span "Expenses" at bounding box center [143, 269] width 247 height 26
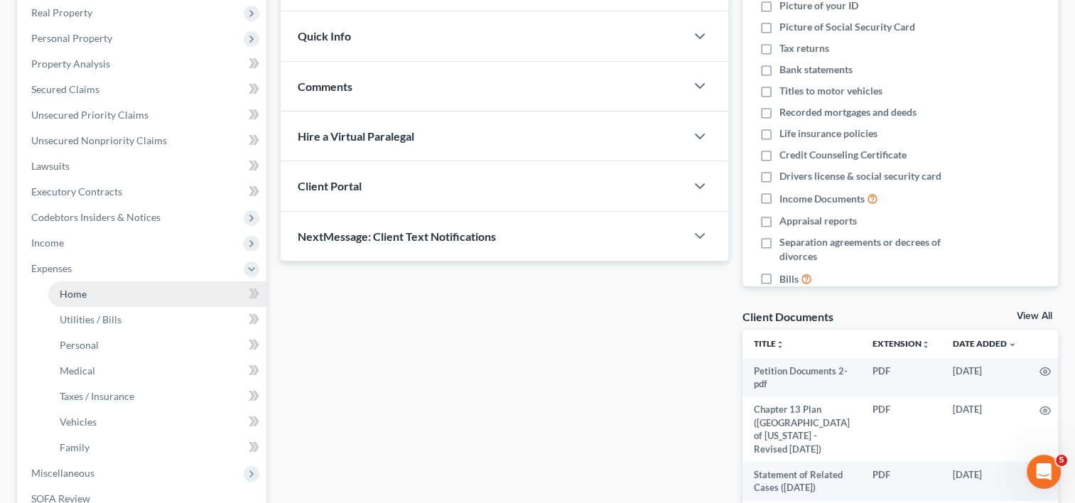
click at [95, 297] on link "Home" at bounding box center [157, 294] width 218 height 26
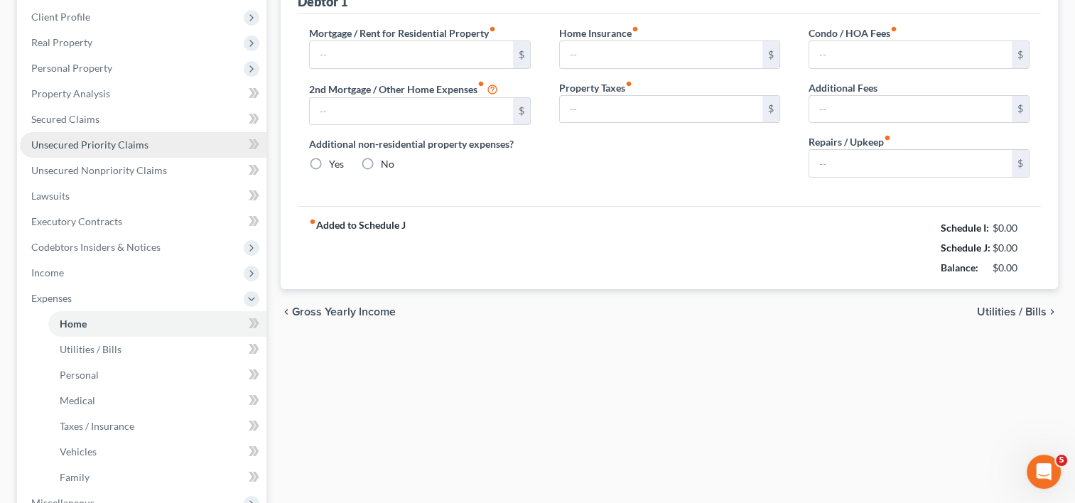
type input "2,020.19"
type input "1,236.89"
radio input "true"
type input "0.00"
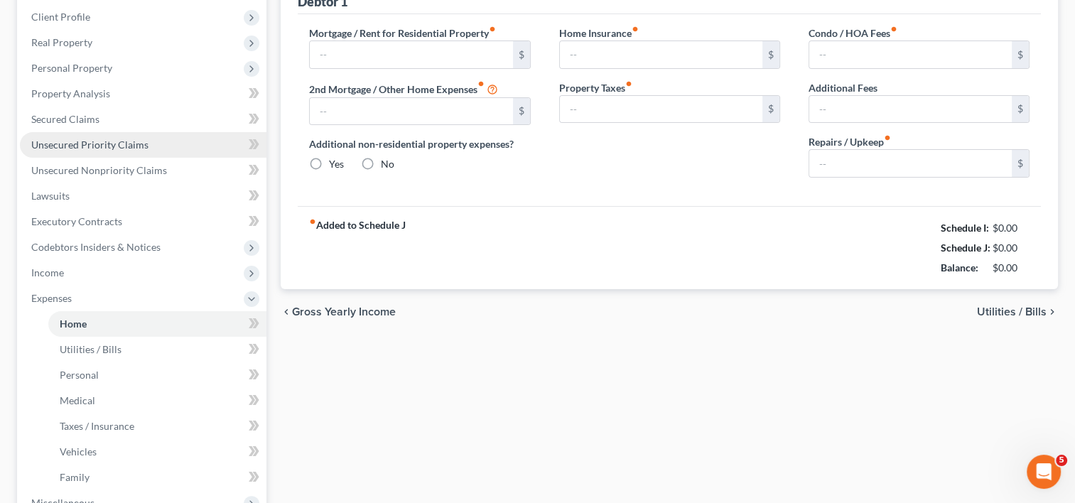
type input "0.00"
type input "50.00"
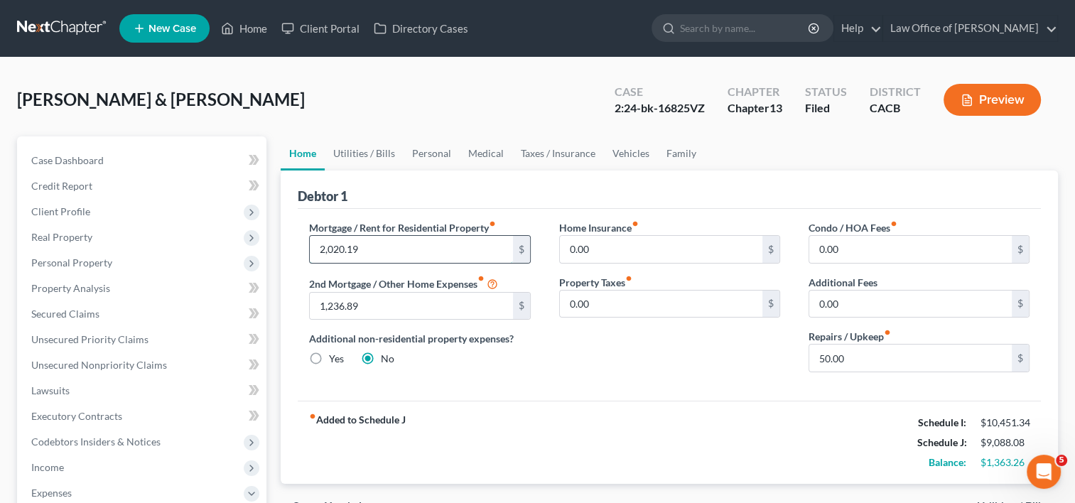
click at [388, 260] on input "2,020.19" at bounding box center [411, 249] width 203 height 27
type input "2,008.21"
click at [429, 302] on input "1,236.89" at bounding box center [411, 306] width 203 height 27
click at [372, 156] on link "Utilities / Bills" at bounding box center [364, 153] width 79 height 34
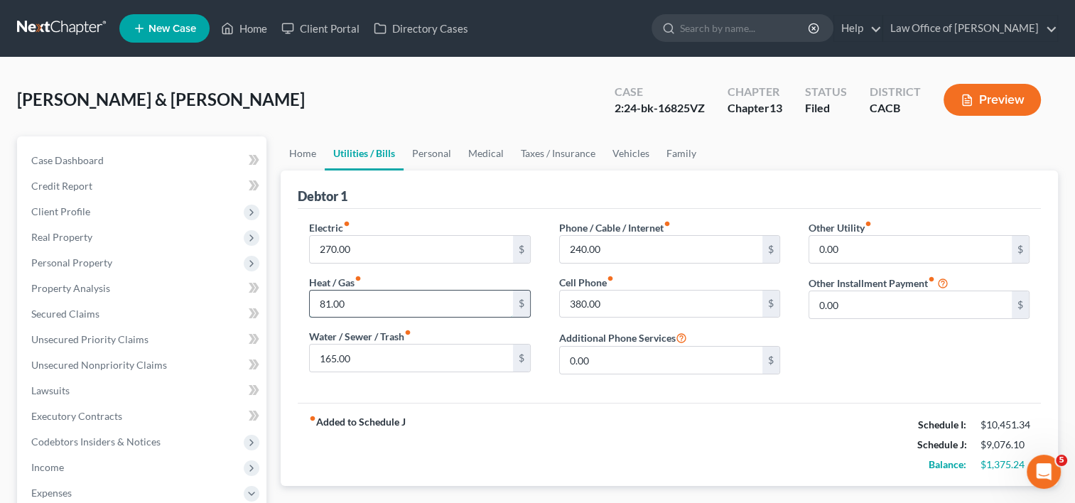
click at [347, 302] on input "81.00" at bounding box center [411, 304] width 203 height 27
type input "85.00"
click at [640, 250] on input "240.00" at bounding box center [661, 249] width 203 height 27
click at [434, 150] on link "Personal" at bounding box center [432, 153] width 56 height 34
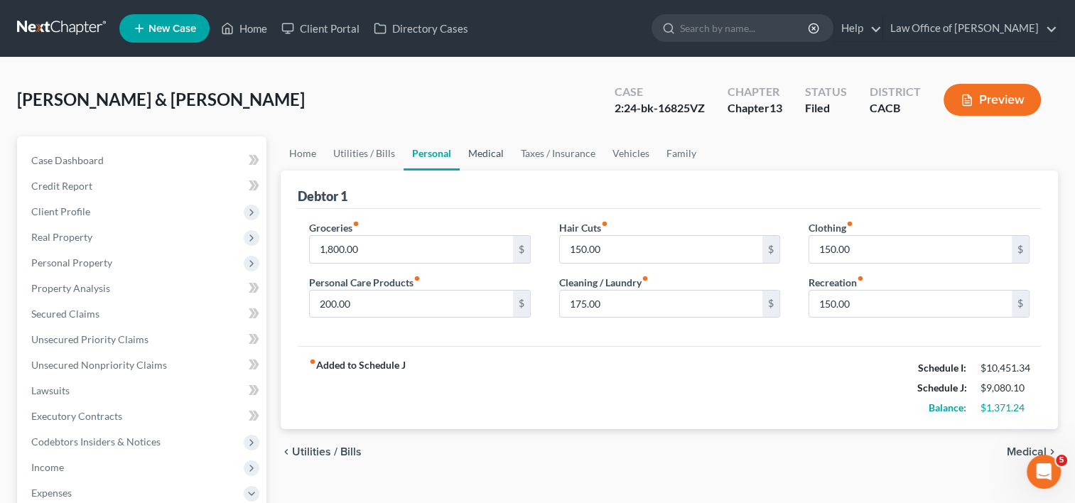
click at [485, 151] on link "Medical" at bounding box center [486, 153] width 53 height 34
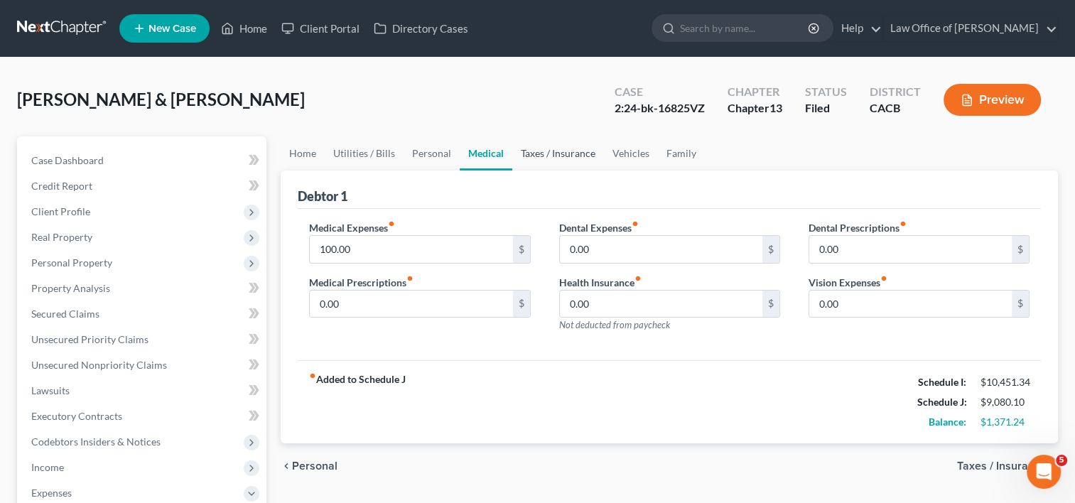
click at [544, 158] on link "Taxes / Insurance" at bounding box center [558, 153] width 92 height 34
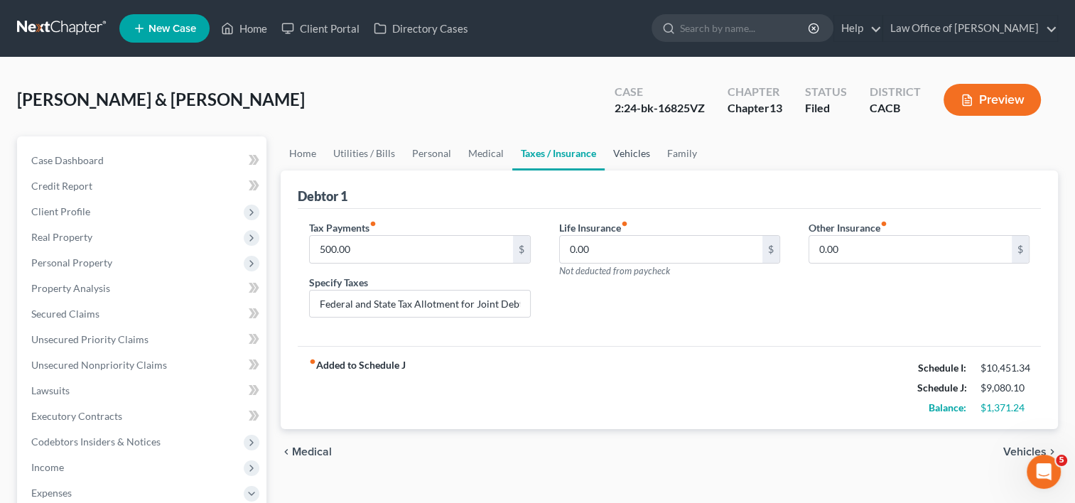
click at [620, 151] on link "Vehicles" at bounding box center [632, 153] width 54 height 34
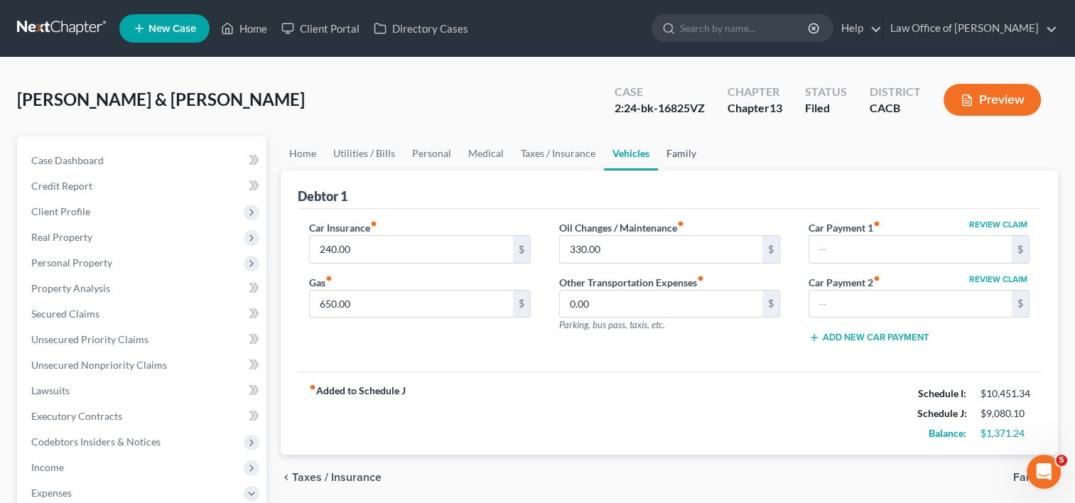
click at [671, 153] on link "Family" at bounding box center [681, 153] width 47 height 34
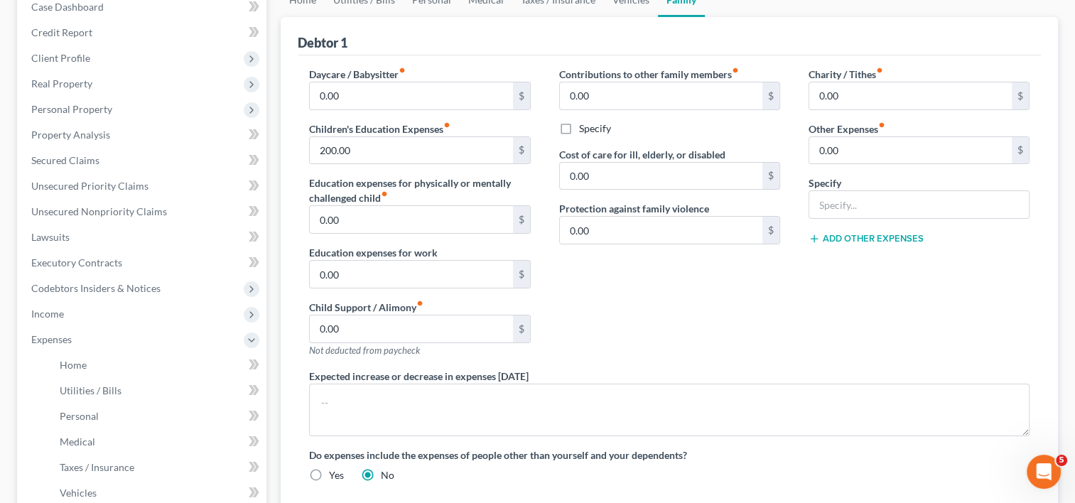
scroll to position [95, 0]
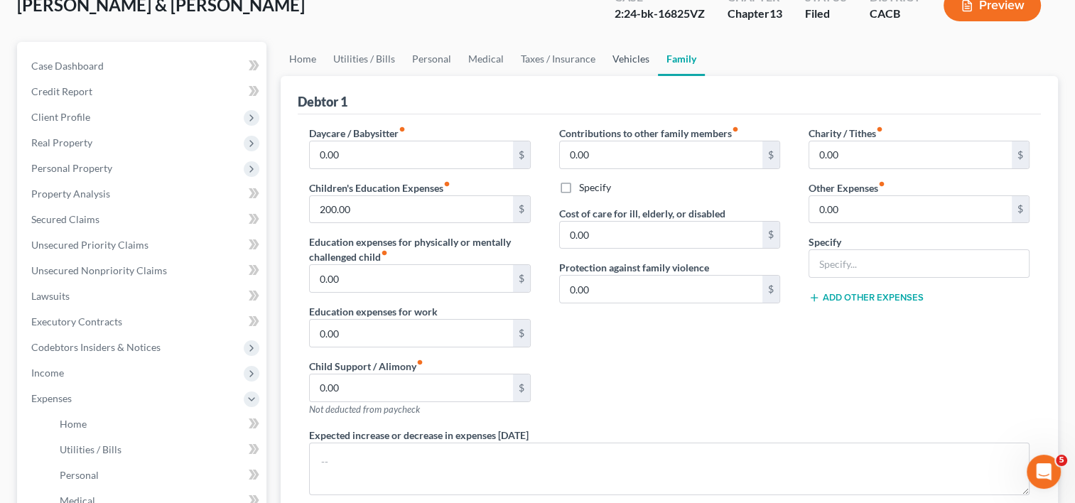
click at [625, 64] on link "Vehicles" at bounding box center [631, 59] width 54 height 34
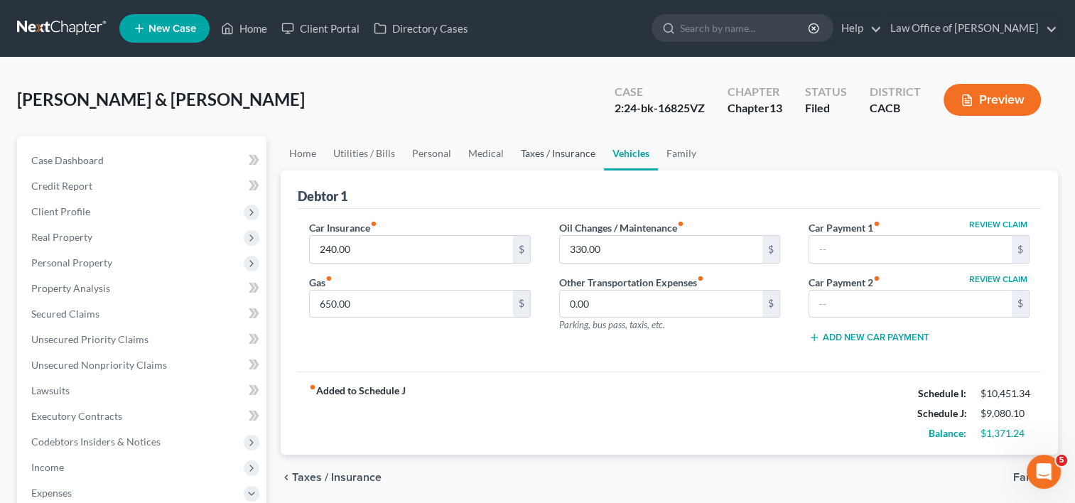
click at [564, 156] on link "Taxes / Insurance" at bounding box center [558, 153] width 92 height 34
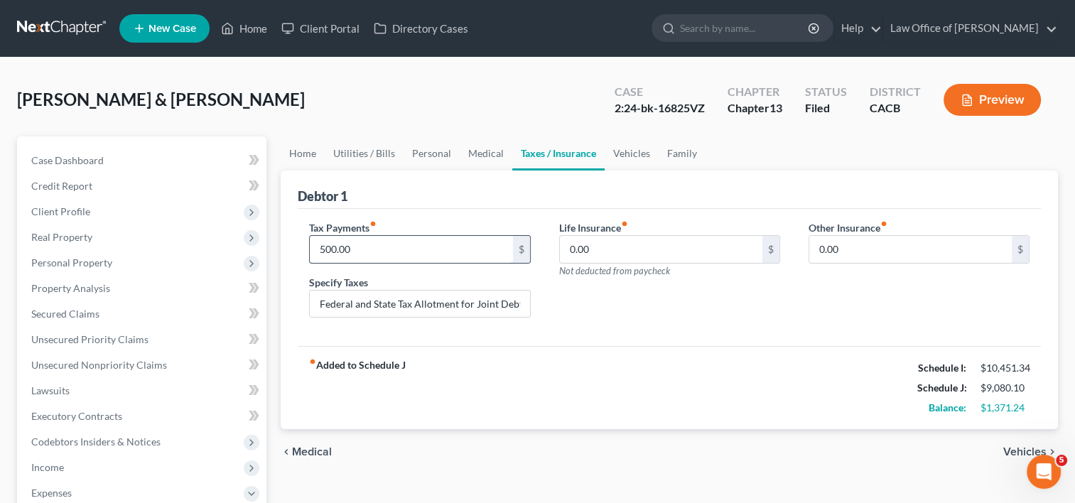
click at [386, 252] on input "500.00" at bounding box center [411, 249] width 203 height 27
drag, startPoint x: 319, startPoint y: 302, endPoint x: 706, endPoint y: 380, distance: 395.1
click at [706, 380] on div "Debtor 1 Tax Payments fiber_manual_record $ Specify Taxes Federal and State Tax…" at bounding box center [669, 300] width 777 height 259
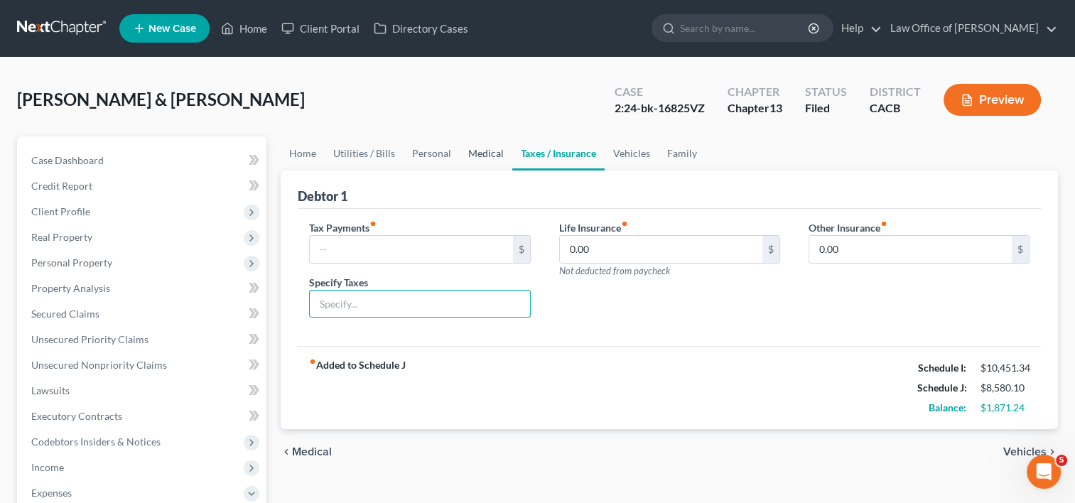
click at [485, 153] on link "Medical" at bounding box center [486, 153] width 53 height 34
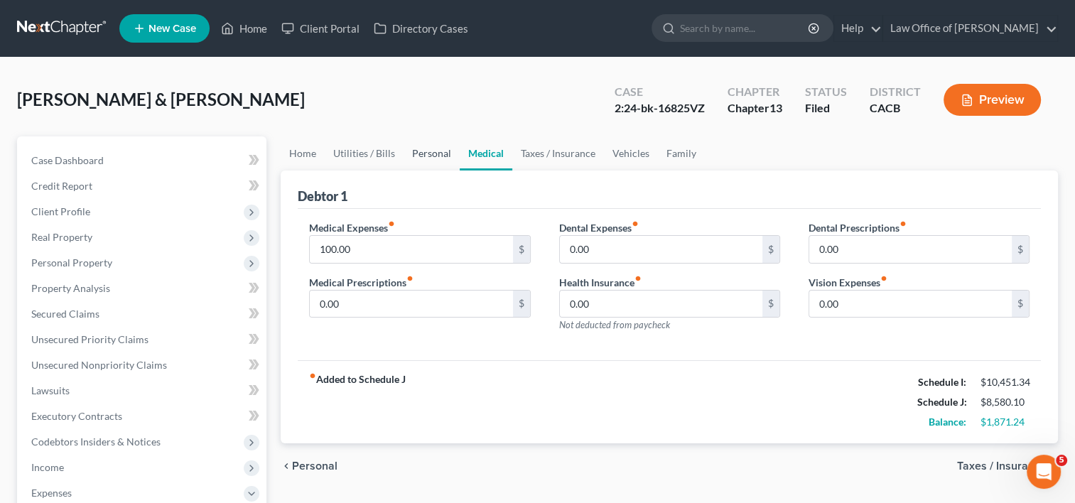
click at [423, 149] on link "Personal" at bounding box center [432, 153] width 56 height 34
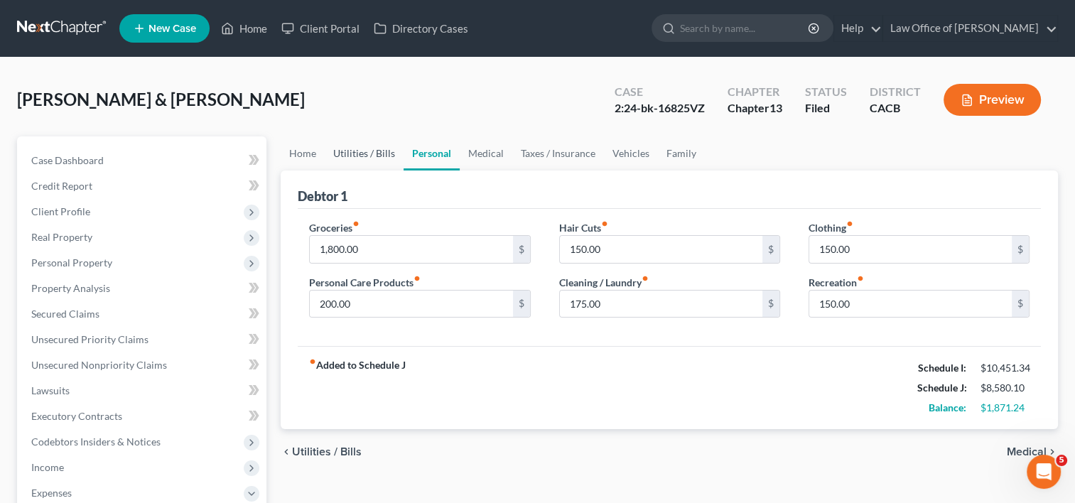
click at [360, 151] on link "Utilities / Bills" at bounding box center [364, 153] width 79 height 34
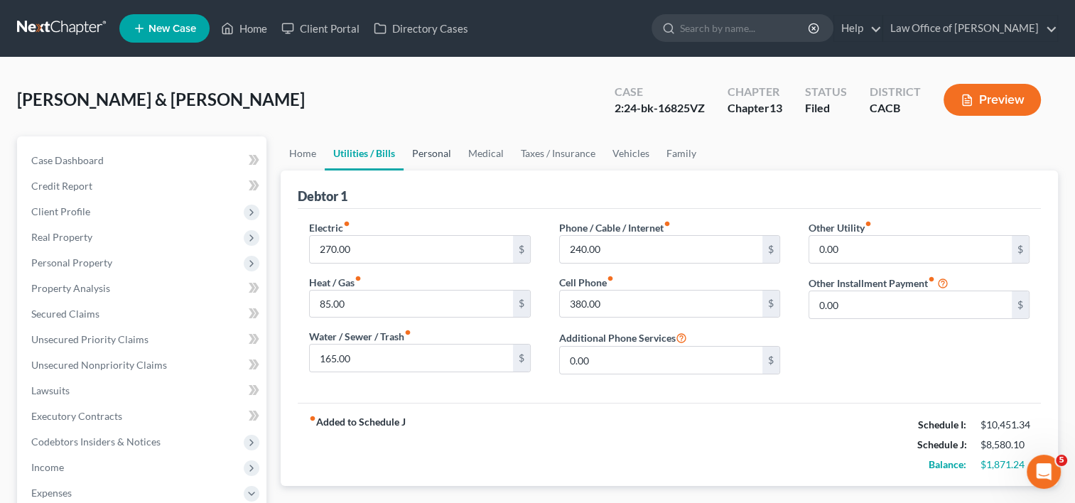
click at [437, 148] on link "Personal" at bounding box center [432, 153] width 56 height 34
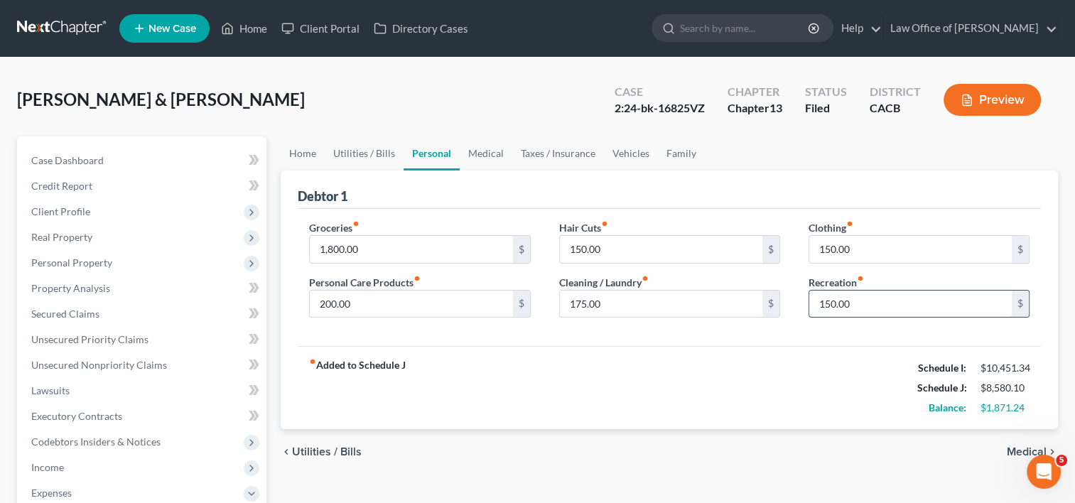
click at [850, 299] on input "150.00" at bounding box center [910, 304] width 203 height 27
click at [300, 148] on link "Home" at bounding box center [303, 153] width 44 height 34
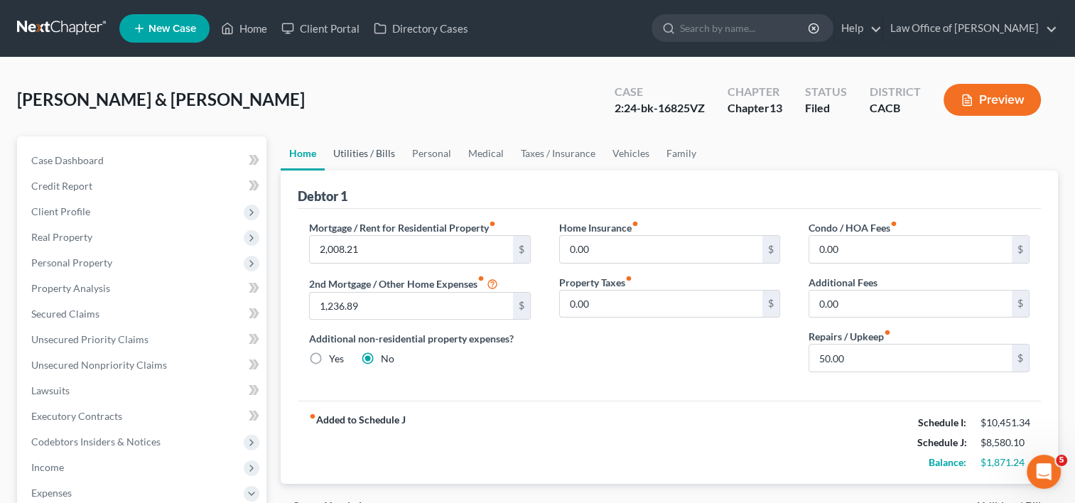
click at [350, 148] on link "Utilities / Bills" at bounding box center [364, 153] width 79 height 34
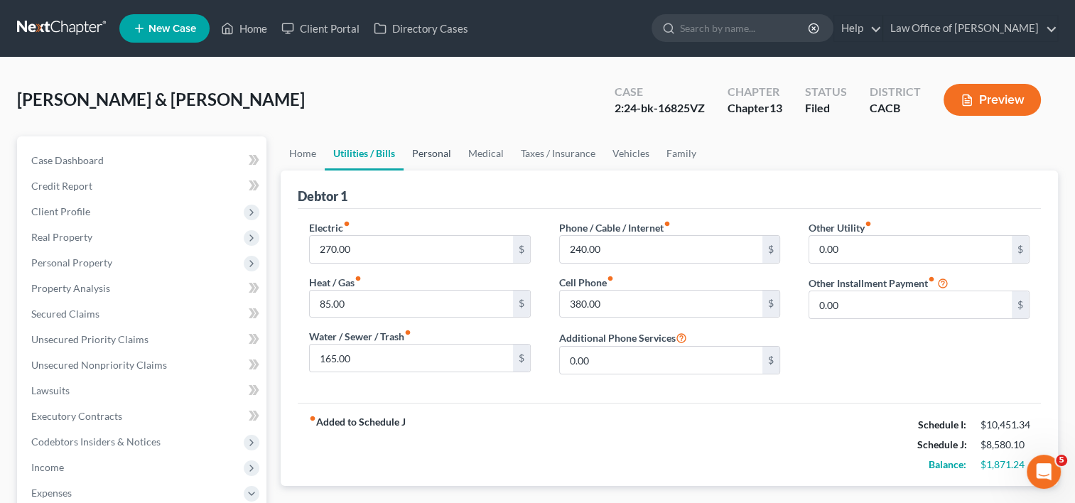
click at [426, 148] on link "Personal" at bounding box center [432, 153] width 56 height 34
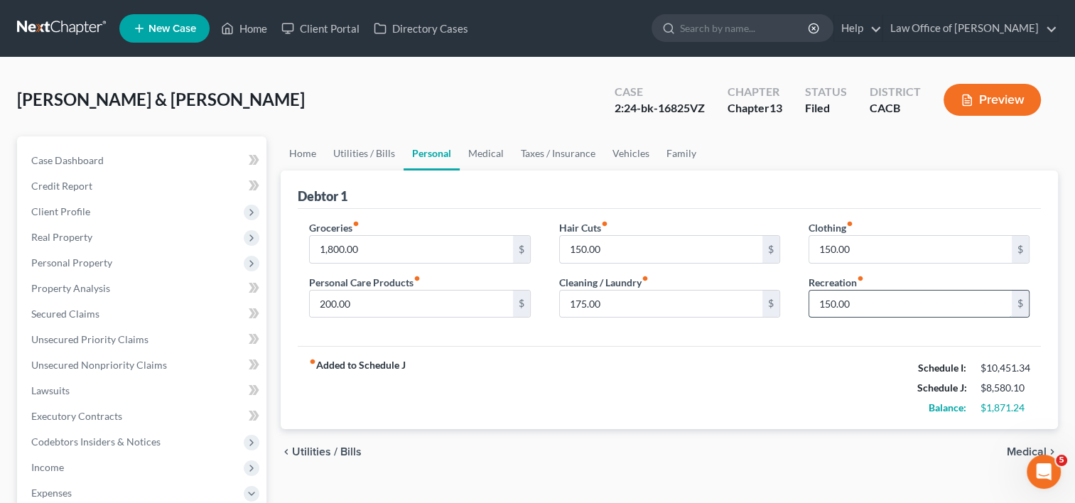
click at [855, 308] on input "150.00" at bounding box center [910, 304] width 203 height 27
type input "100.00"
click at [490, 151] on link "Medical" at bounding box center [486, 153] width 53 height 34
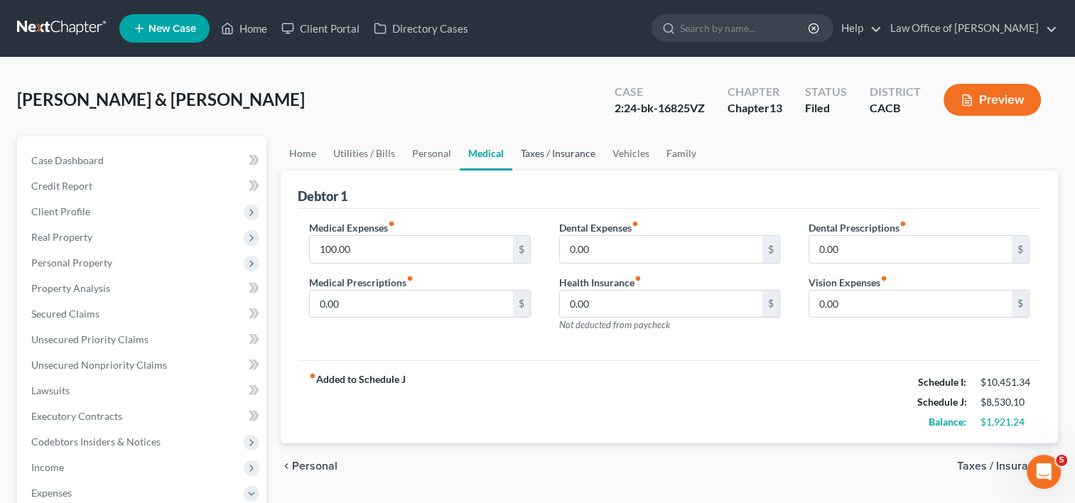
click at [529, 155] on link "Taxes / Insurance" at bounding box center [558, 153] width 92 height 34
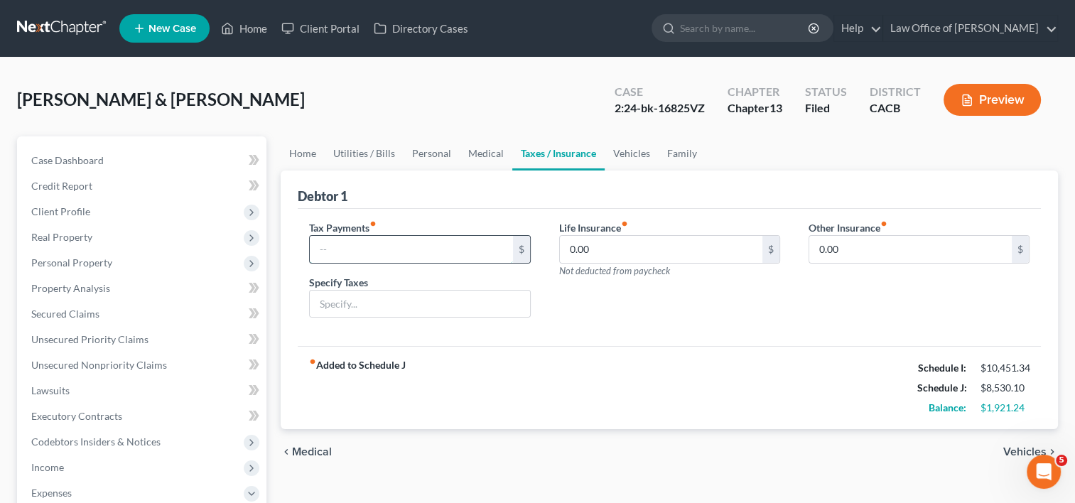
click at [412, 252] on input "text" at bounding box center [411, 249] width 203 height 27
type input "250.00"
click at [369, 299] on input "text" at bounding box center [420, 304] width 220 height 27
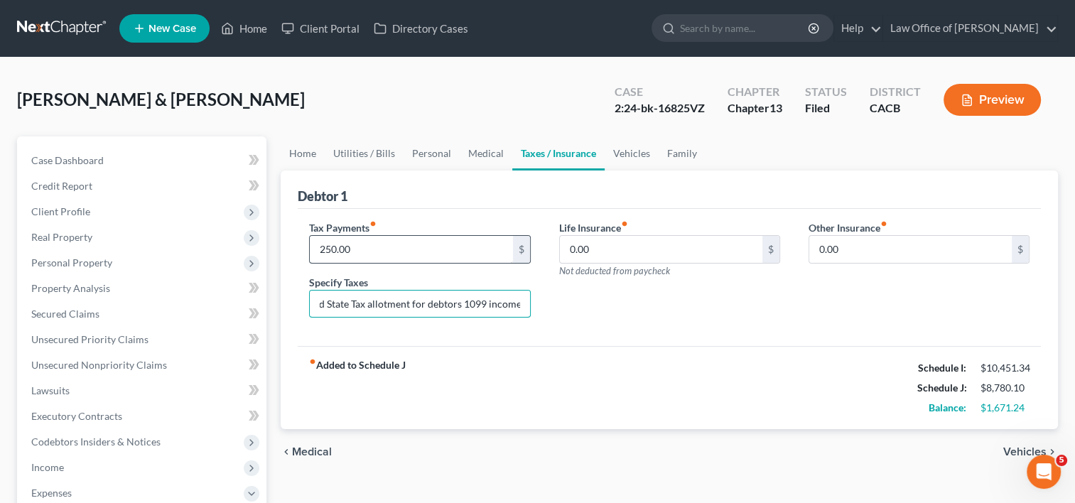
type input "Federal and State Tax allotment for debtors 1099 income"
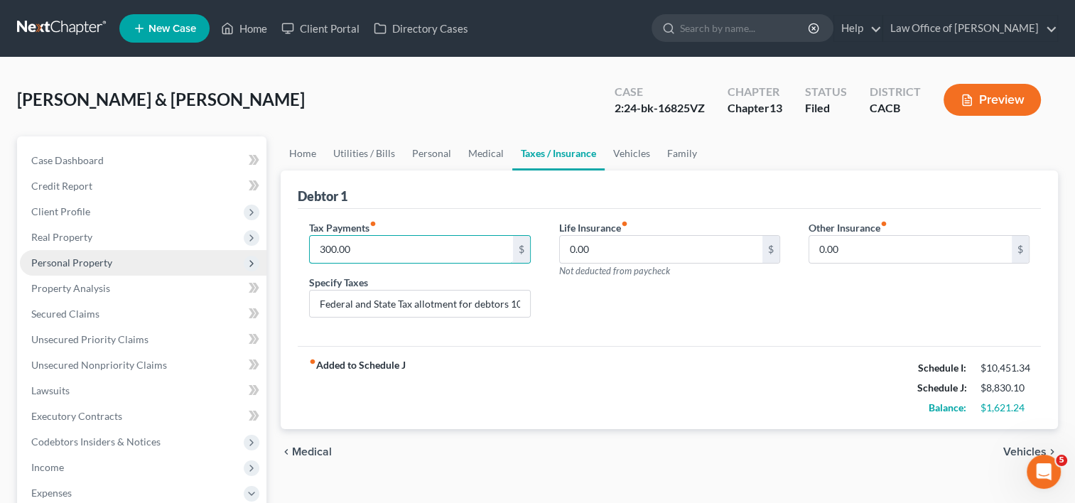
type input "300.00"
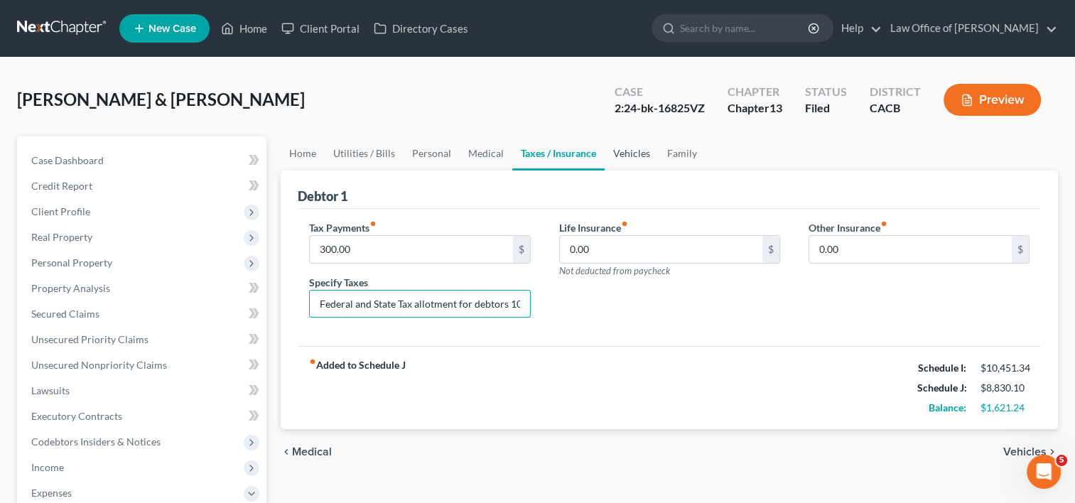
click at [641, 153] on link "Vehicles" at bounding box center [632, 153] width 54 height 34
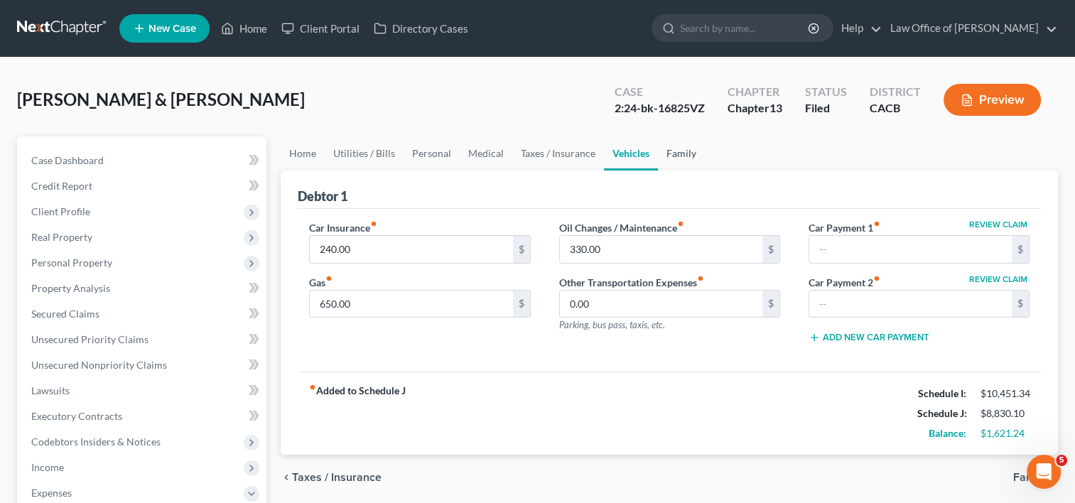
click at [671, 157] on link "Family" at bounding box center [681, 153] width 47 height 34
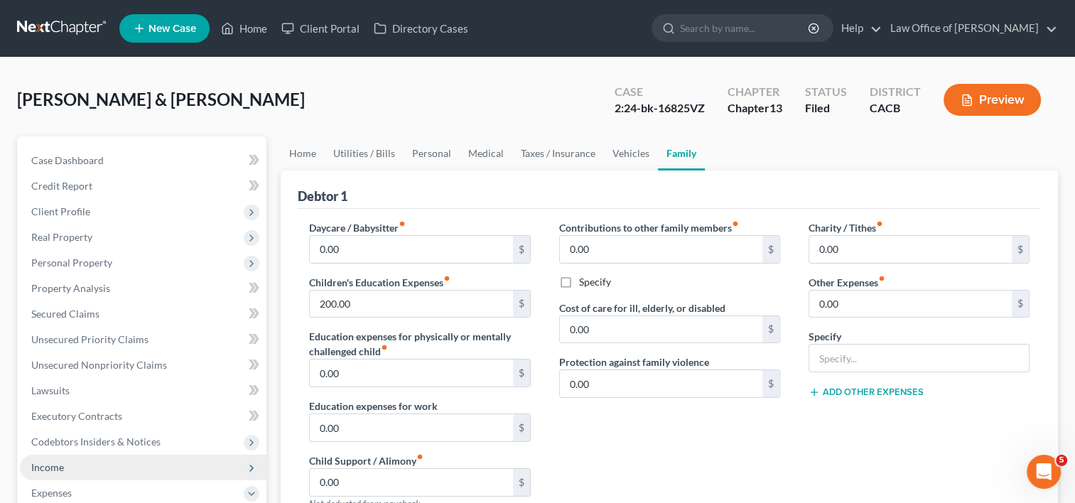
click at [57, 469] on span "Income" at bounding box center [47, 467] width 33 height 12
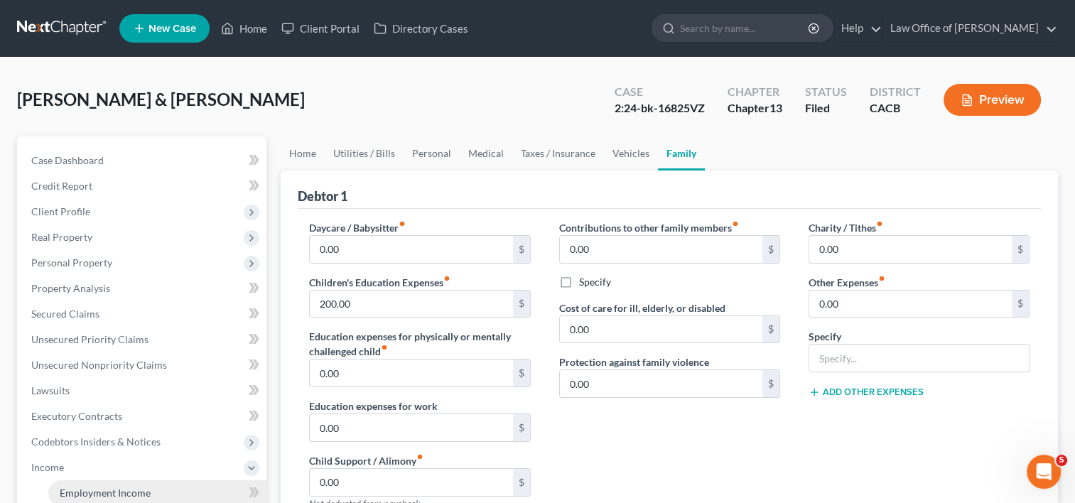
click at [96, 495] on span "Employment Income" at bounding box center [105, 493] width 91 height 12
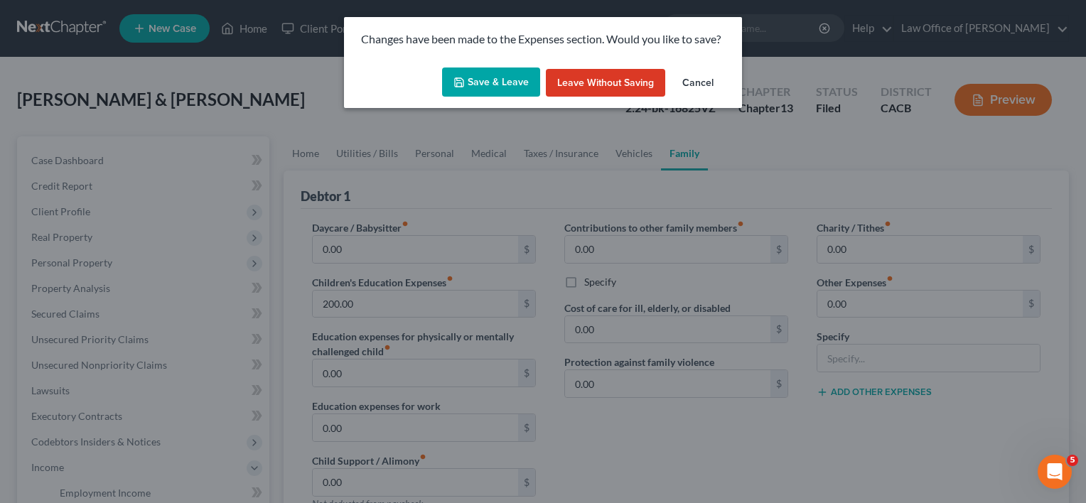
click at [487, 87] on button "Save & Leave" at bounding box center [491, 83] width 98 height 30
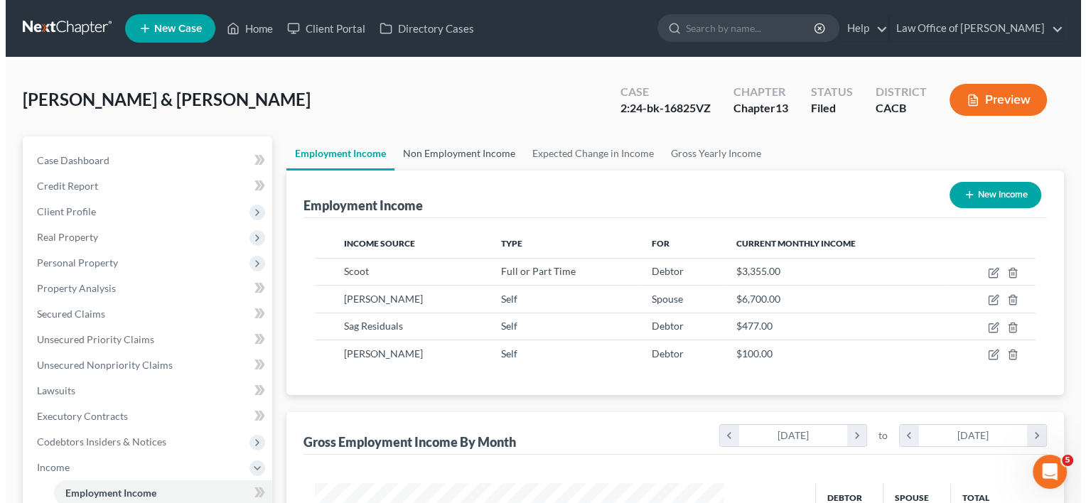
scroll to position [253, 437]
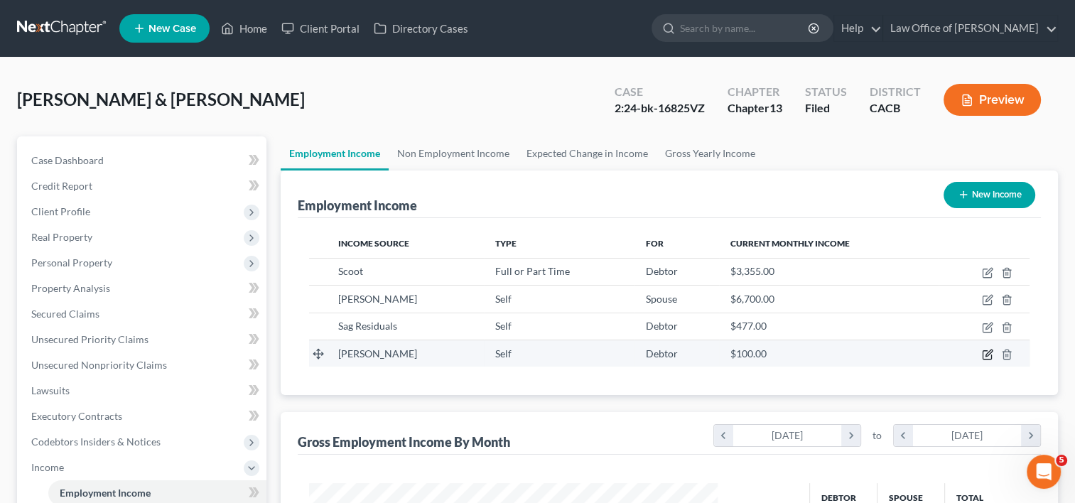
click at [986, 353] on icon "button" at bounding box center [989, 353] width 6 height 6
select select "1"
select select "0"
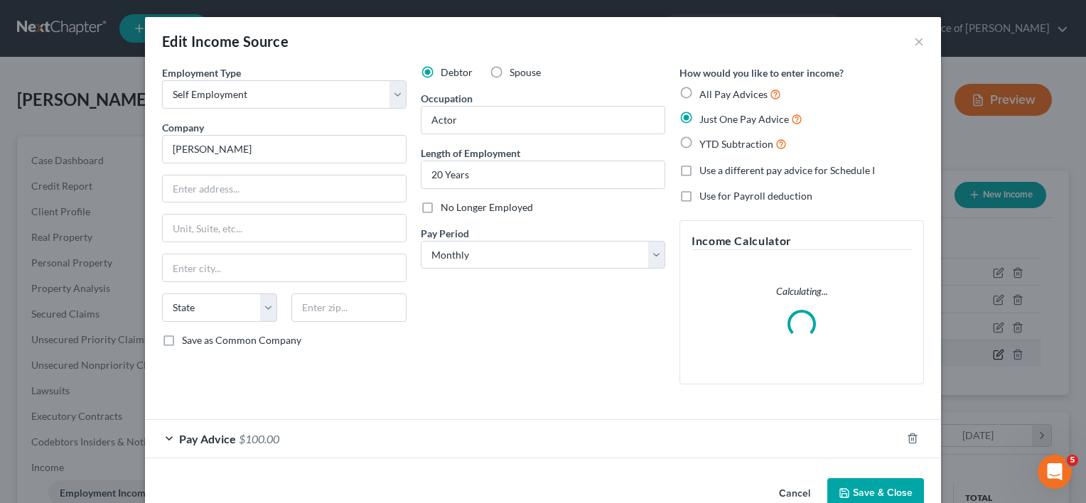
scroll to position [253, 441]
click at [230, 437] on div "Pay Advice $100.00" at bounding box center [523, 439] width 756 height 38
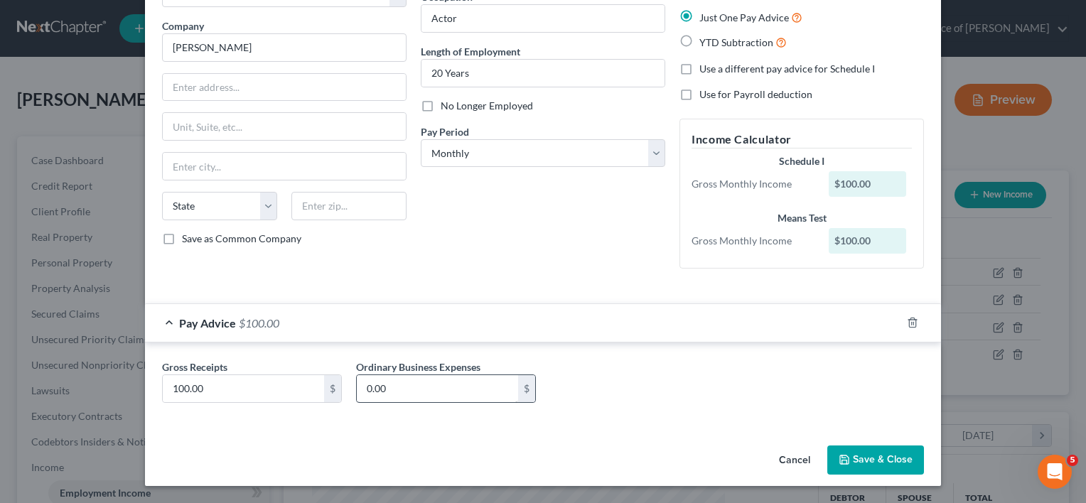
scroll to position [100, 0]
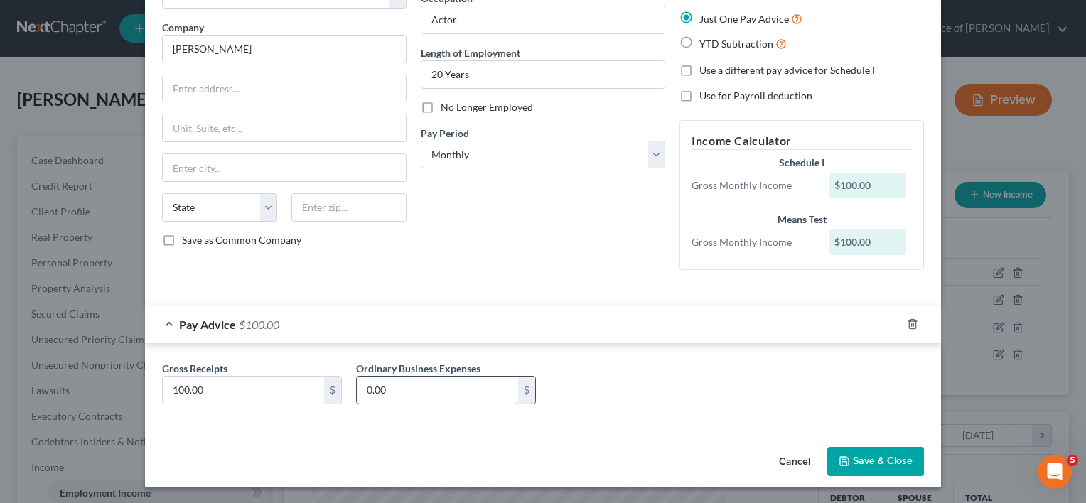
click at [460, 394] on input "0.00" at bounding box center [437, 390] width 161 height 27
click at [216, 395] on input "100.00" at bounding box center [243, 390] width 161 height 27
click at [391, 396] on input "0.00" at bounding box center [437, 390] width 161 height 27
type input "300.00"
click at [880, 458] on button "Save & Close" at bounding box center [875, 462] width 97 height 30
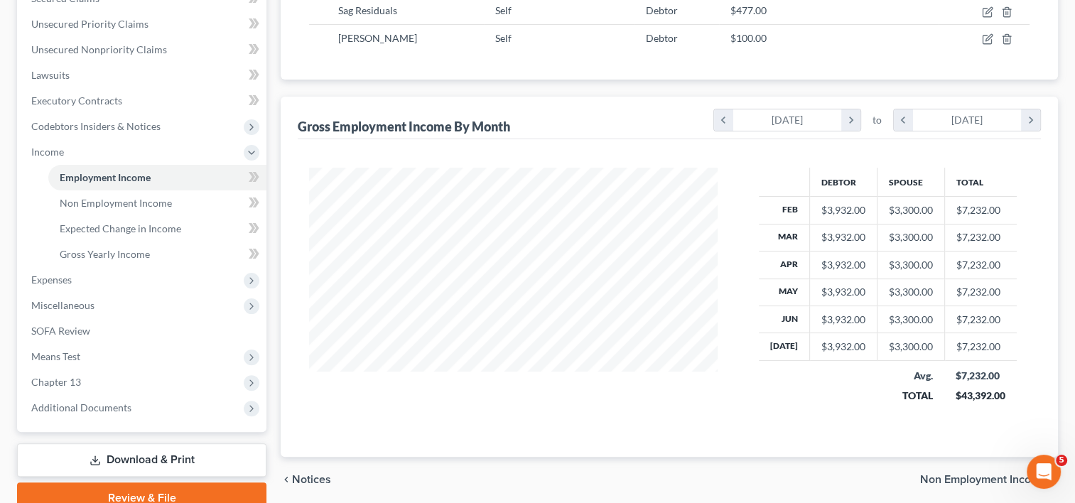
scroll to position [317, 0]
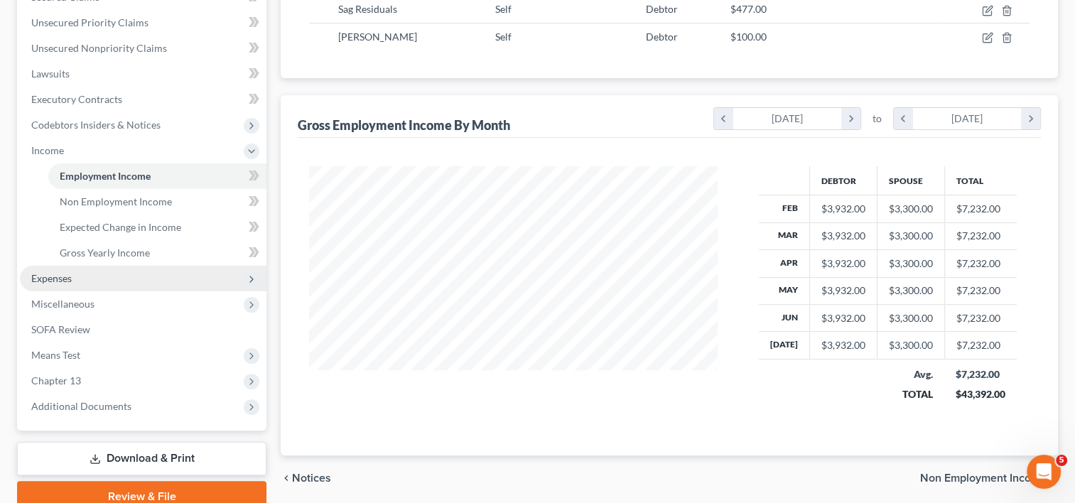
click at [86, 281] on span "Expenses" at bounding box center [143, 279] width 247 height 26
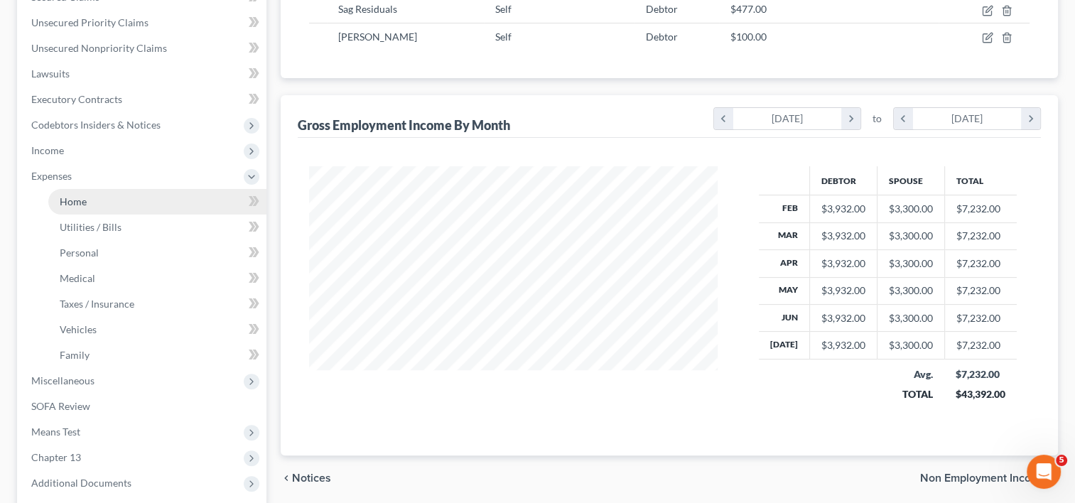
click at [88, 193] on link "Home" at bounding box center [157, 202] width 218 height 26
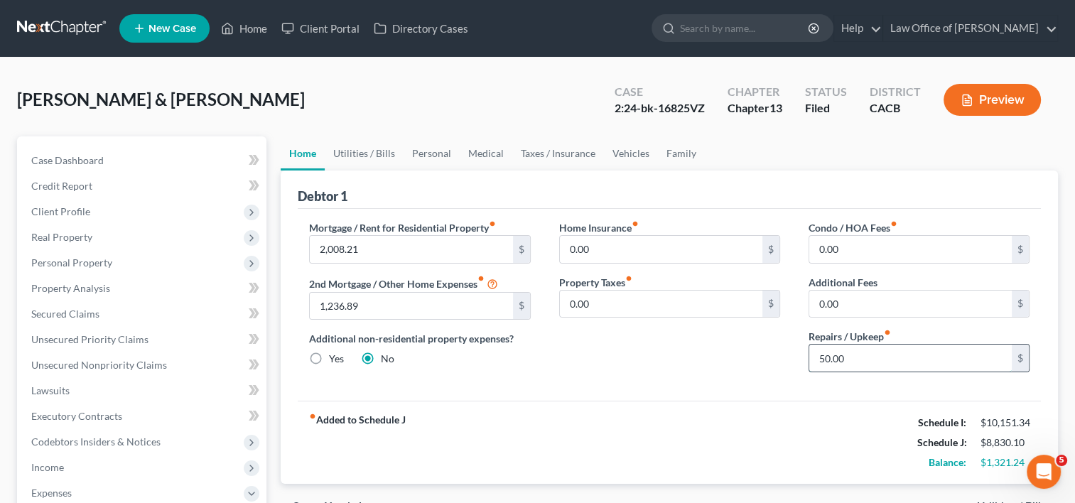
click at [849, 364] on input "50.00" at bounding box center [910, 358] width 203 height 27
type input "15.00"
click at [749, 367] on div "Home Insurance fiber_manual_record 0.00 $ Property Taxes fiber_manual_record 0.…" at bounding box center [669, 301] width 249 height 163
click at [360, 153] on link "Utilities / Bills" at bounding box center [364, 153] width 79 height 34
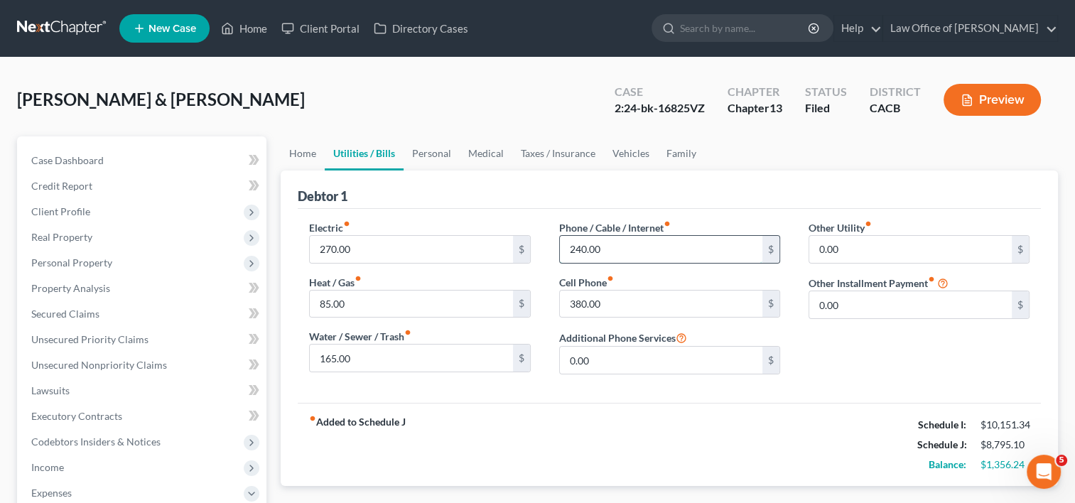
click at [617, 253] on input "240.00" at bounding box center [661, 249] width 203 height 27
click at [425, 153] on link "Personal" at bounding box center [432, 153] width 56 height 34
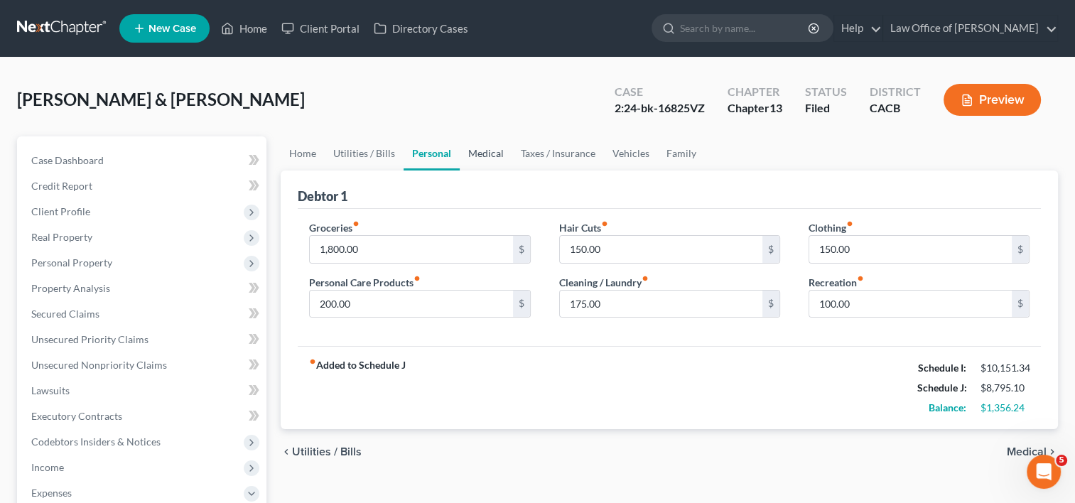
click at [480, 157] on link "Medical" at bounding box center [486, 153] width 53 height 34
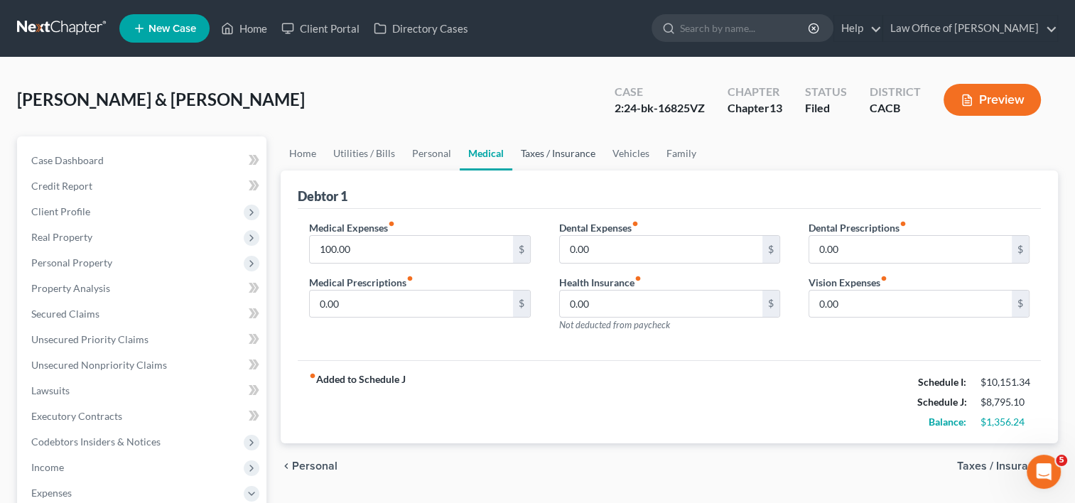
click at [538, 151] on link "Taxes / Insurance" at bounding box center [558, 153] width 92 height 34
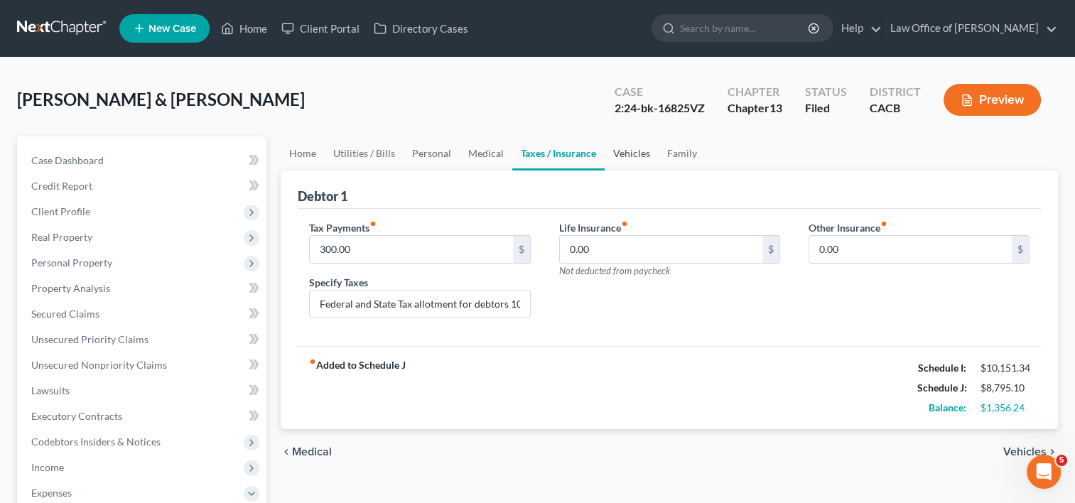
click at [629, 151] on link "Vehicles" at bounding box center [632, 153] width 54 height 34
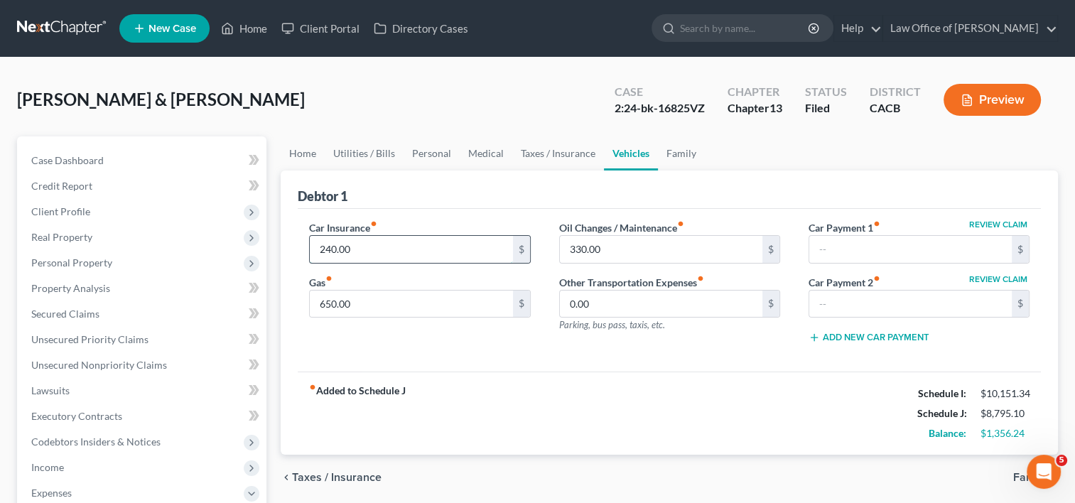
click at [372, 252] on input "240.00" at bounding box center [411, 249] width 203 height 27
click at [363, 303] on input "650.00" at bounding box center [411, 304] width 203 height 27
click at [389, 303] on input "650.00" at bounding box center [411, 304] width 203 height 27
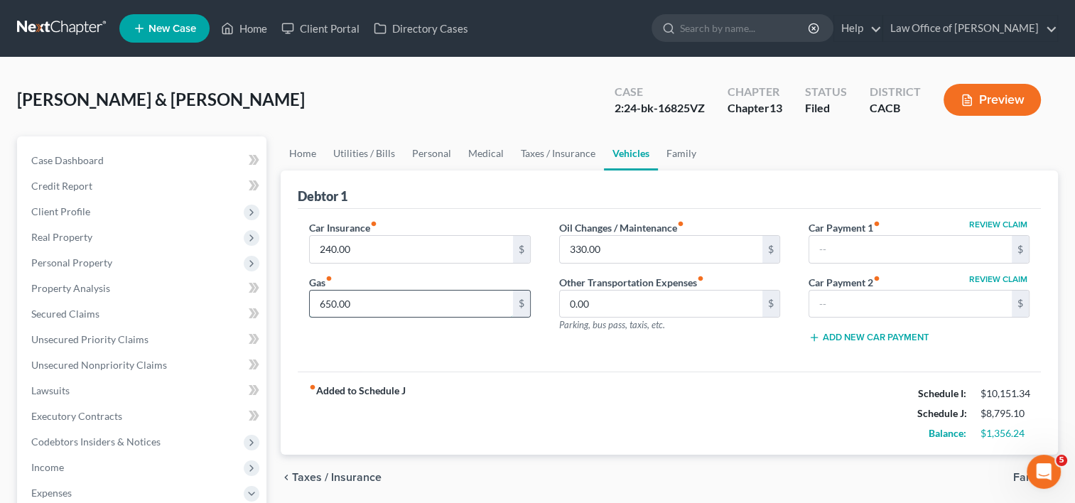
click at [389, 303] on input "650.00" at bounding box center [411, 304] width 203 height 27
type input "660.00"
click at [622, 255] on input "330.00" at bounding box center [661, 249] width 203 height 27
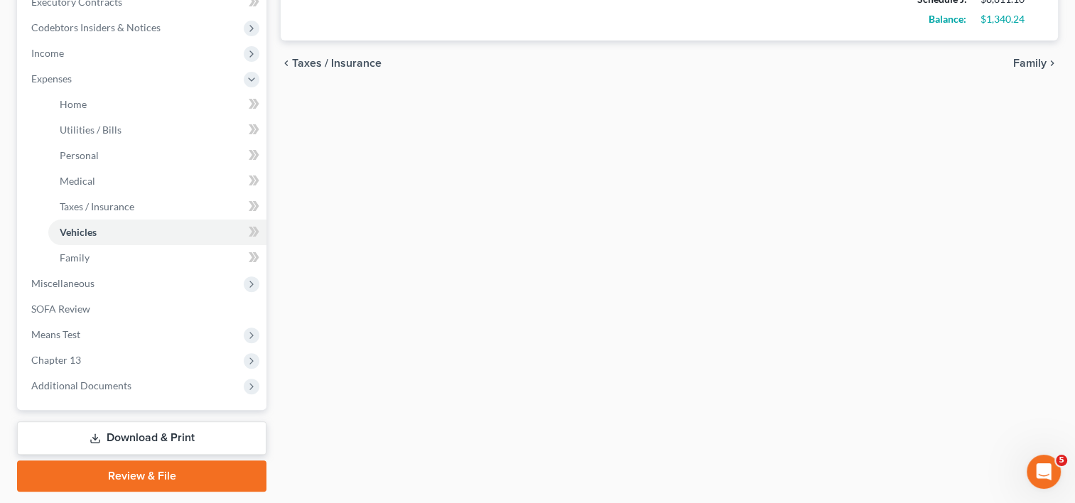
scroll to position [455, 0]
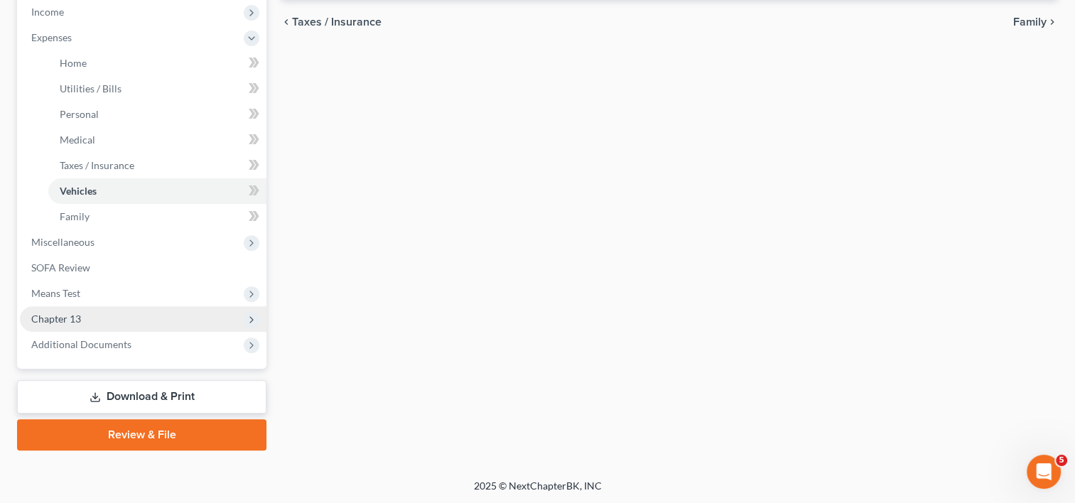
type input "336.00"
click at [94, 313] on span "Chapter 13" at bounding box center [143, 319] width 247 height 26
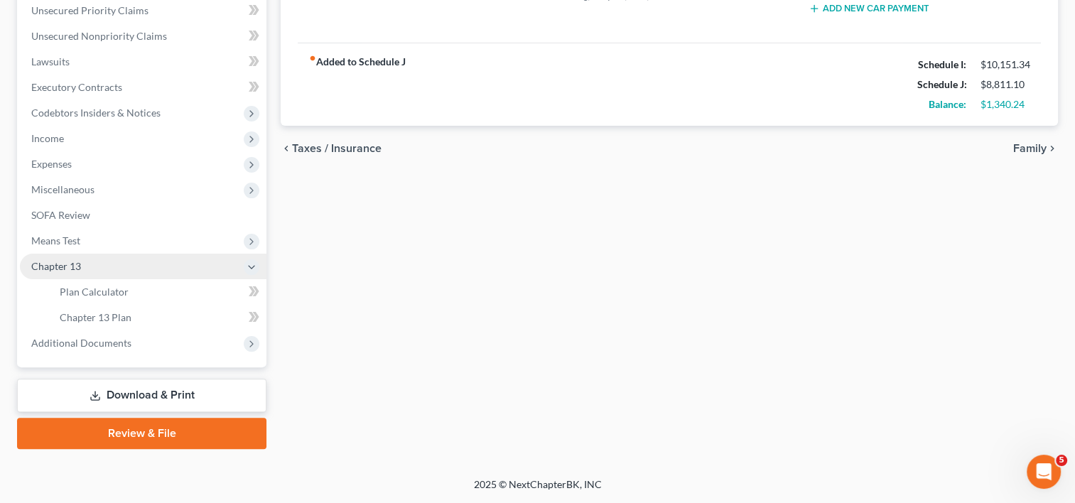
scroll to position [328, 0]
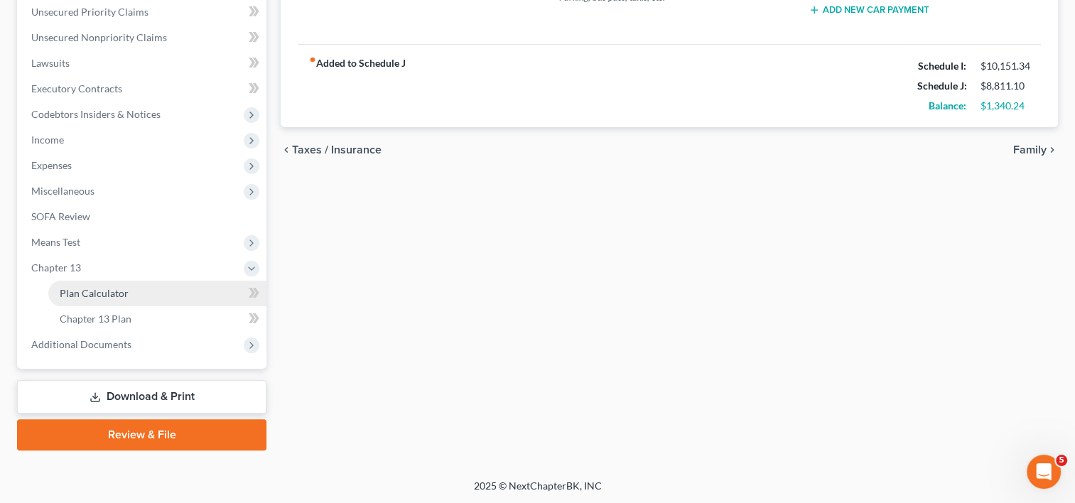
click at [131, 290] on link "Plan Calculator" at bounding box center [157, 294] width 218 height 26
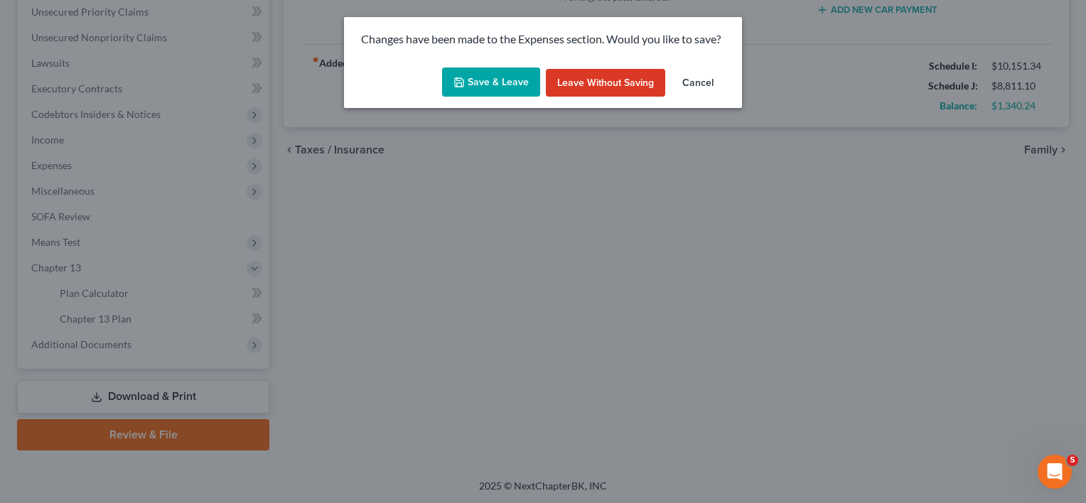
click at [514, 90] on button "Save & Leave" at bounding box center [491, 83] width 98 height 30
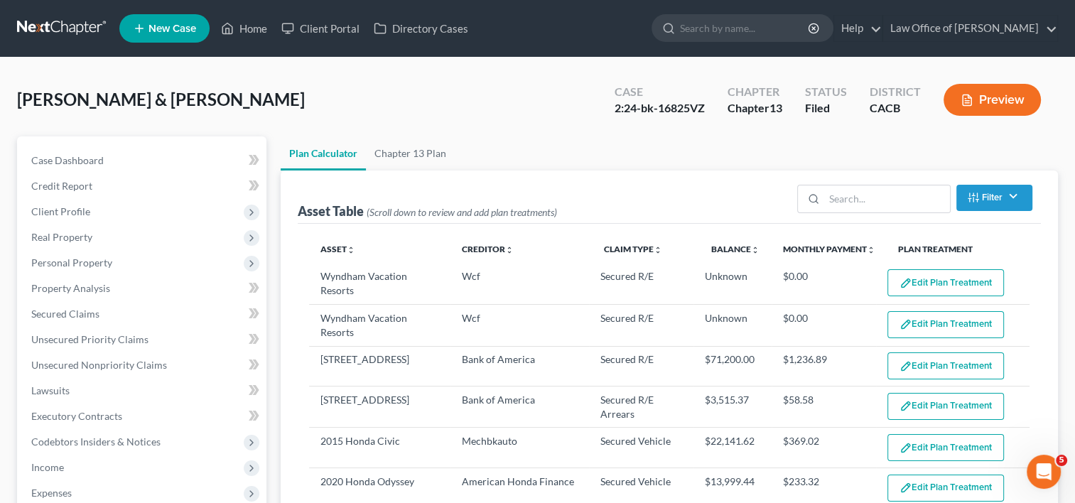
select select "59"
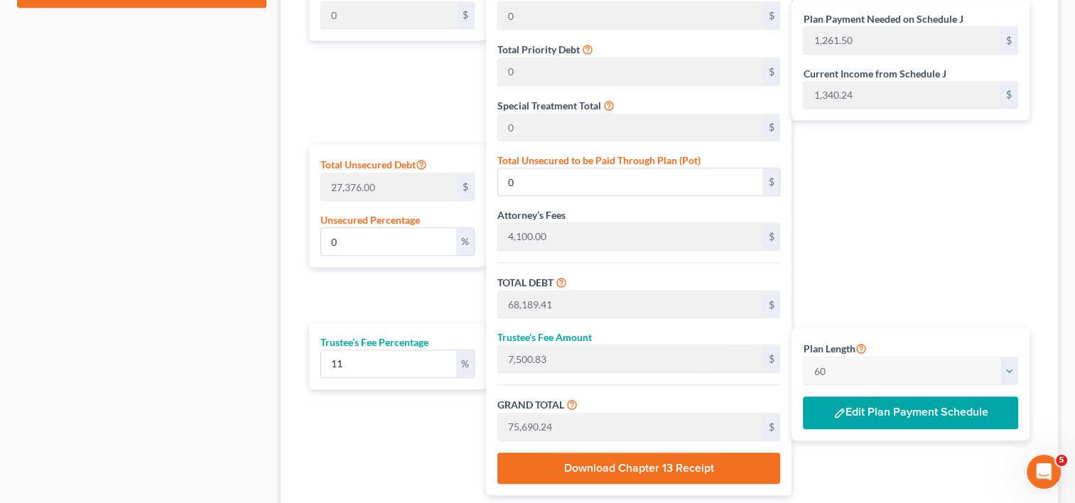
scroll to position [831, 0]
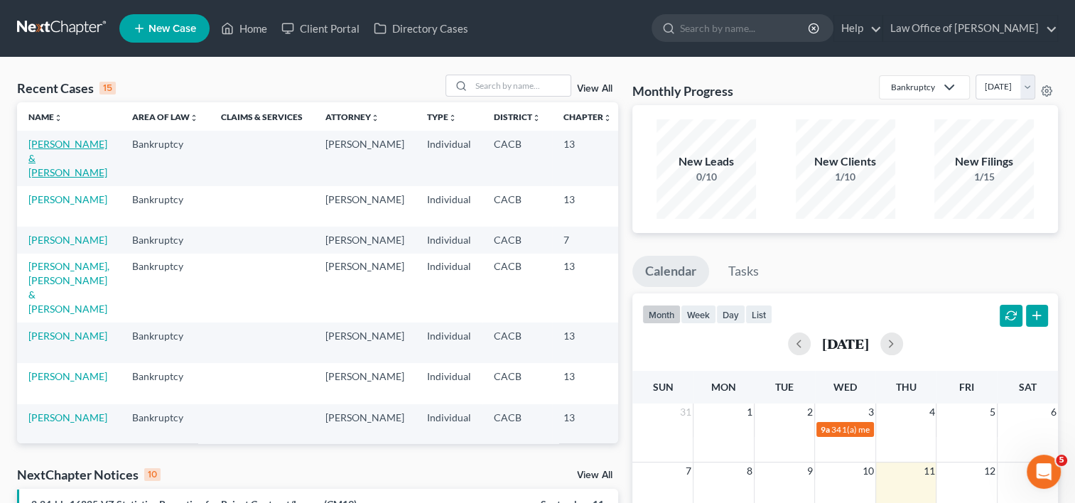
click at [40, 162] on link "[PERSON_NAME] & [PERSON_NAME]" at bounding box center [67, 158] width 79 height 41
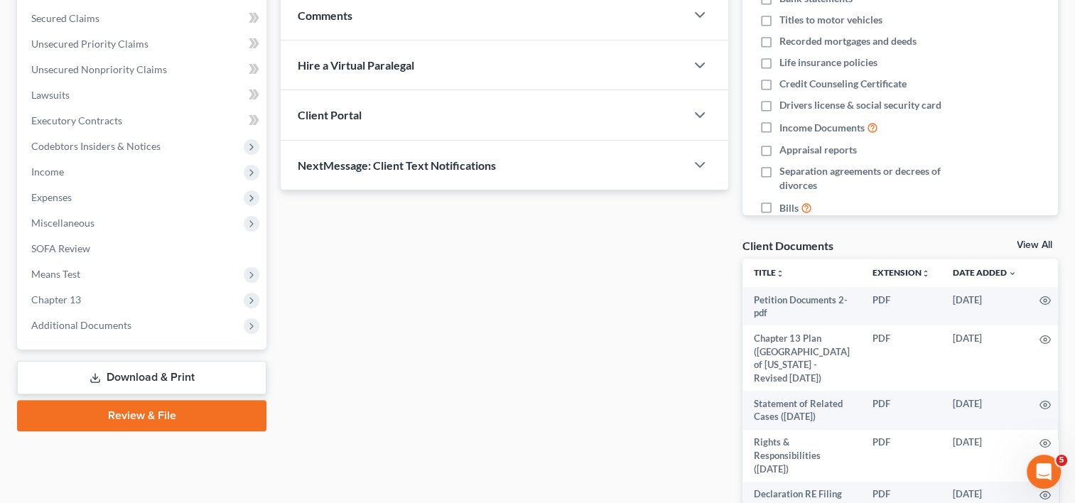
scroll to position [307, 0]
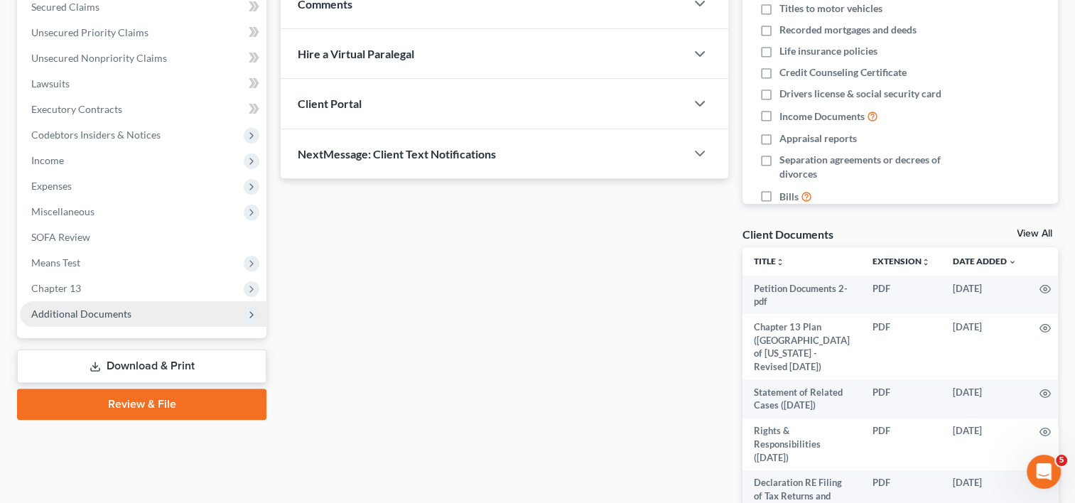
click at [115, 314] on span "Additional Documents" at bounding box center [81, 314] width 100 height 12
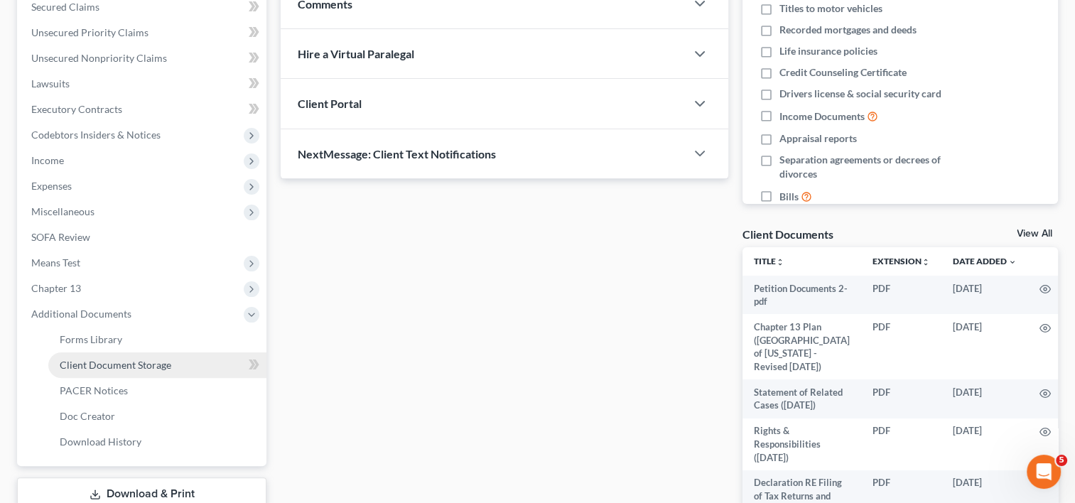
click at [136, 364] on span "Client Document Storage" at bounding box center [116, 365] width 112 height 12
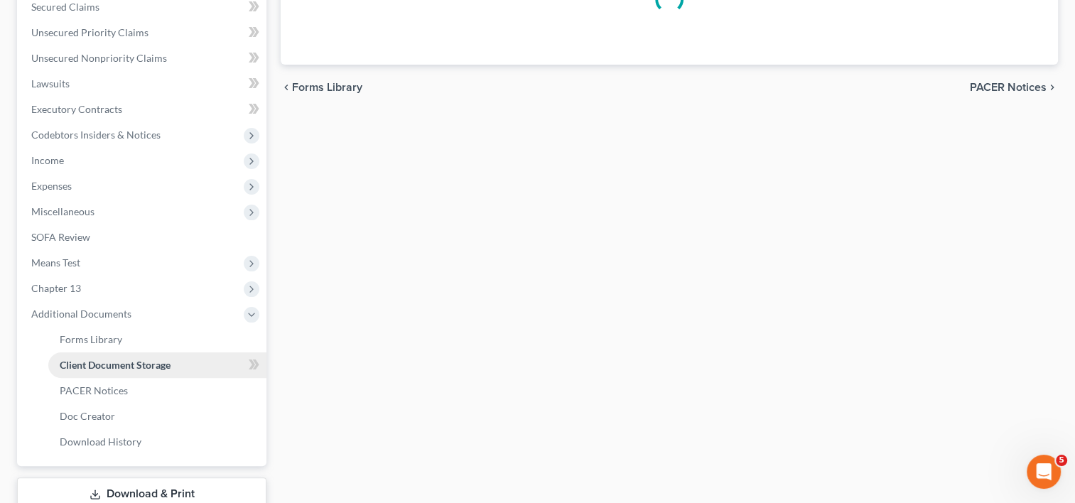
scroll to position [199, 0]
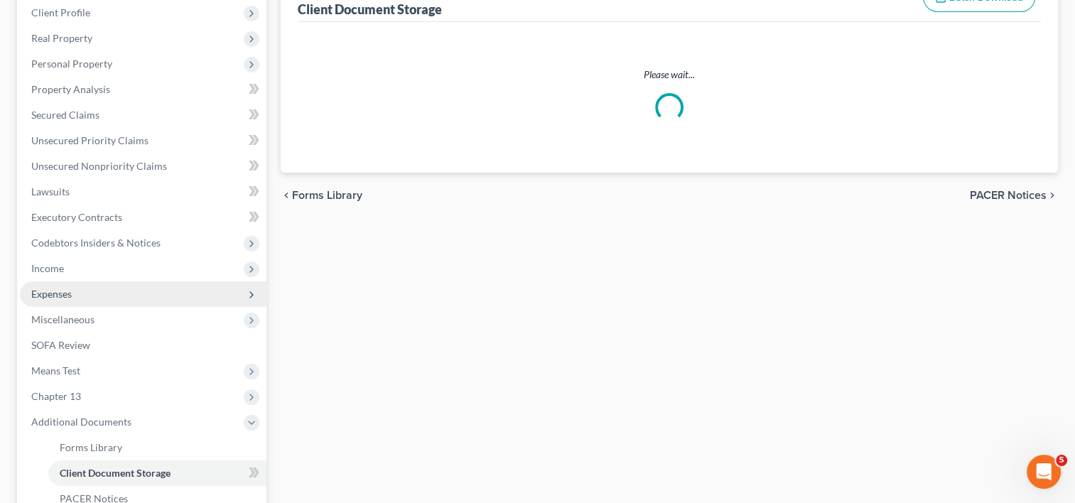
select select "60"
select select "59"
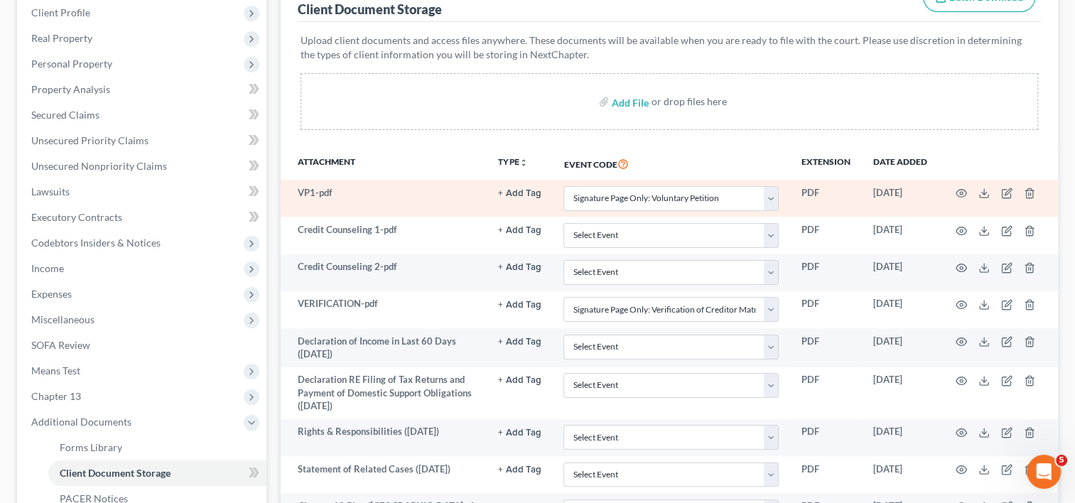
scroll to position [0, 0]
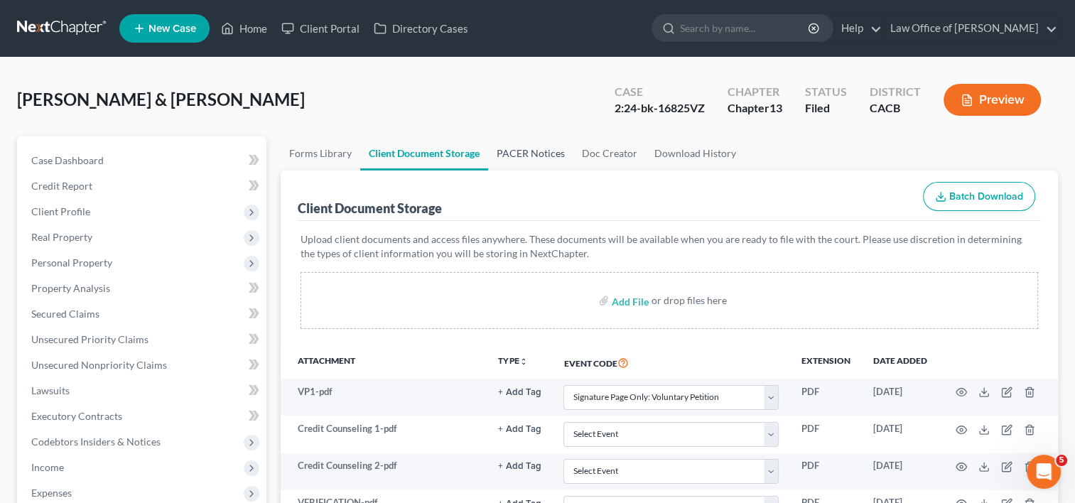
click at [554, 156] on link "PACER Notices" at bounding box center [530, 153] width 85 height 34
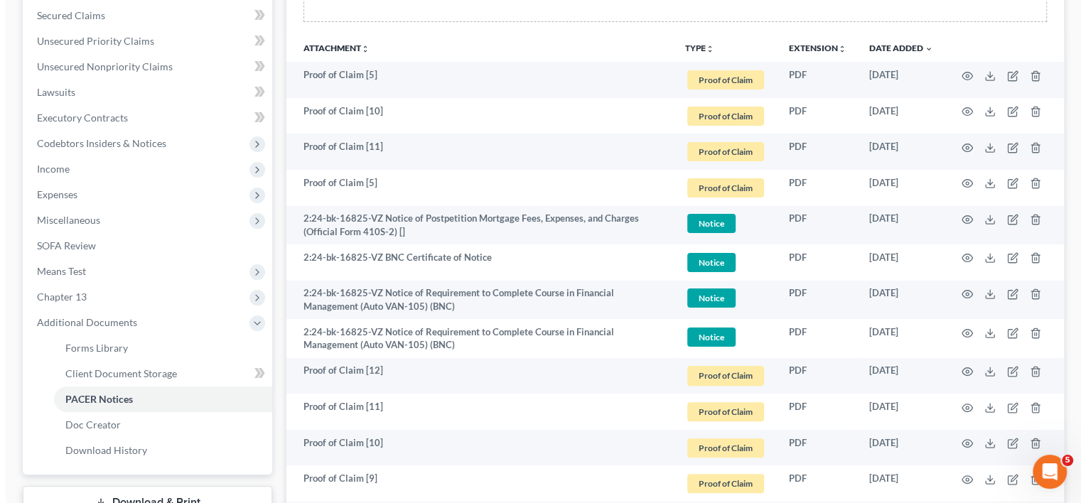
scroll to position [333, 0]
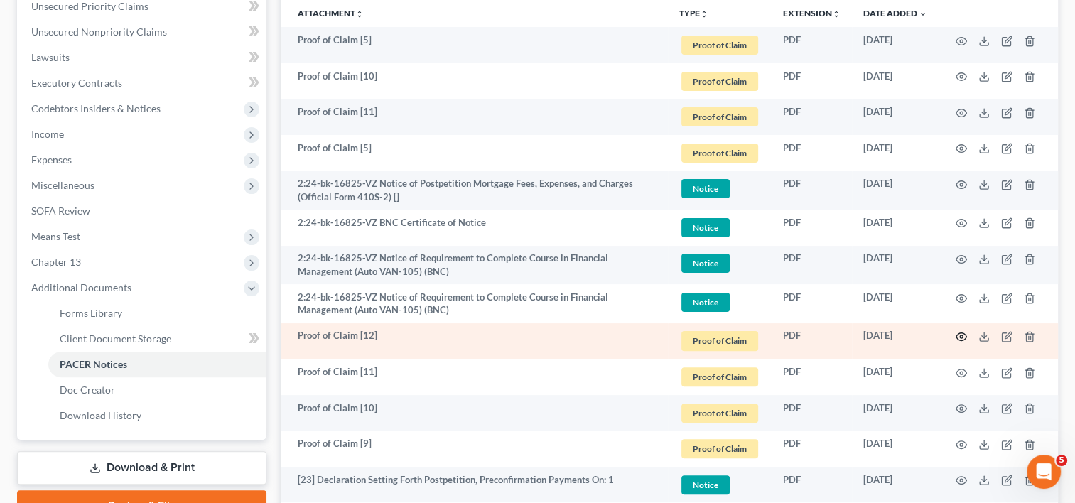
click at [961, 340] on icon "button" at bounding box center [961, 337] width 11 height 8
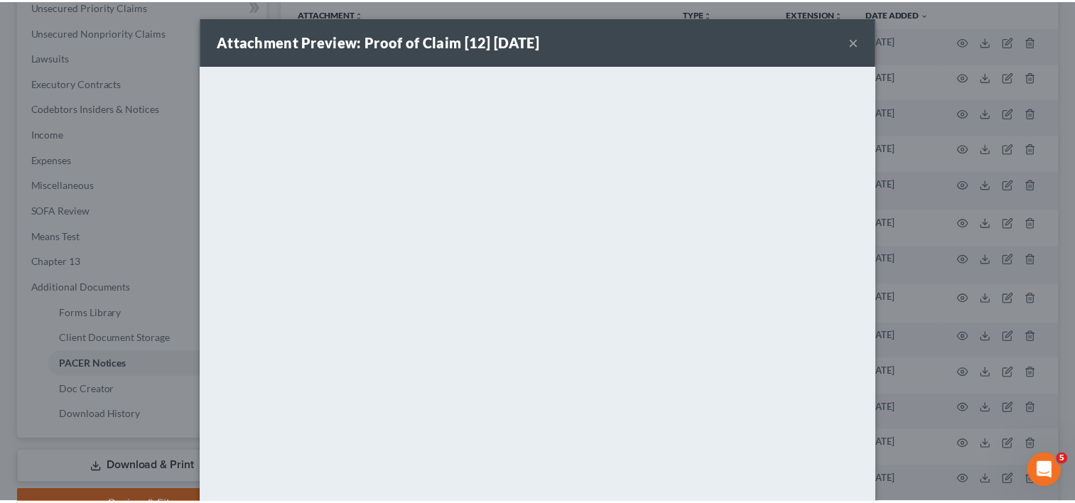
scroll to position [0, 0]
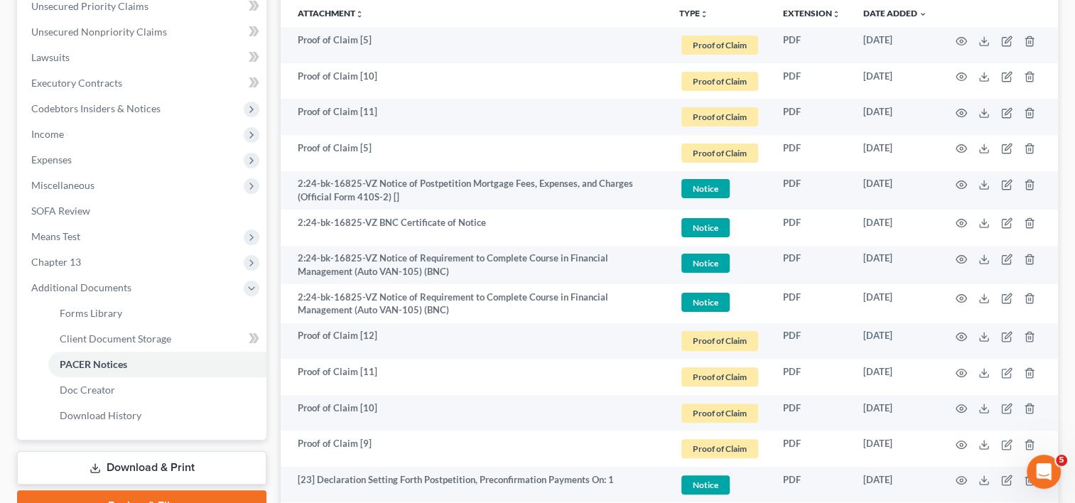
drag, startPoint x: 1077, startPoint y: 161, endPoint x: 1079, endPoint y: 259, distance: 98.1
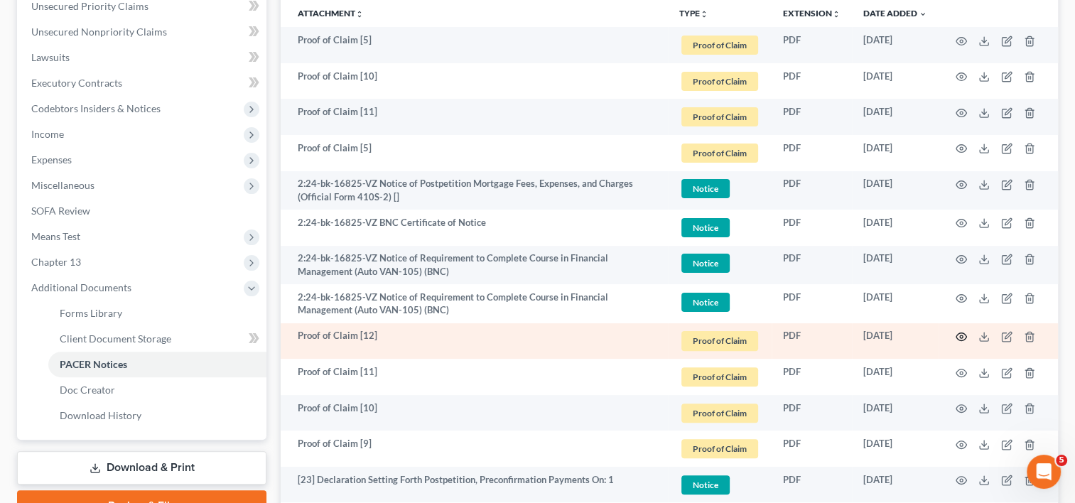
click at [961, 335] on icon "button" at bounding box center [961, 336] width 11 height 11
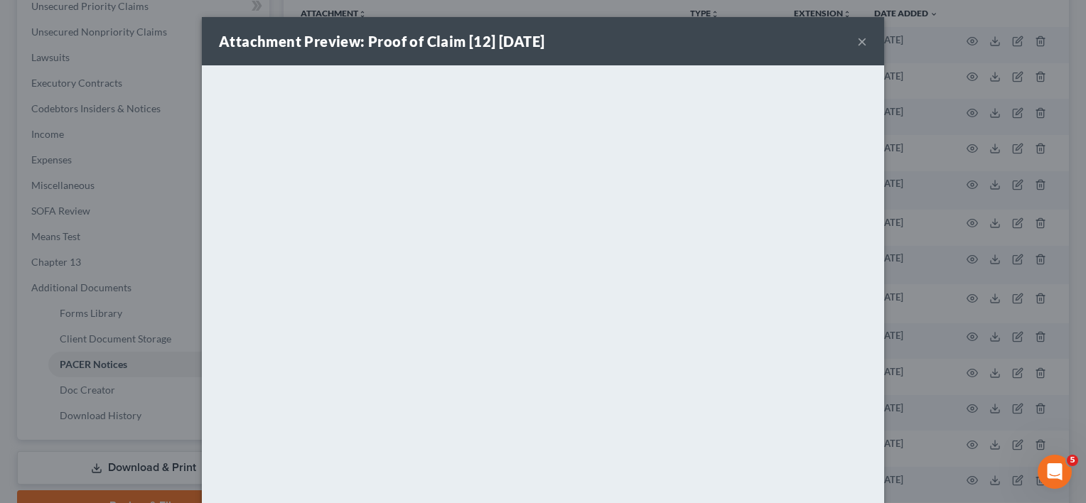
click at [862, 43] on div "Attachment Preview: Proof of Claim [12] [DATE] ×" at bounding box center [543, 41] width 682 height 48
click at [860, 43] on button "×" at bounding box center [862, 41] width 10 height 17
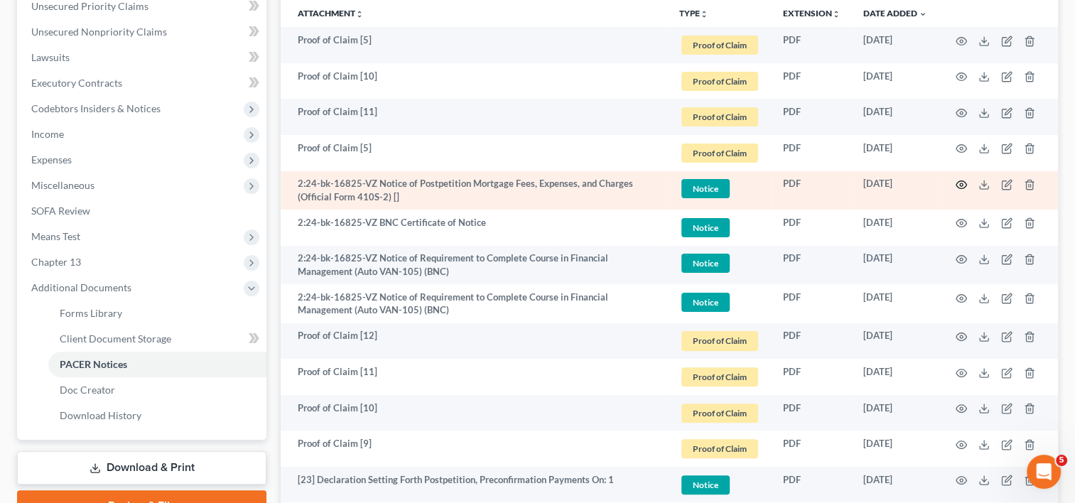
click at [961, 185] on icon "button" at bounding box center [961, 184] width 11 height 11
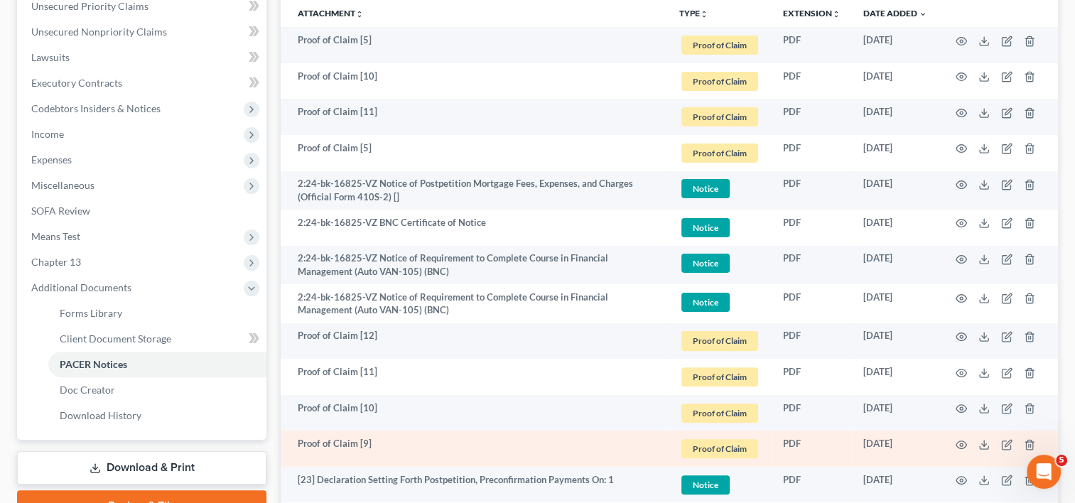
drag, startPoint x: 908, startPoint y: 333, endPoint x: 932, endPoint y: 432, distance: 102.4
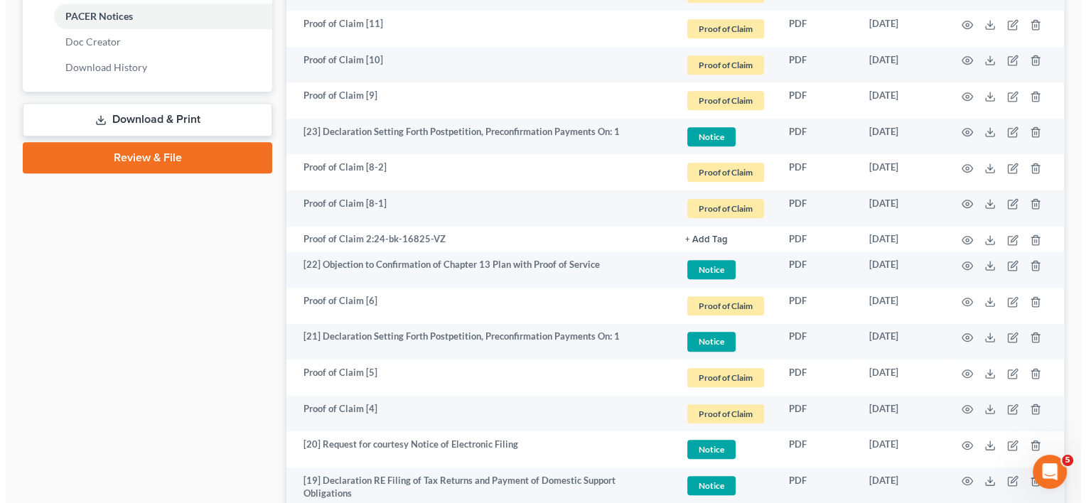
scroll to position [684, 0]
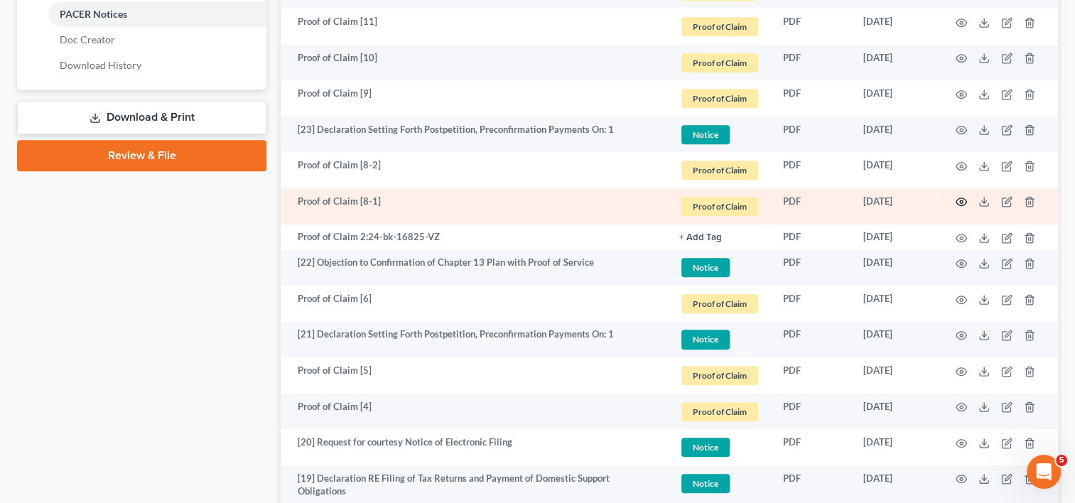
click at [961, 200] on circle "button" at bounding box center [961, 201] width 3 height 3
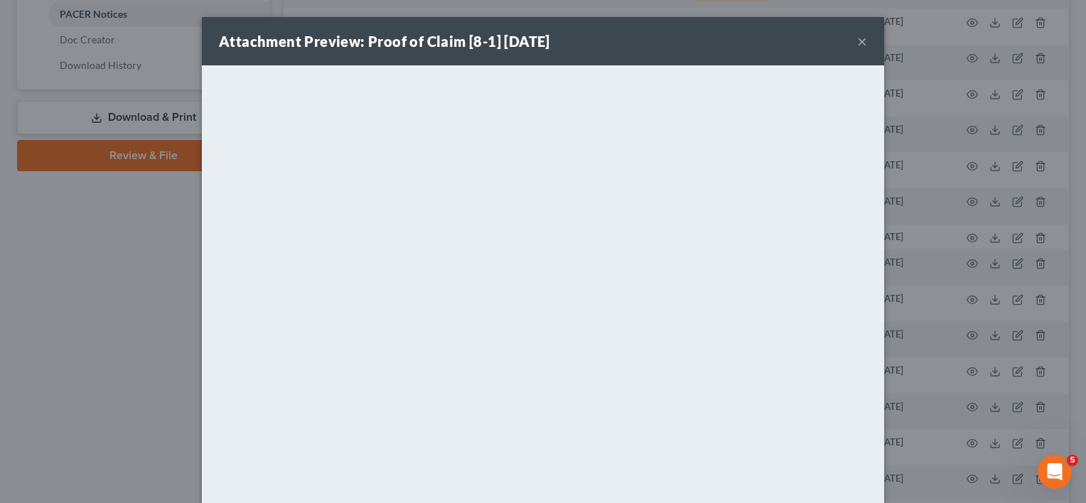
click at [857, 37] on button "×" at bounding box center [862, 41] width 10 height 17
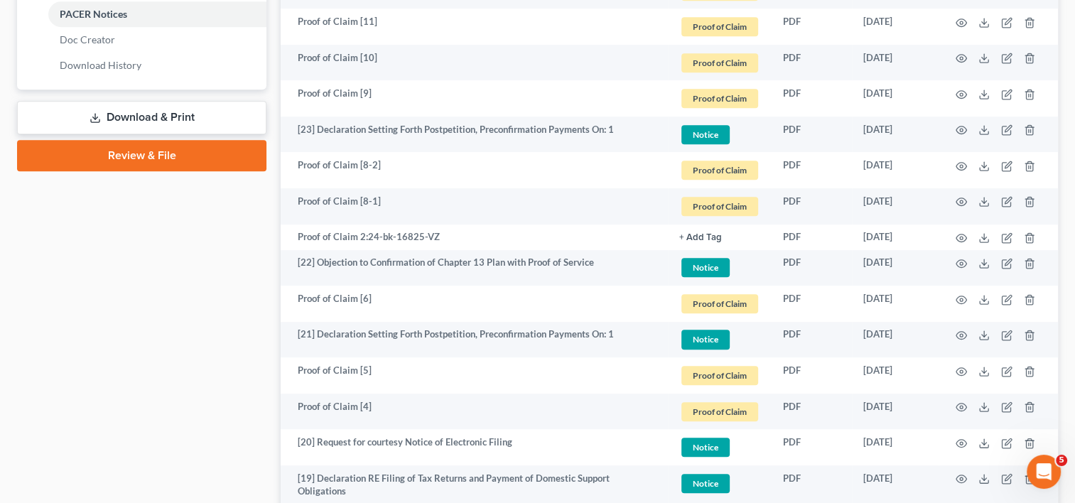
click at [188, 284] on div "Case Dashboard Payments Invoices Payments Payments Credit Report Client Profile" at bounding box center [142, 472] width 264 height 2038
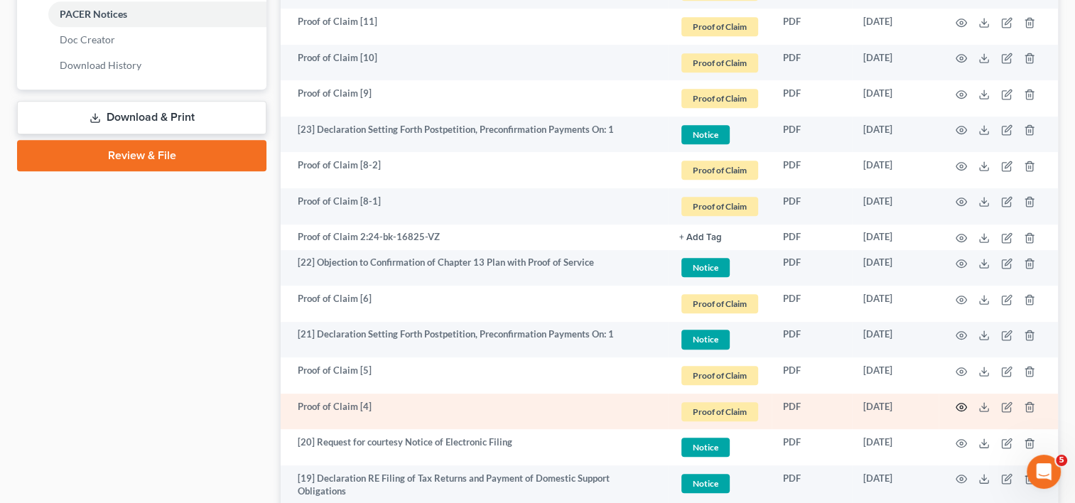
click at [961, 406] on icon "button" at bounding box center [961, 406] width 11 height 11
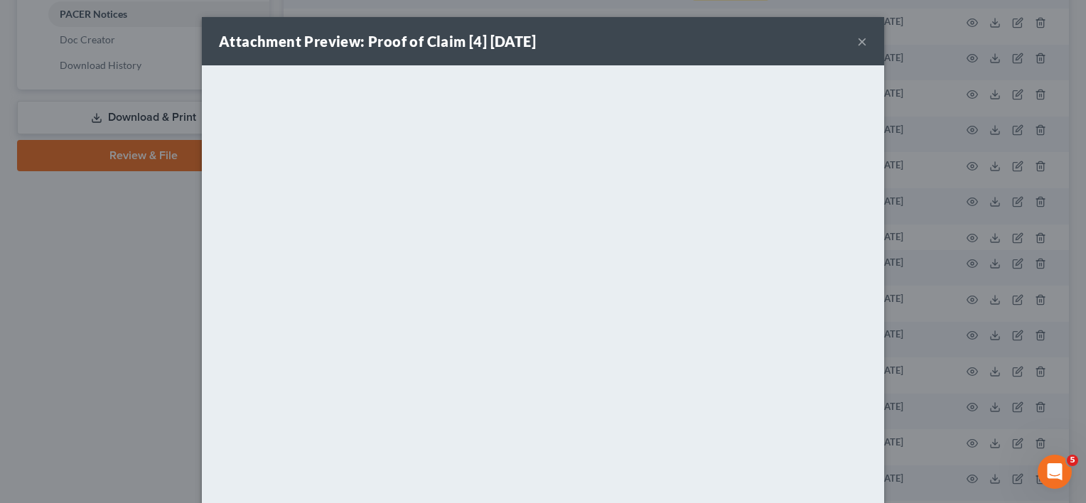
click at [857, 38] on button "×" at bounding box center [862, 41] width 10 height 17
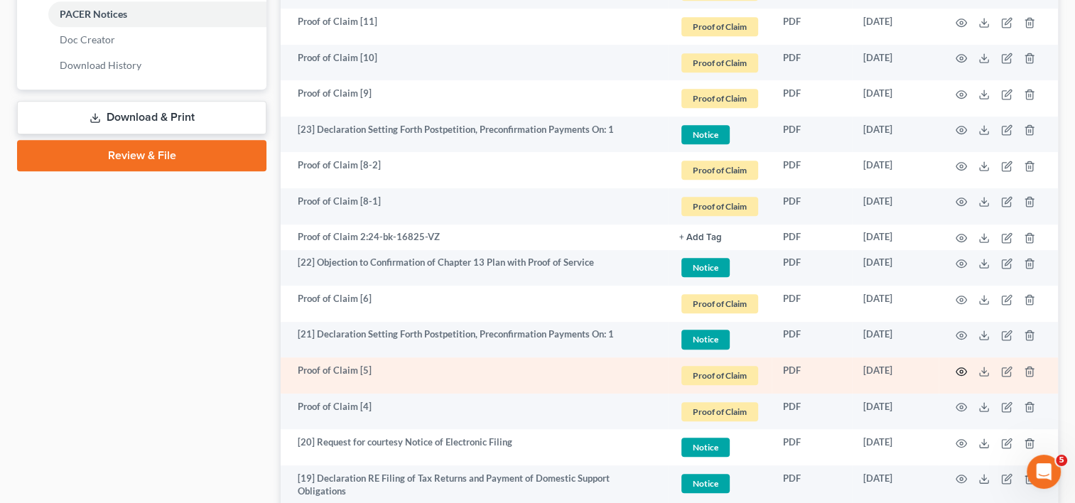
click at [958, 369] on icon "button" at bounding box center [961, 371] width 11 height 8
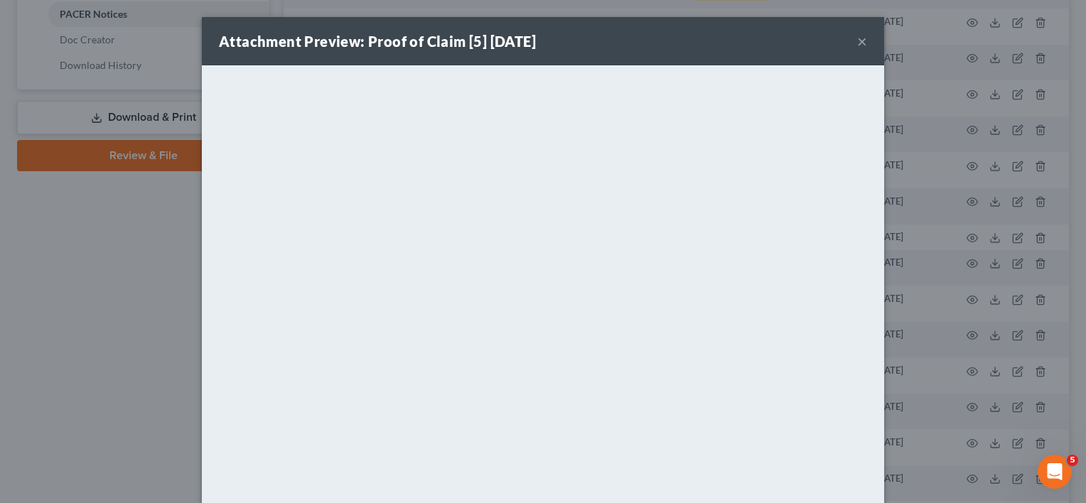
click at [857, 43] on button "×" at bounding box center [862, 41] width 10 height 17
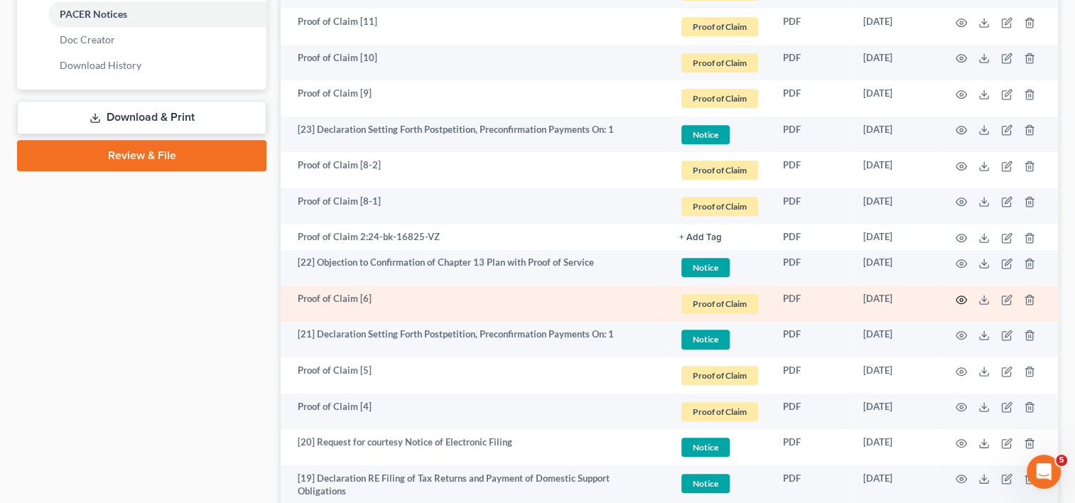
click at [959, 296] on icon "button" at bounding box center [961, 299] width 11 height 11
